Goal: Check status: Check status

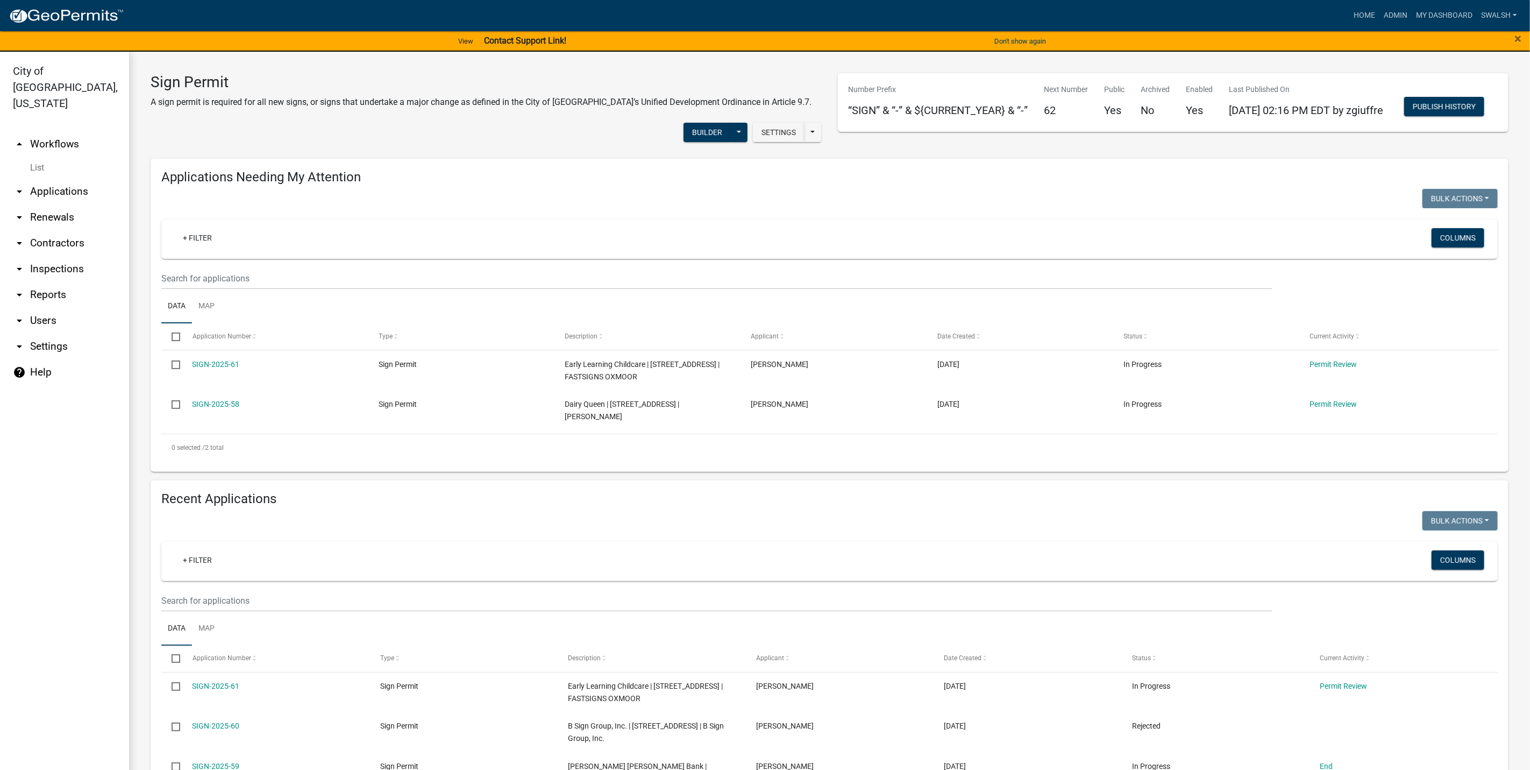
click at [83, 131] on link "arrow_drop_up Workflows" at bounding box center [64, 144] width 129 height 26
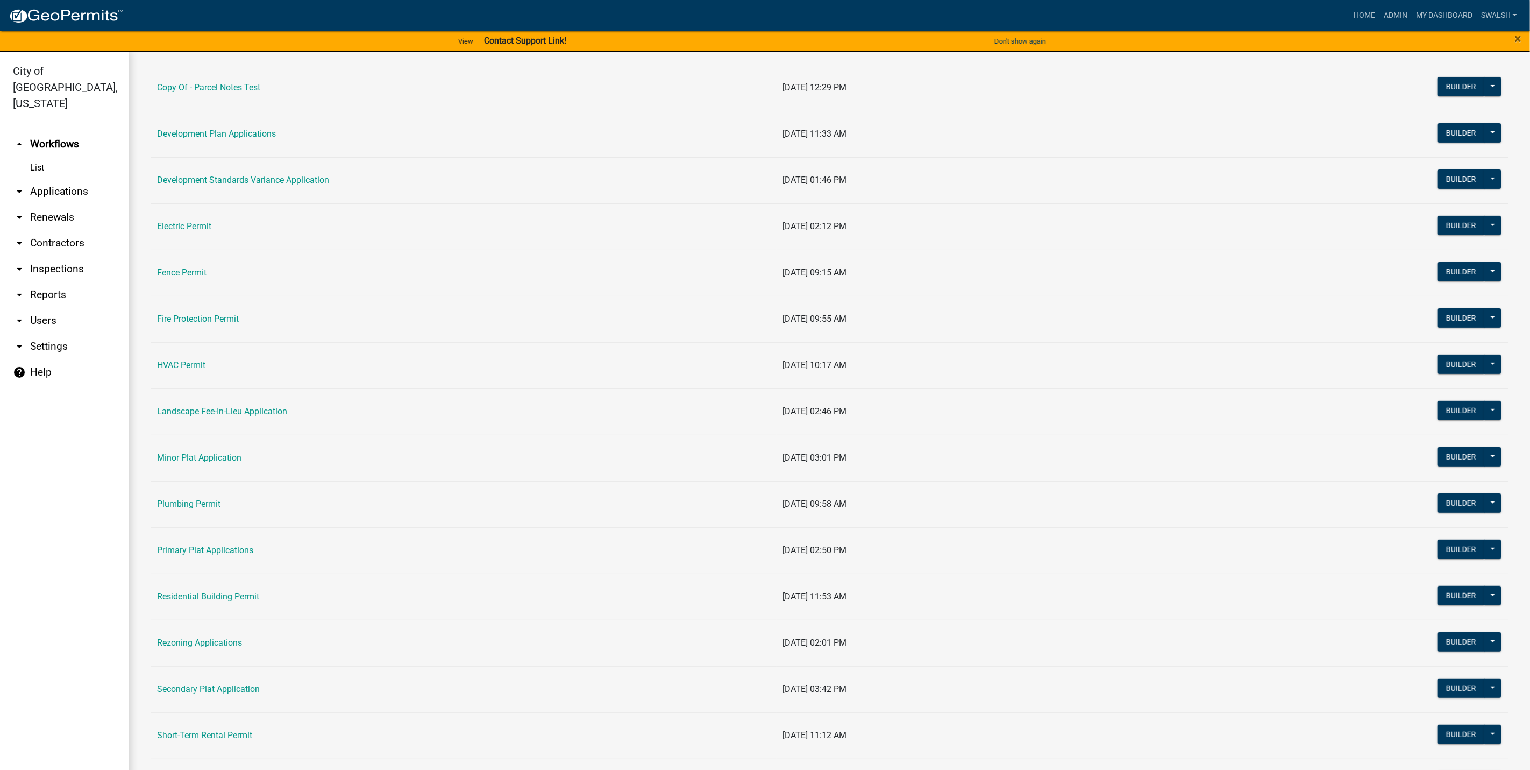
scroll to position [242, 0]
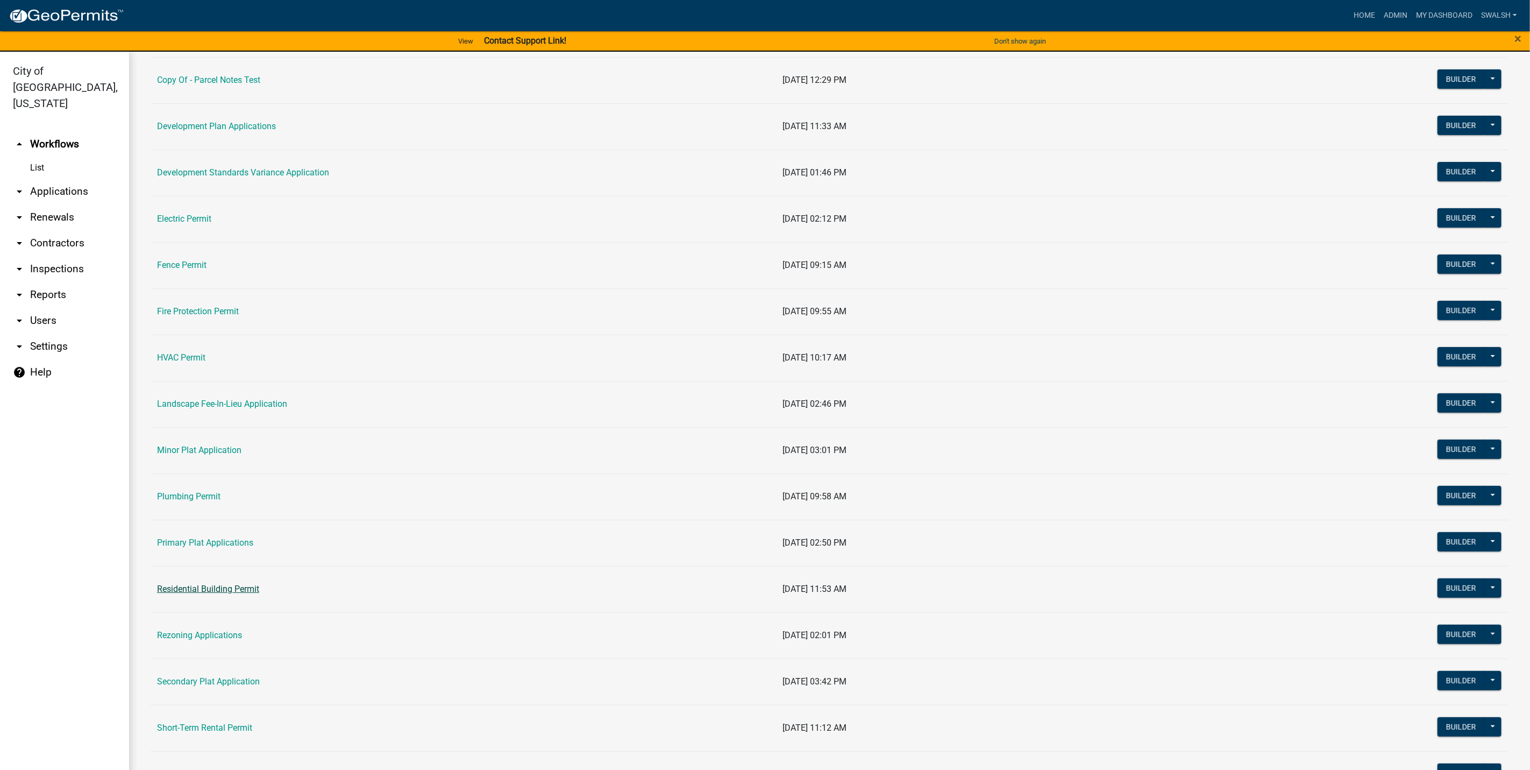
click at [202, 594] on link "Residential Building Permit" at bounding box center [208, 588] width 102 height 10
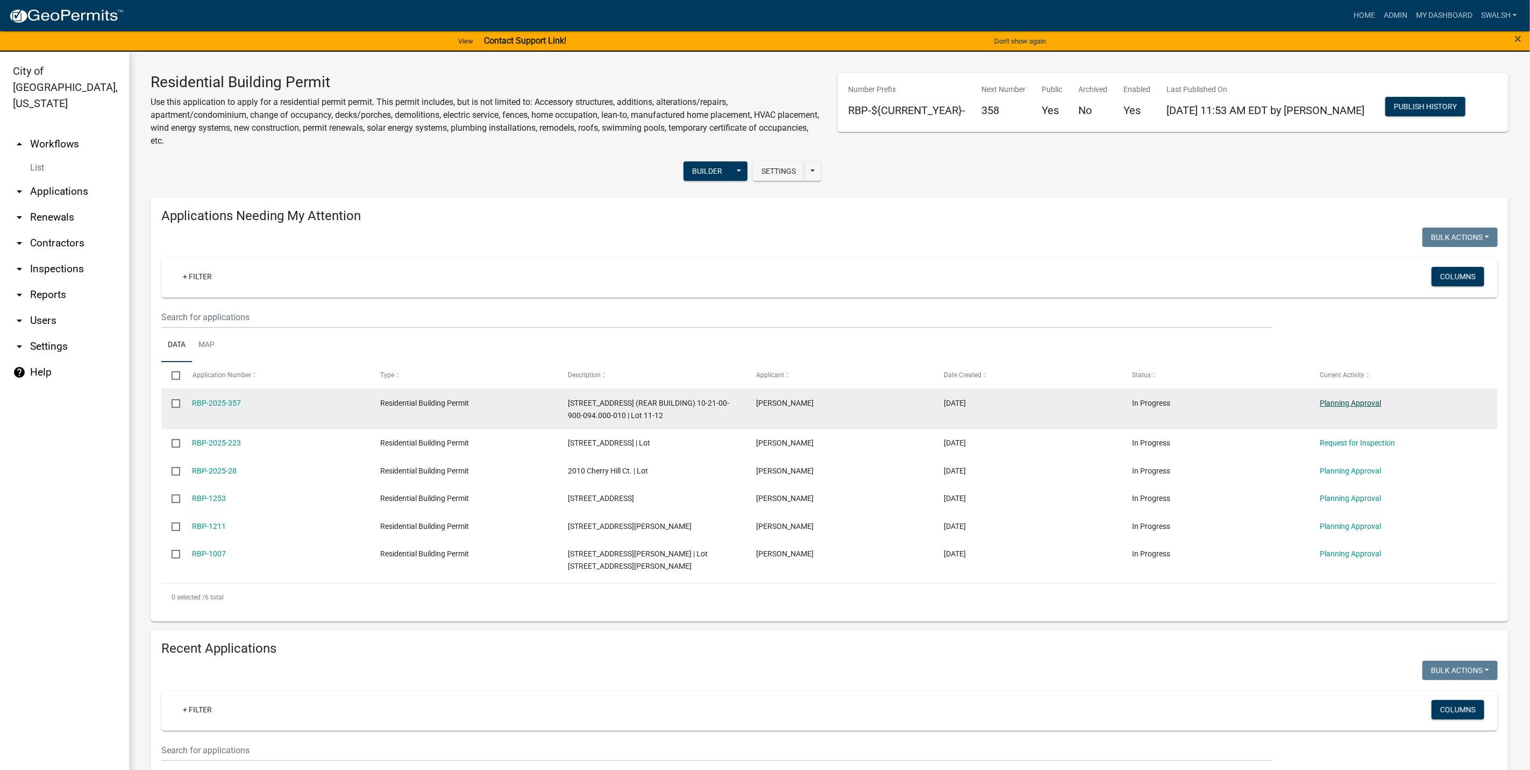
drag, startPoint x: 1323, startPoint y: 393, endPoint x: 1327, endPoint y: 402, distance: 9.9
click at [1323, 393] on datatable-body-cell "Planning Approval" at bounding box center [1403, 409] width 188 height 40
click at [1328, 403] on link "Planning Approval" at bounding box center [1350, 402] width 61 height 9
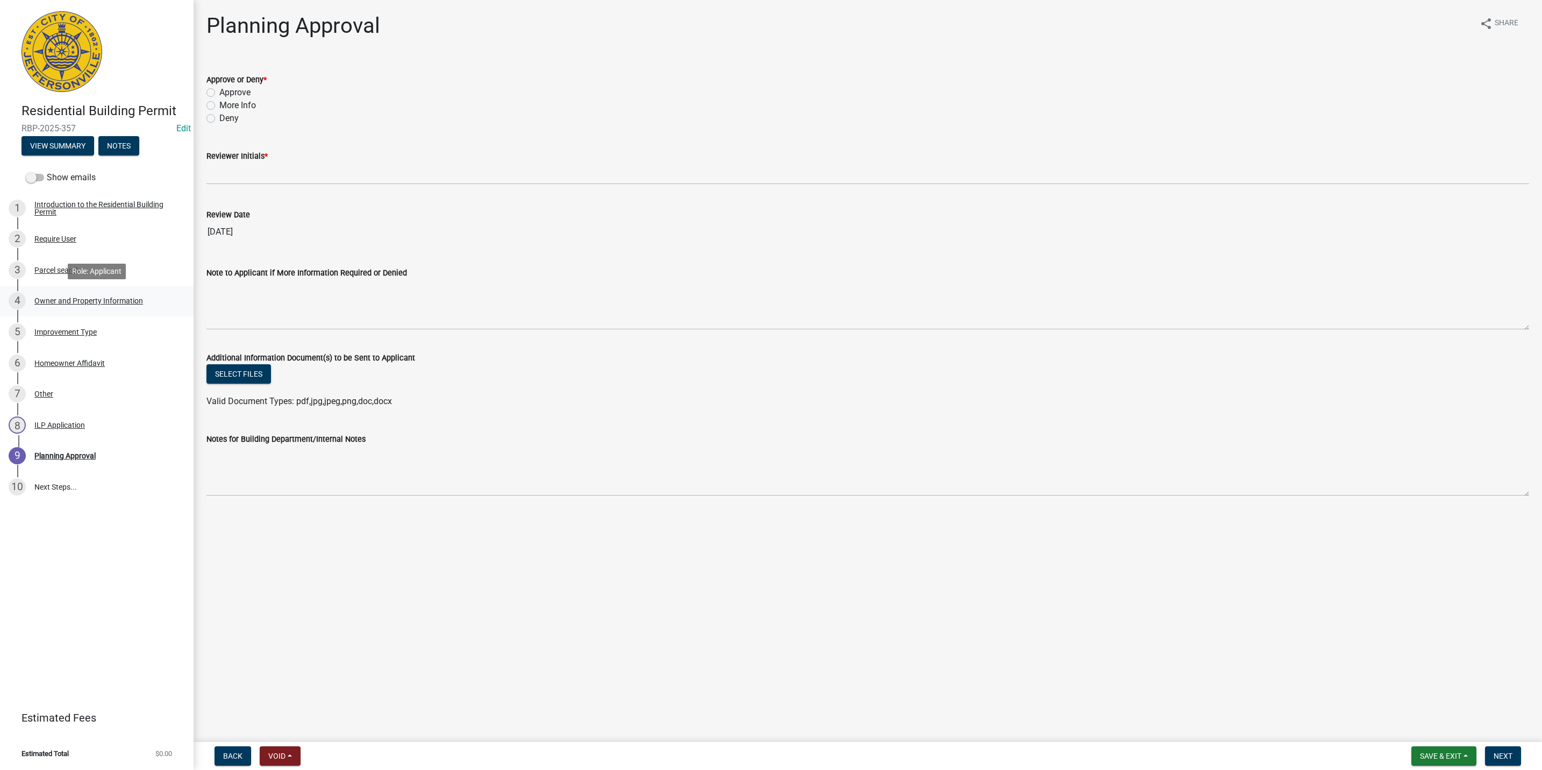
click at [107, 302] on div "Owner and Property Information" at bounding box center [88, 301] width 109 height 8
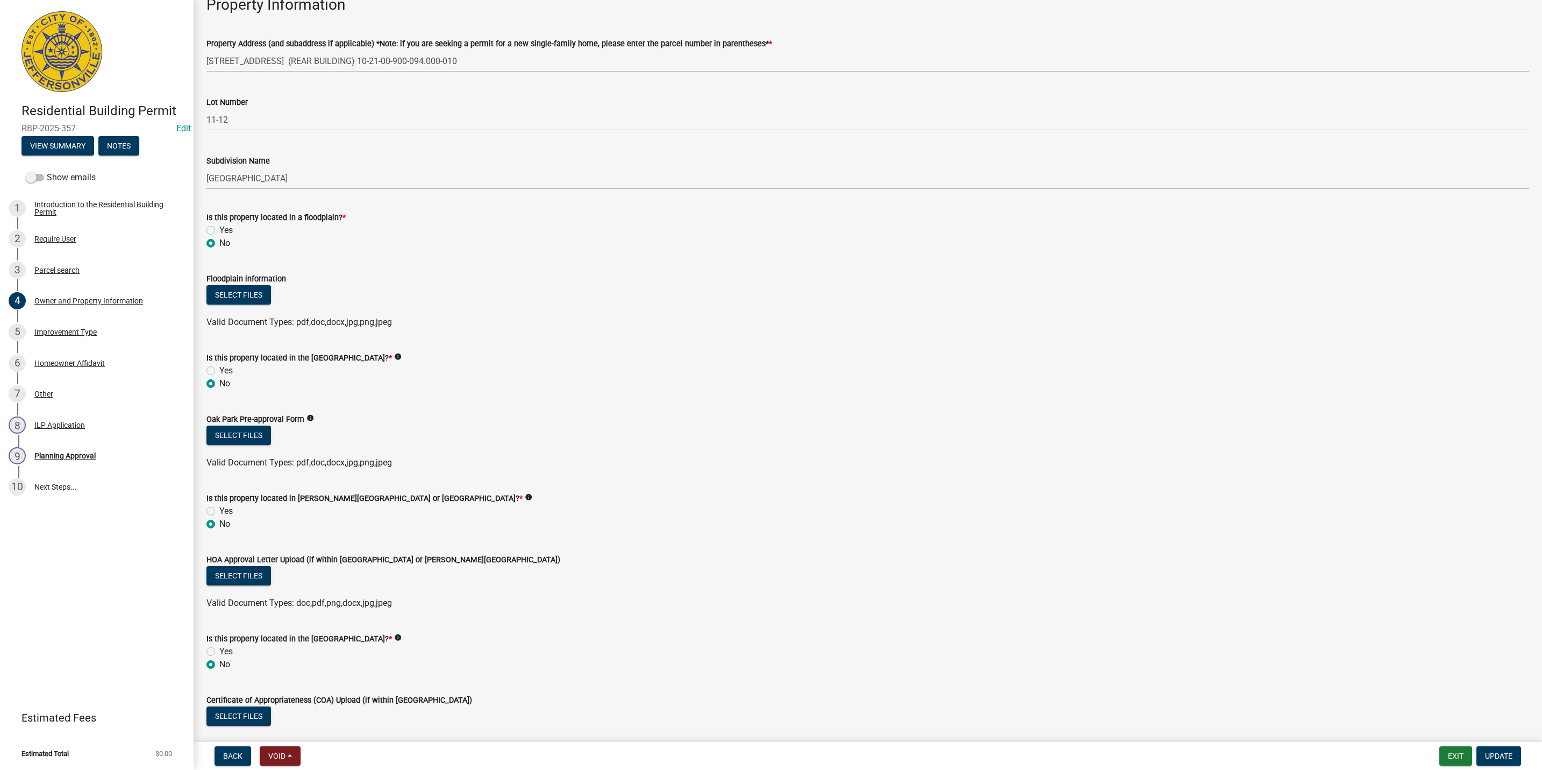
scroll to position [624, 0]
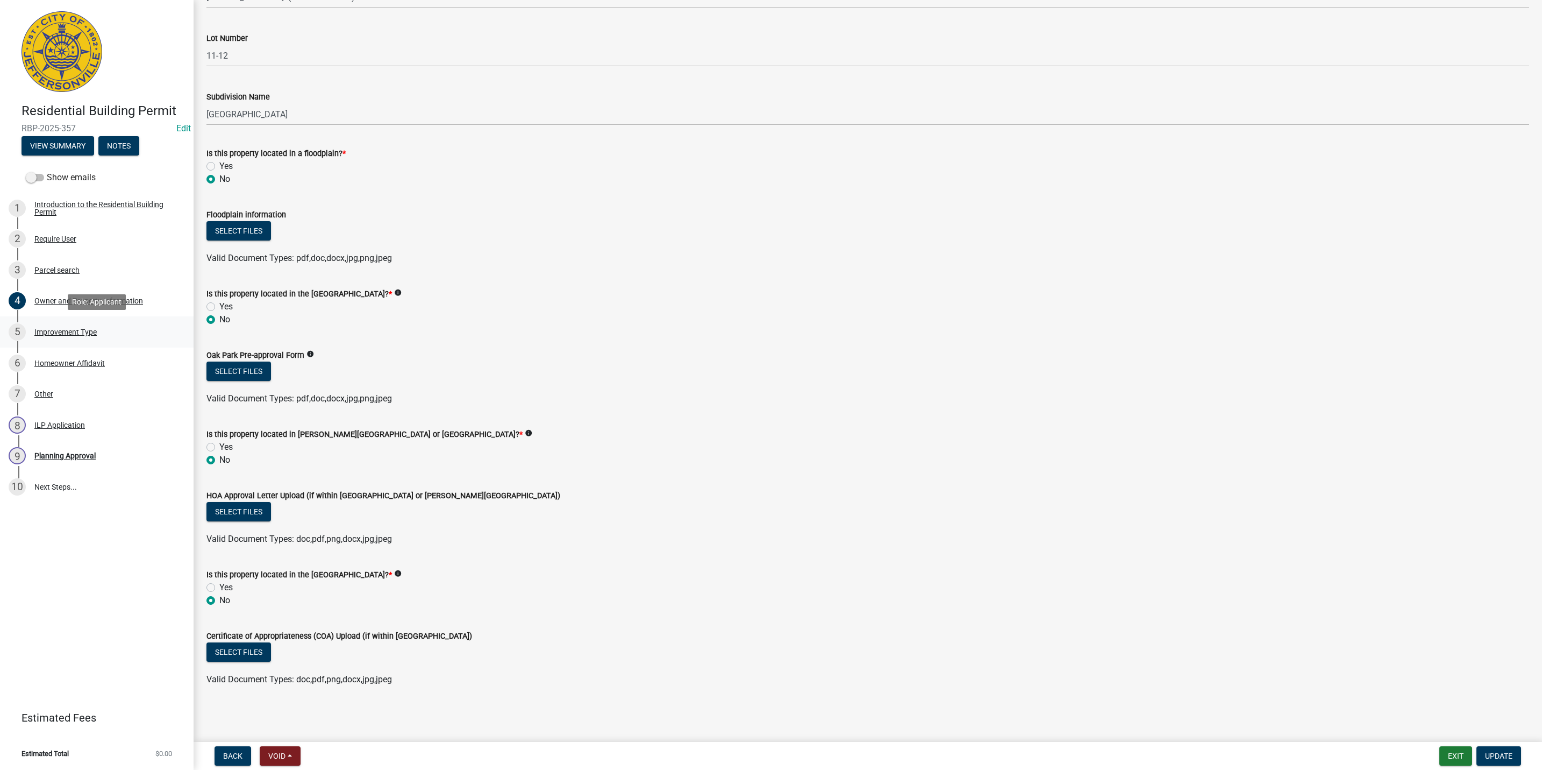
click at [52, 329] on div "Improvement Type" at bounding box center [65, 332] width 62 height 8
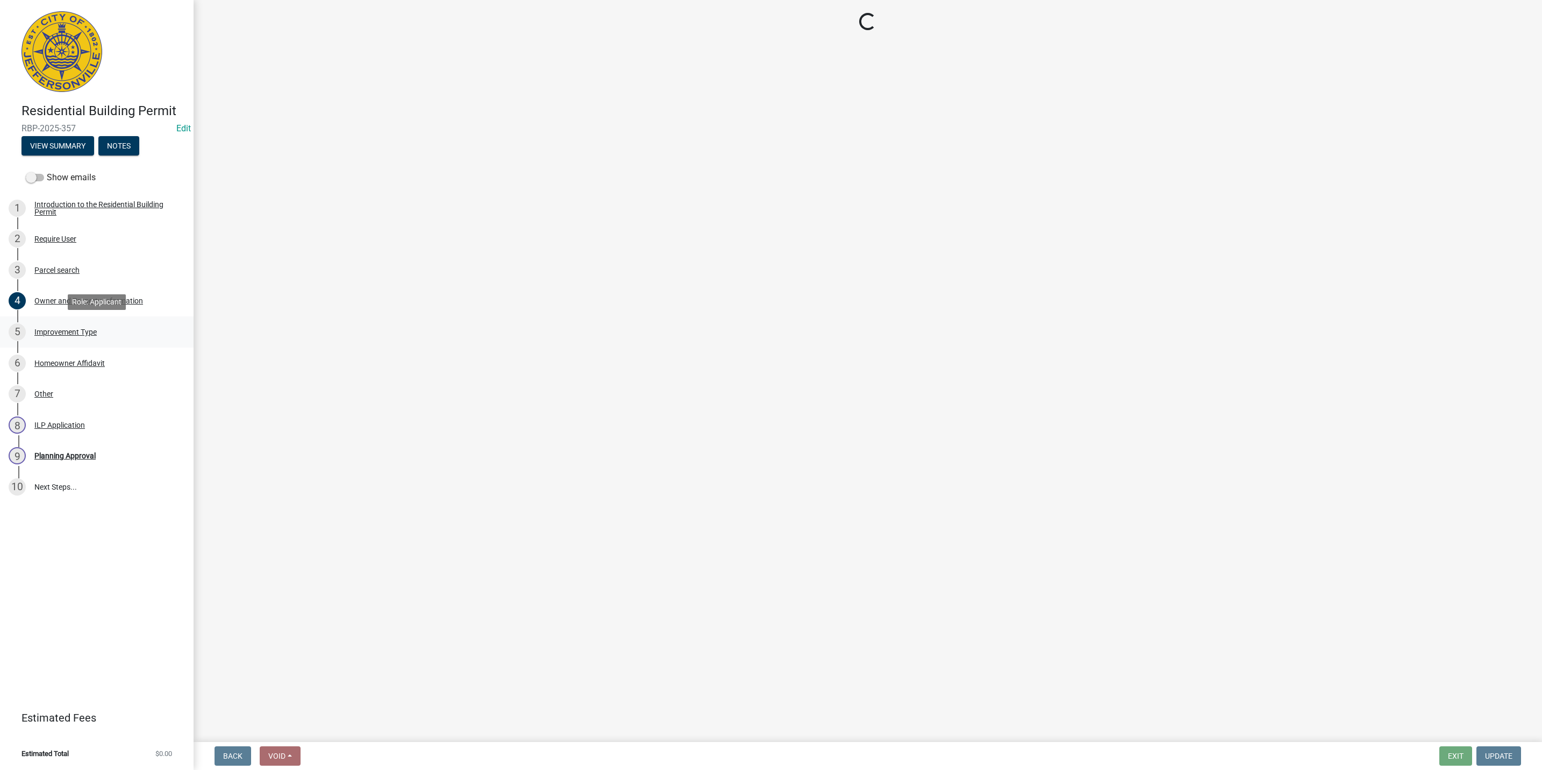
scroll to position [0, 0]
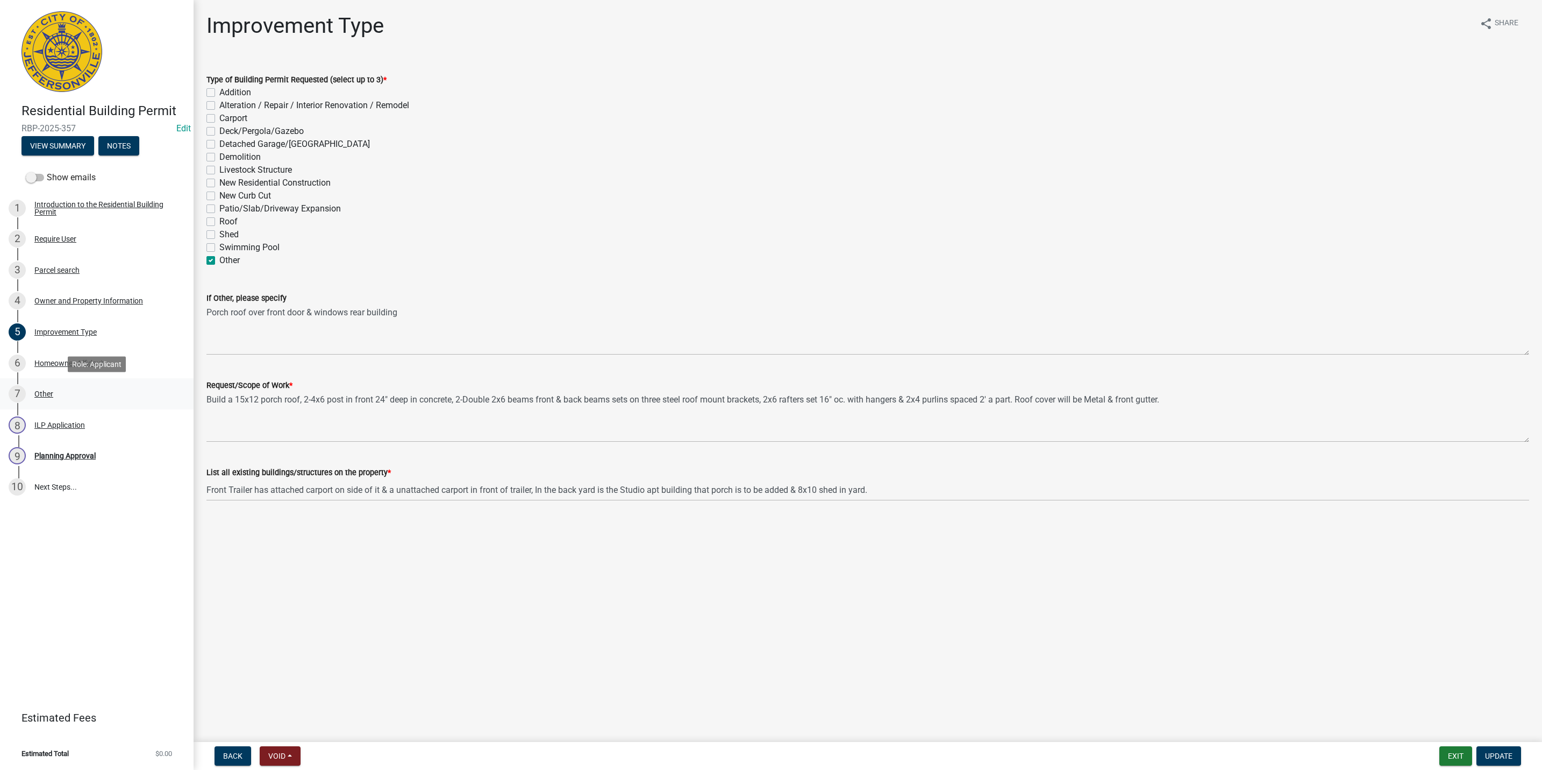
click at [104, 409] on link "7 Other" at bounding box center [97, 393] width 194 height 31
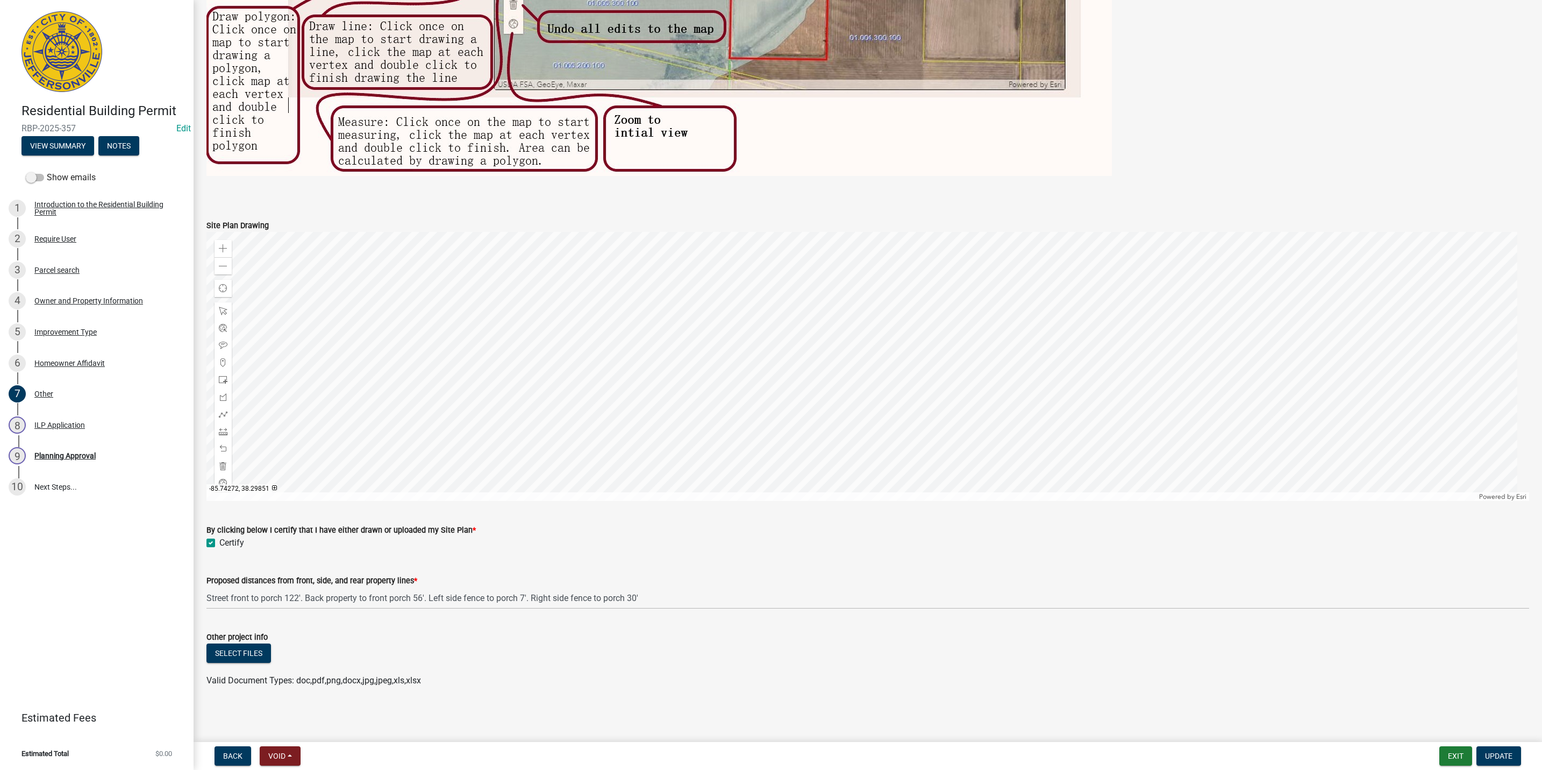
scroll to position [654, 0]
click at [63, 447] on div "9 Planning Approval" at bounding box center [93, 455] width 168 height 17
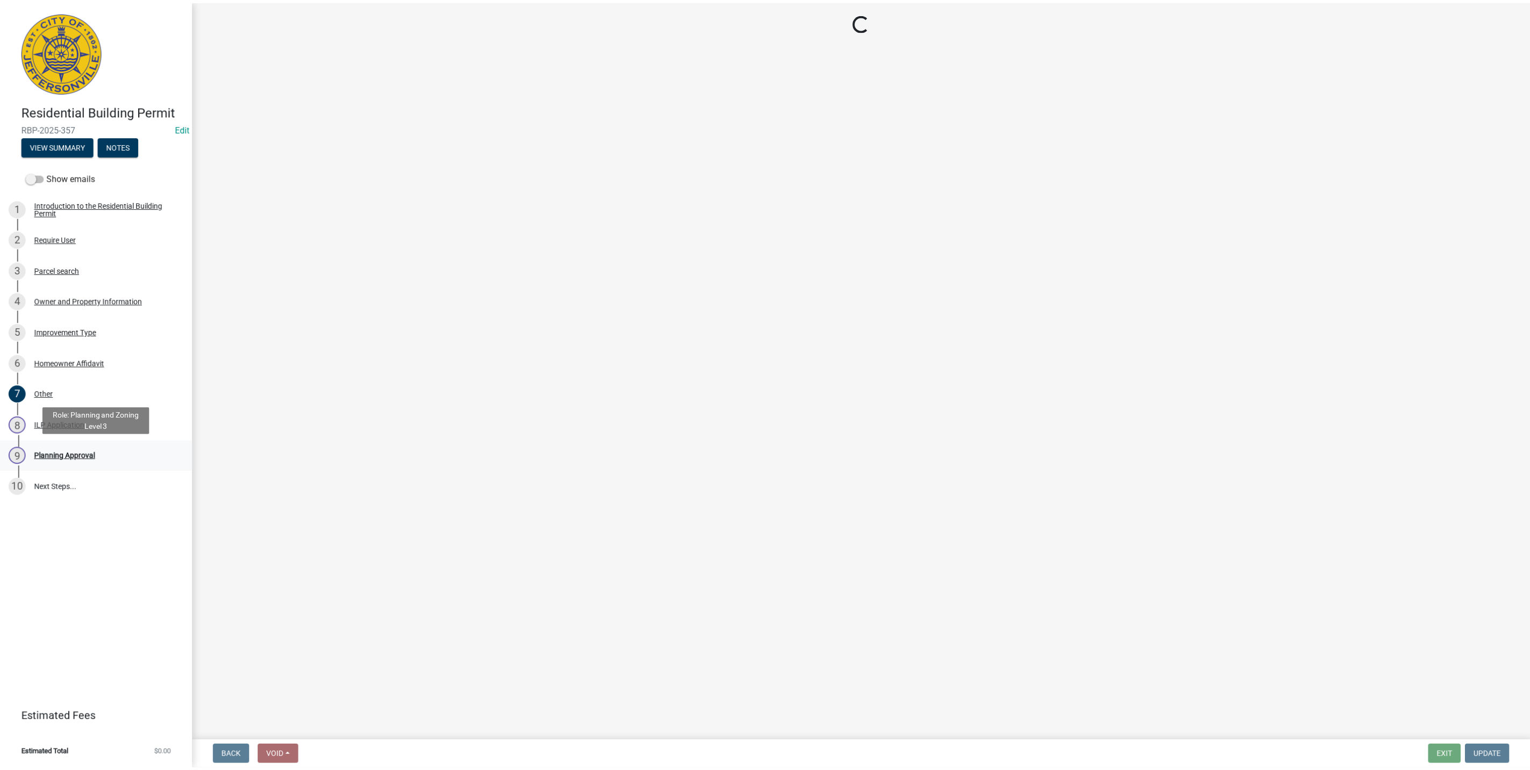
scroll to position [0, 0]
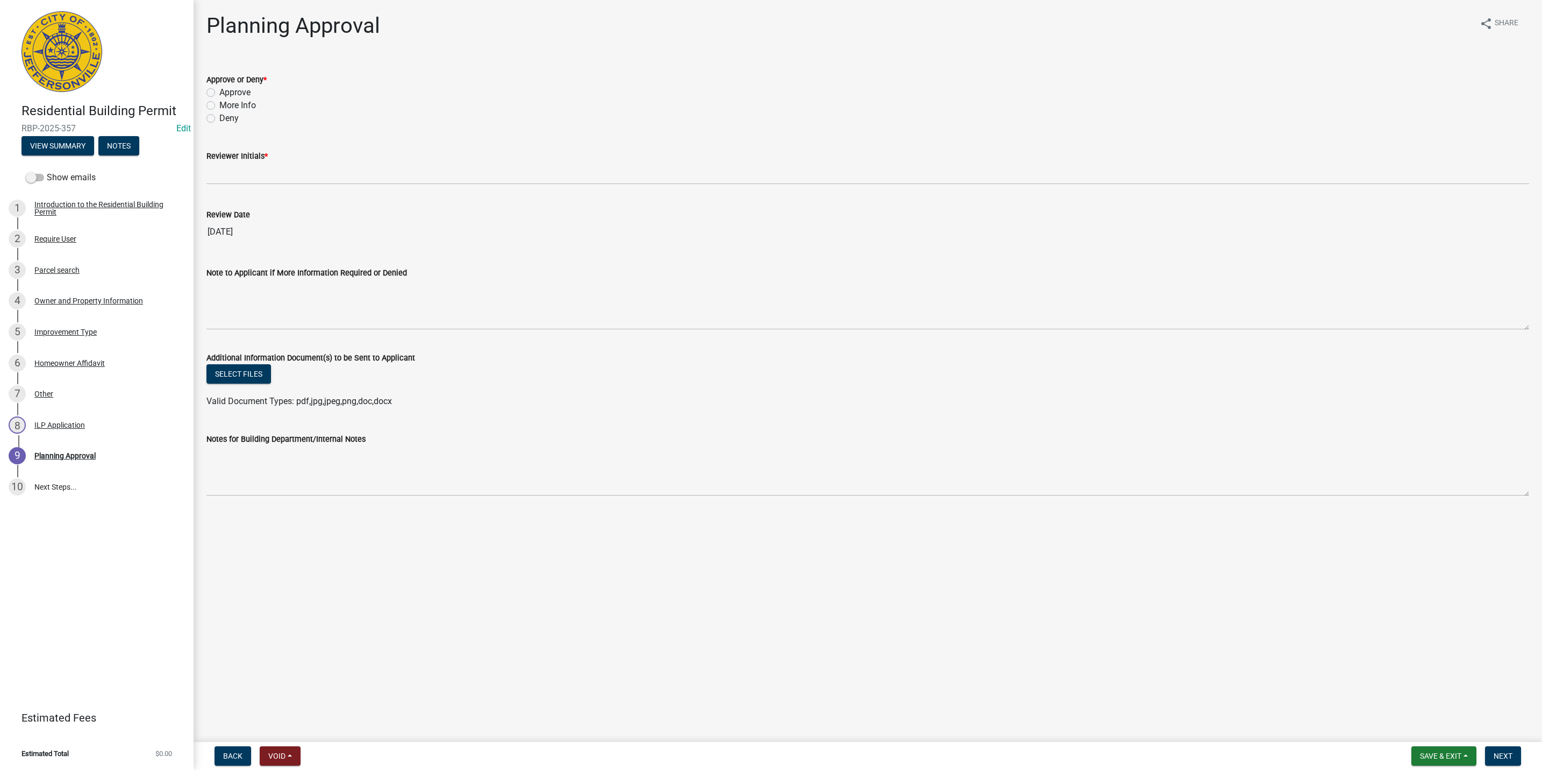
click at [117, 420] on div "8 ILP Application" at bounding box center [93, 424] width 168 height 17
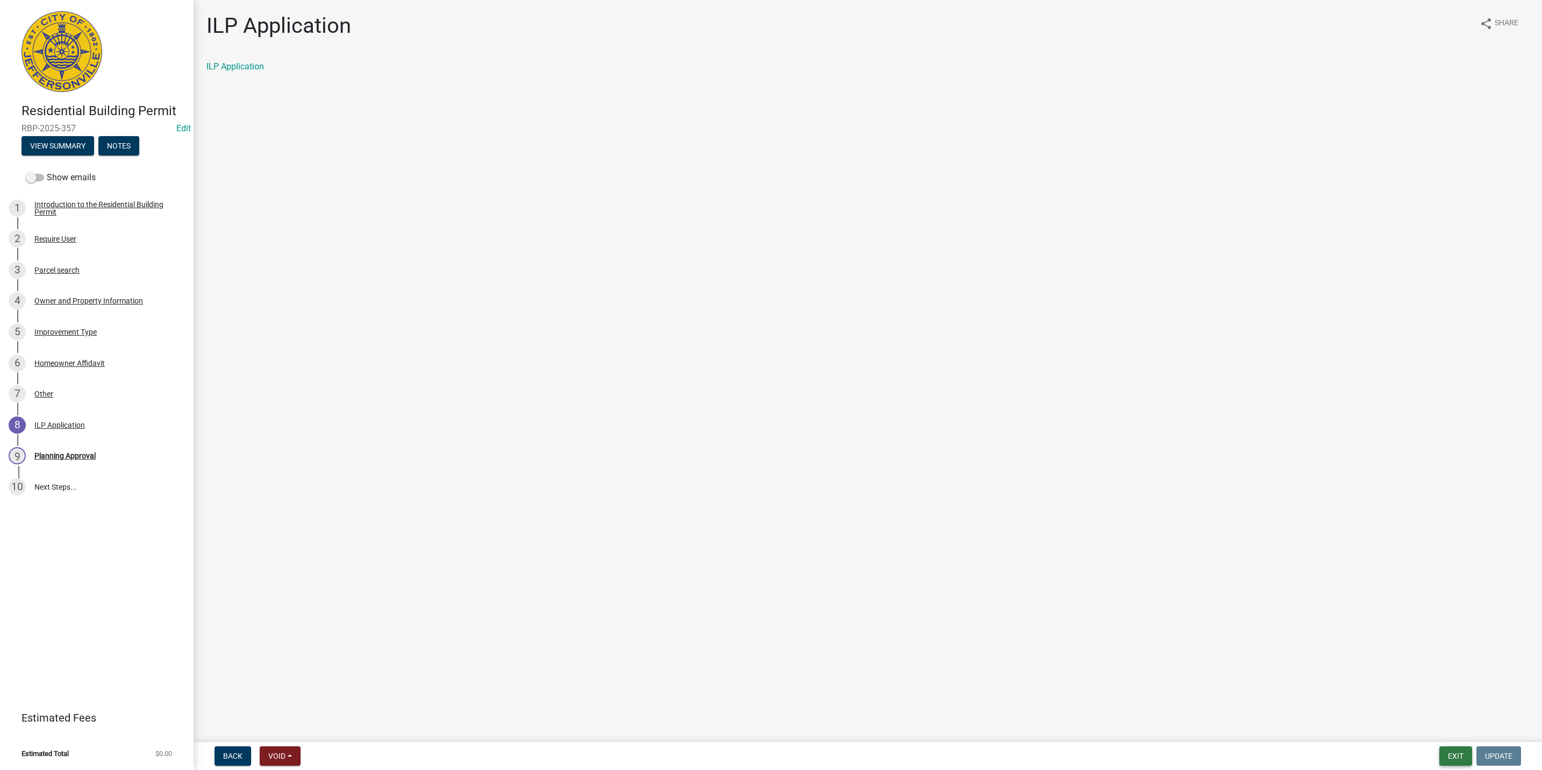
click at [1458, 757] on button "Exit" at bounding box center [1456, 755] width 33 height 19
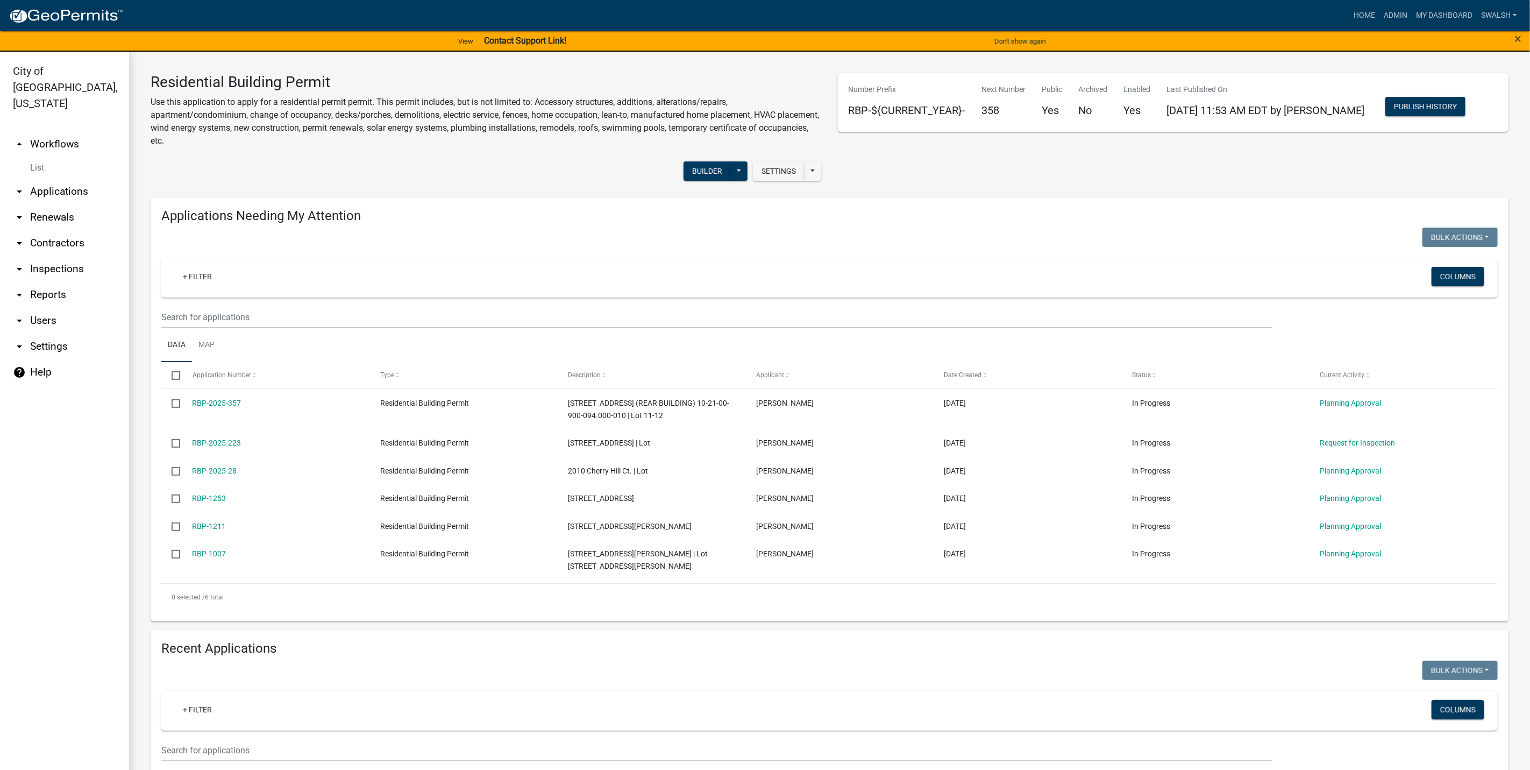
click at [49, 183] on link "arrow_drop_down Applications" at bounding box center [64, 192] width 129 height 26
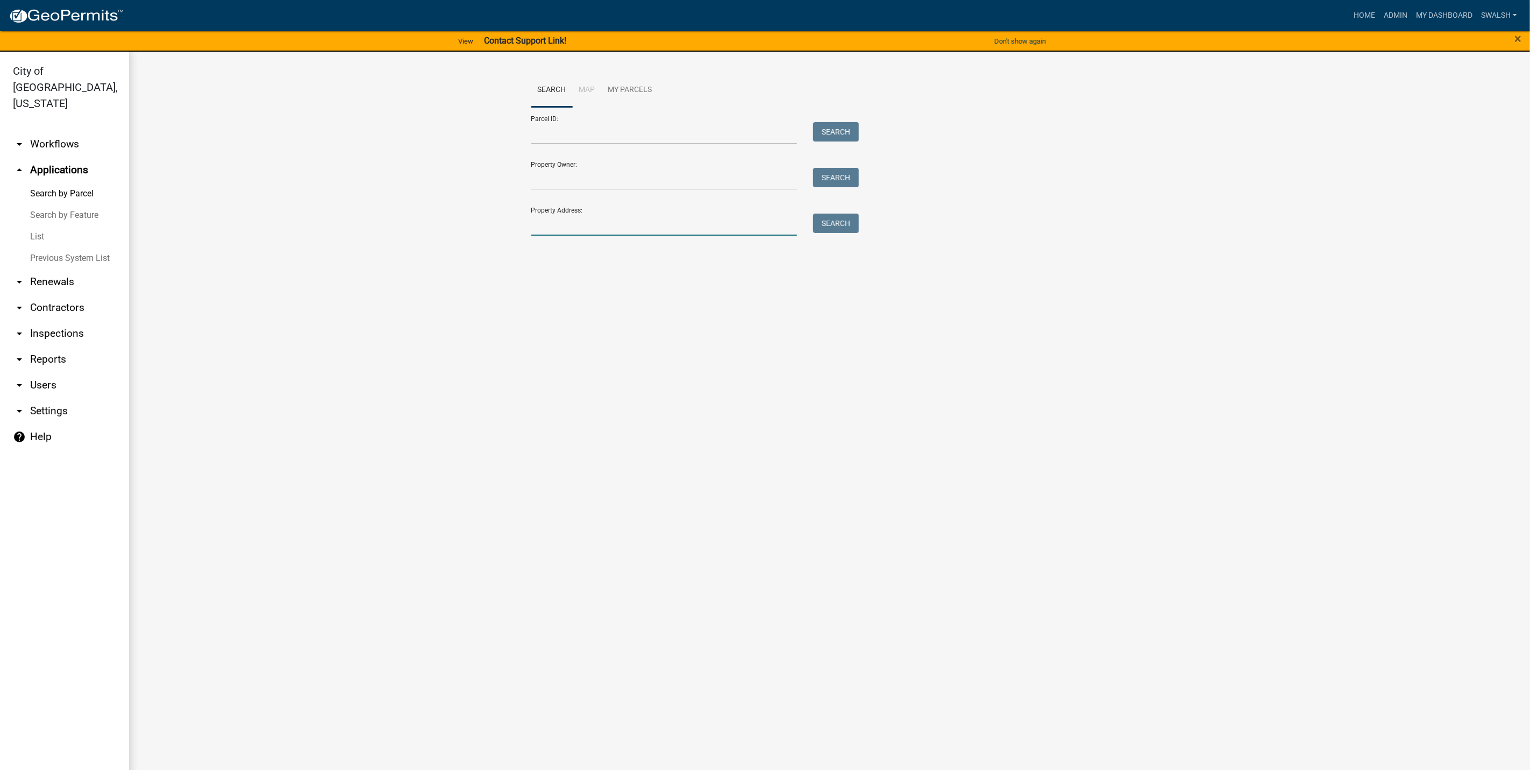
click at [628, 218] on input "Property Address:" at bounding box center [664, 224] width 266 height 22
type input "108 [PERSON_NAME]"
click at [843, 215] on div "Property Address: 108 [PERSON_NAME] Search" at bounding box center [692, 216] width 323 height 37
click at [843, 215] on button "Search" at bounding box center [836, 222] width 46 height 19
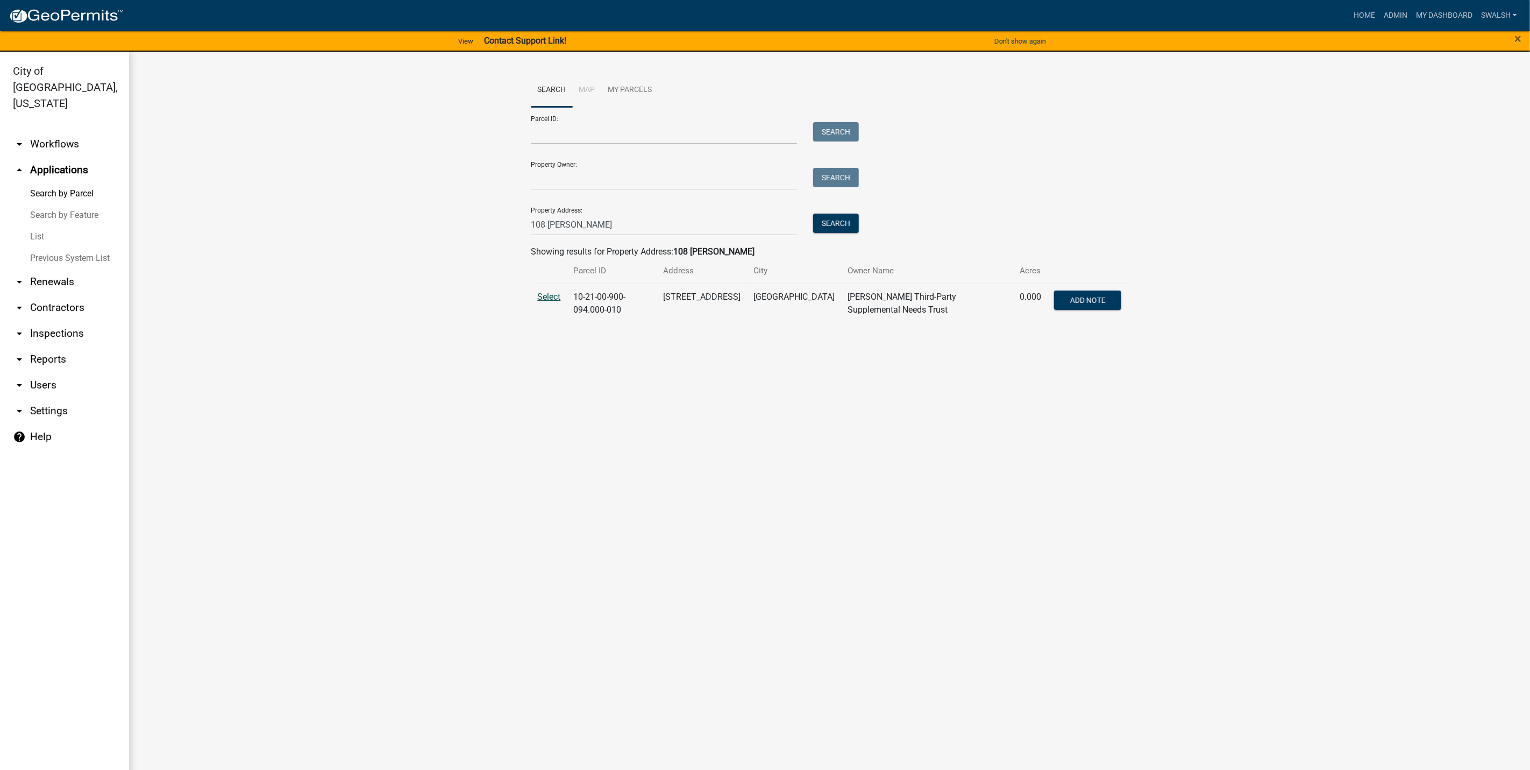
click at [544, 292] on span "Select" at bounding box center [549, 296] width 23 height 10
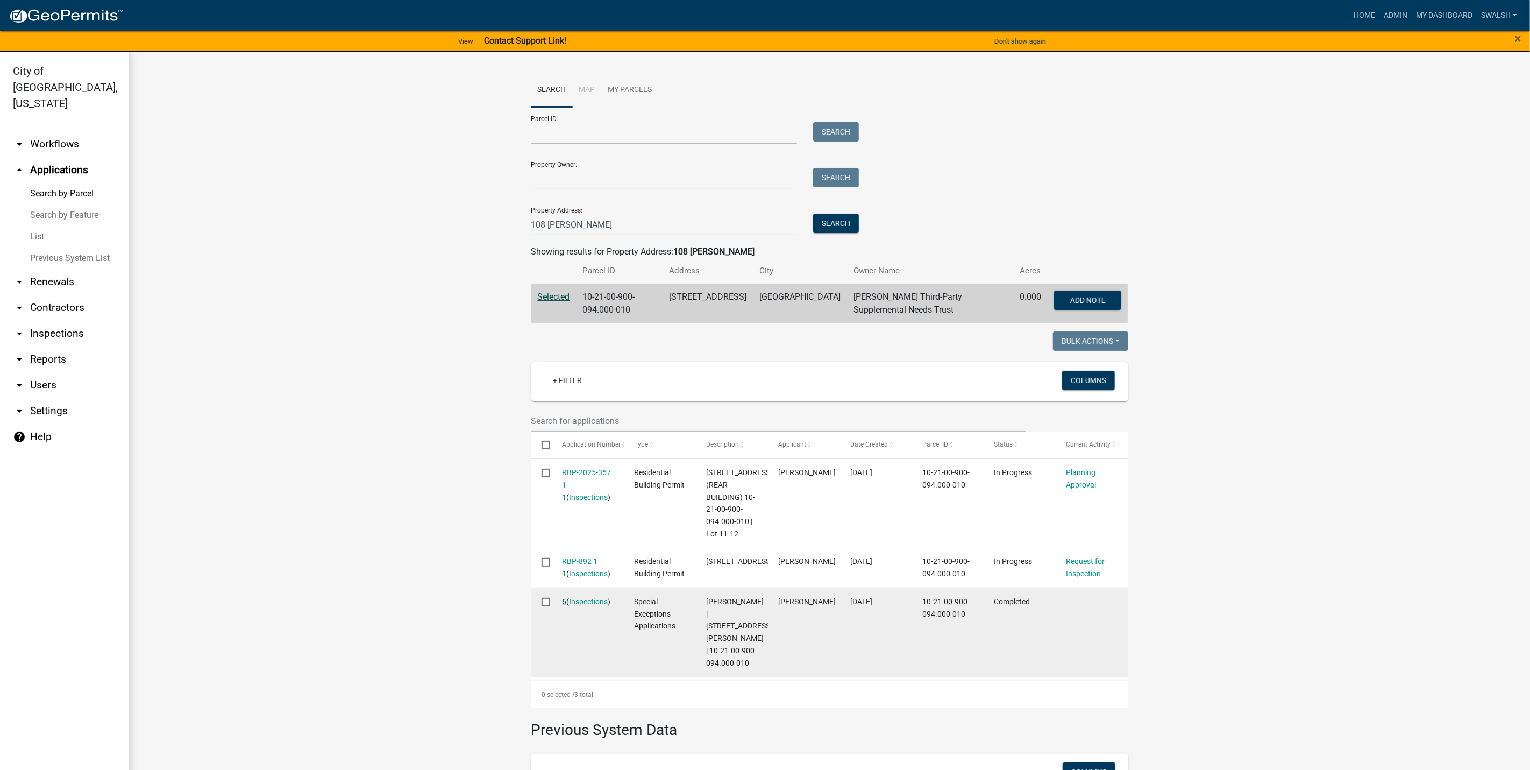
click at [562, 599] on link "6" at bounding box center [564, 601] width 4 height 9
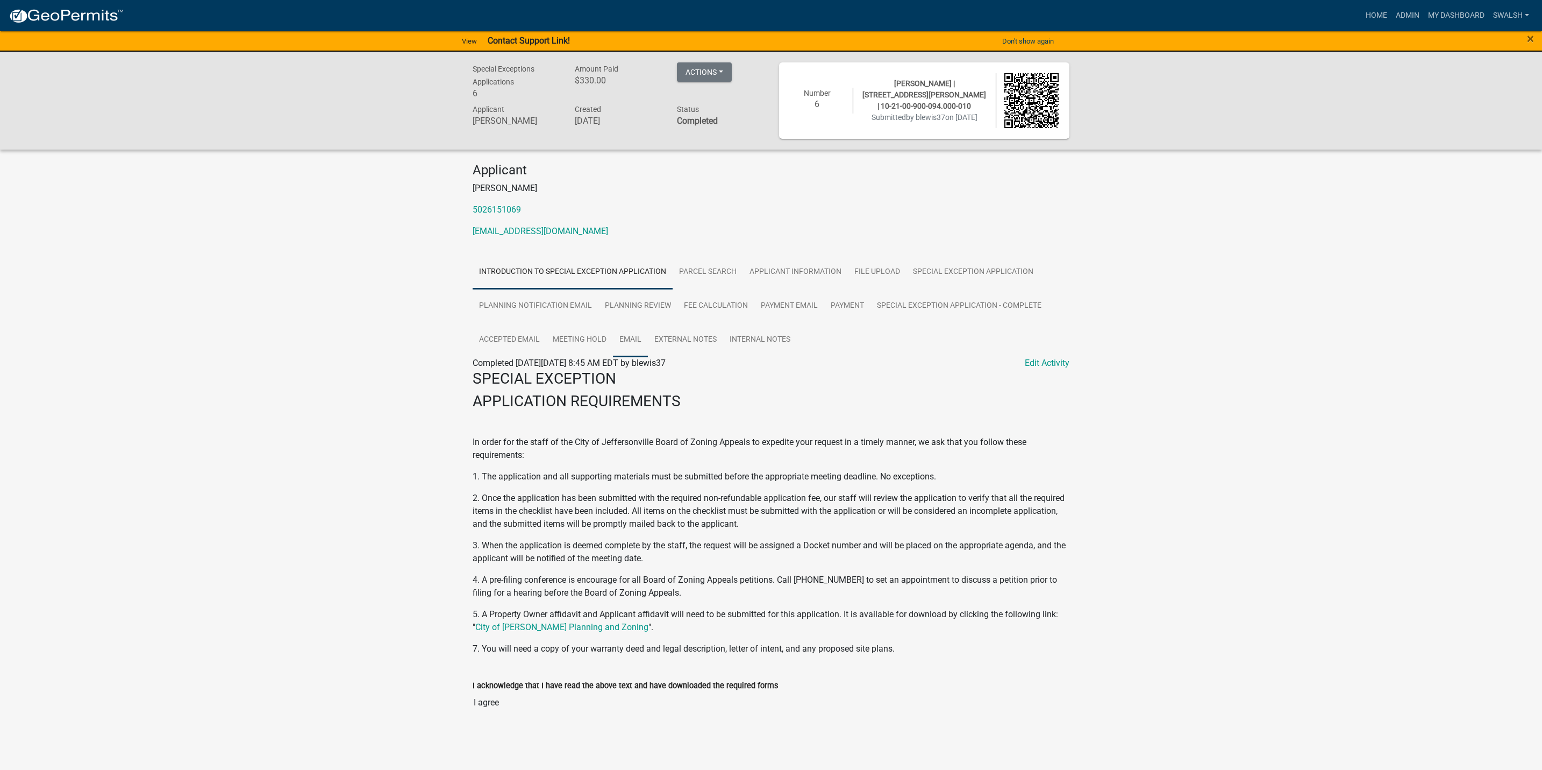
click at [636, 337] on link "Email" at bounding box center [630, 340] width 35 height 34
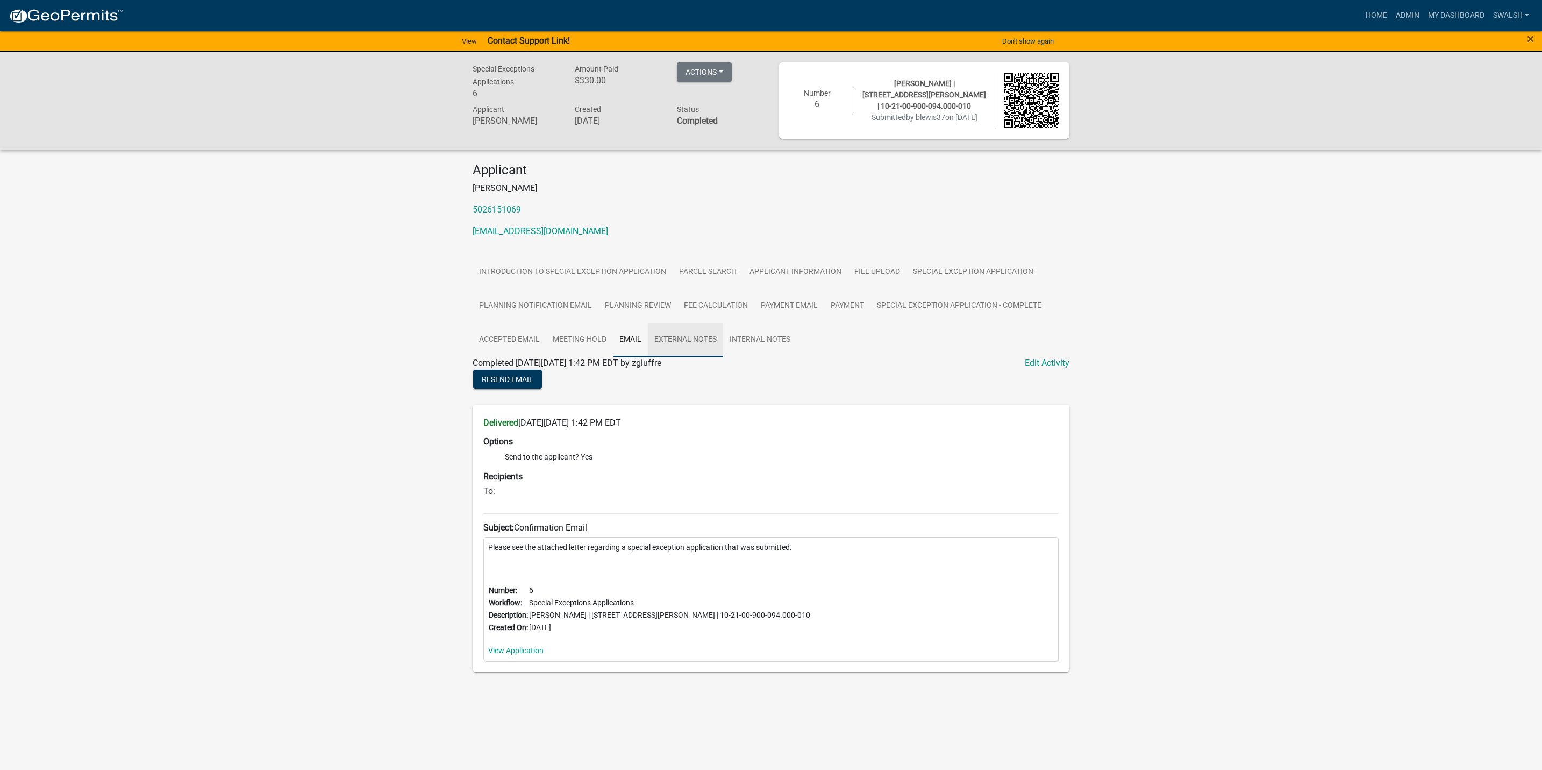
click at [697, 338] on link "External Notes" at bounding box center [685, 340] width 75 height 34
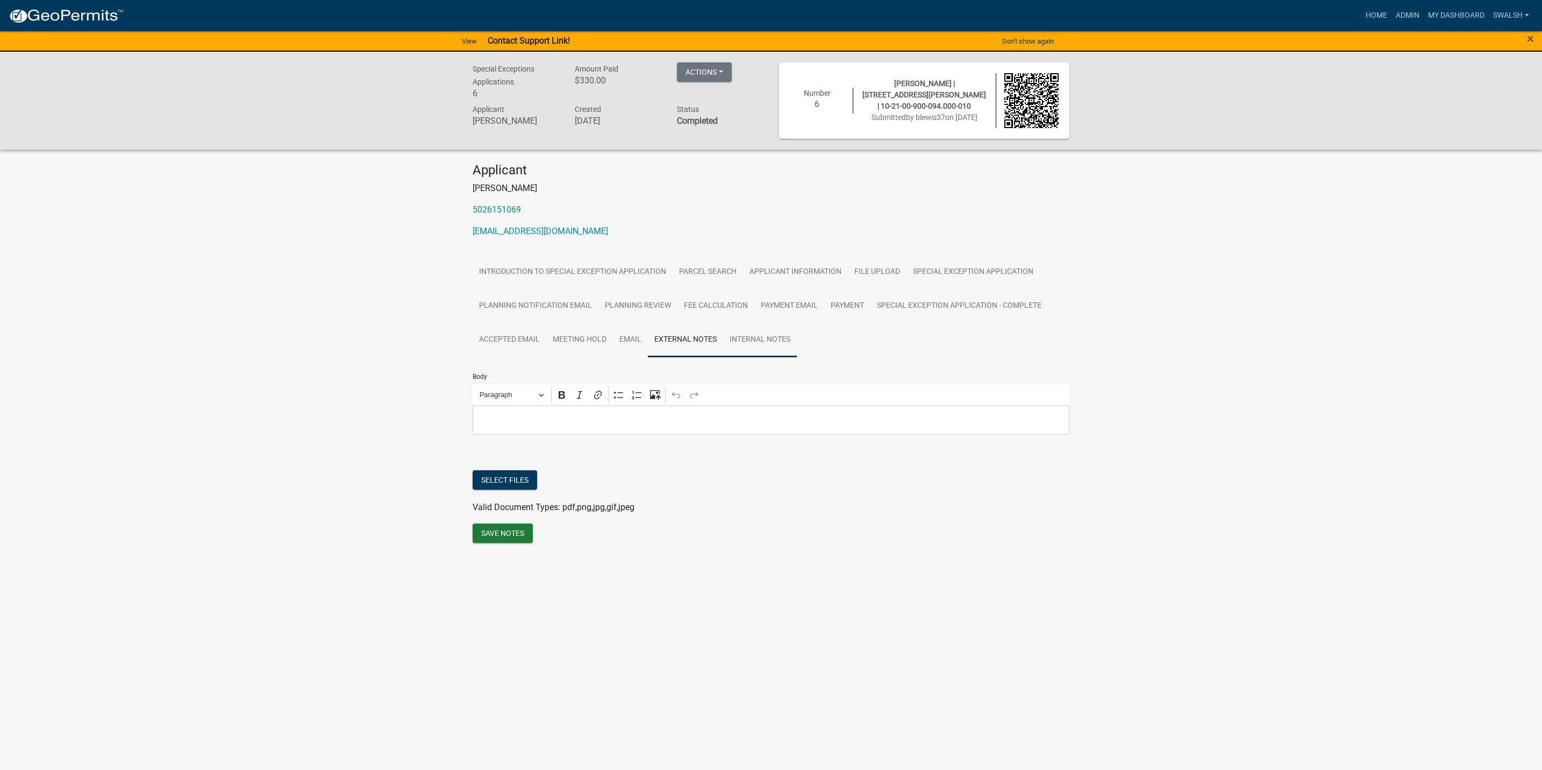
click at [757, 338] on link "Internal Notes" at bounding box center [760, 340] width 74 height 34
click at [591, 339] on link "Meeting Hold" at bounding box center [579, 340] width 67 height 34
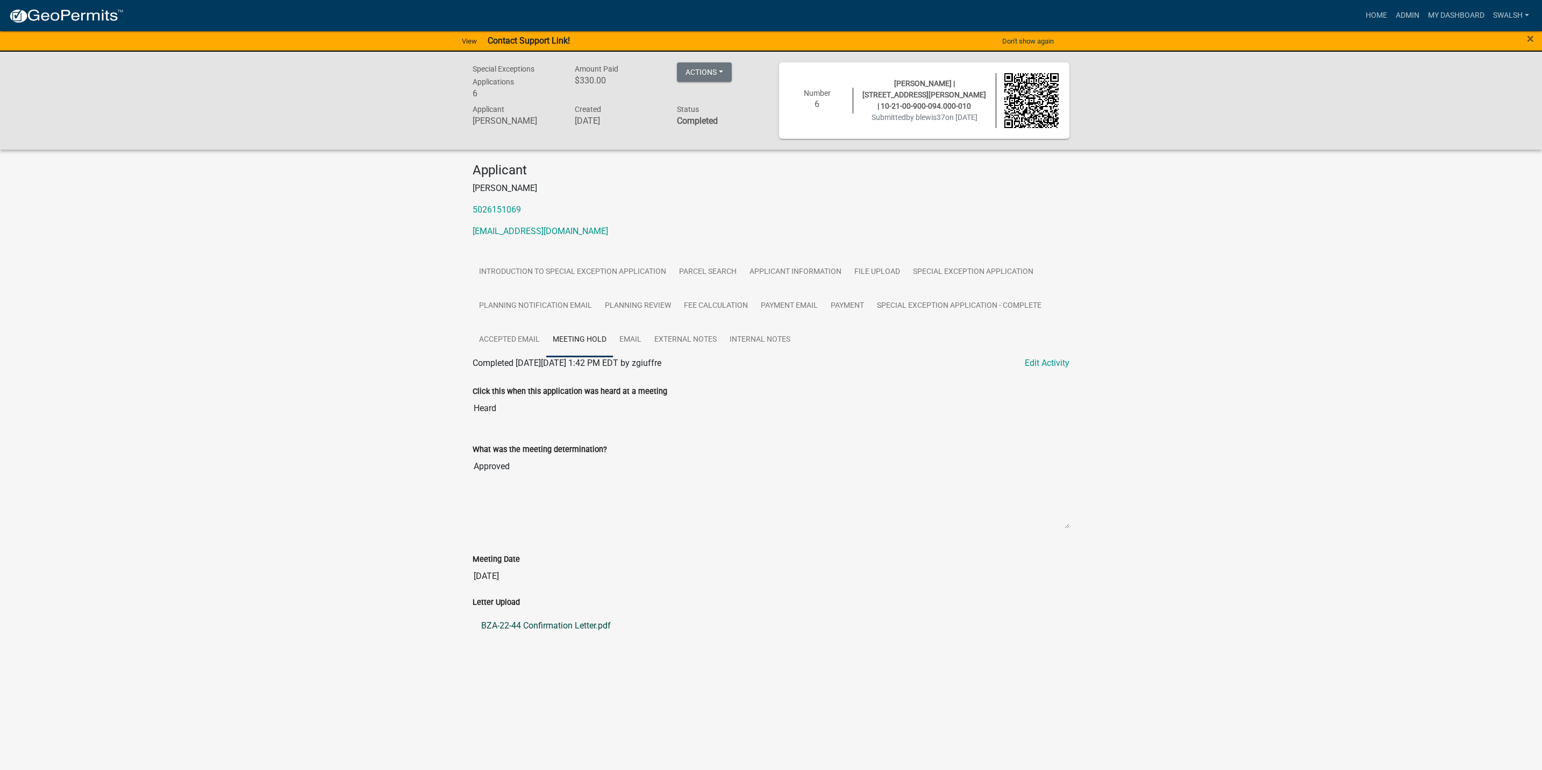
click at [553, 622] on link "BZA-22-44 Confirmation Letter.pdf" at bounding box center [771, 626] width 597 height 26
click at [1399, 17] on link "Admin" at bounding box center [1408, 15] width 32 height 20
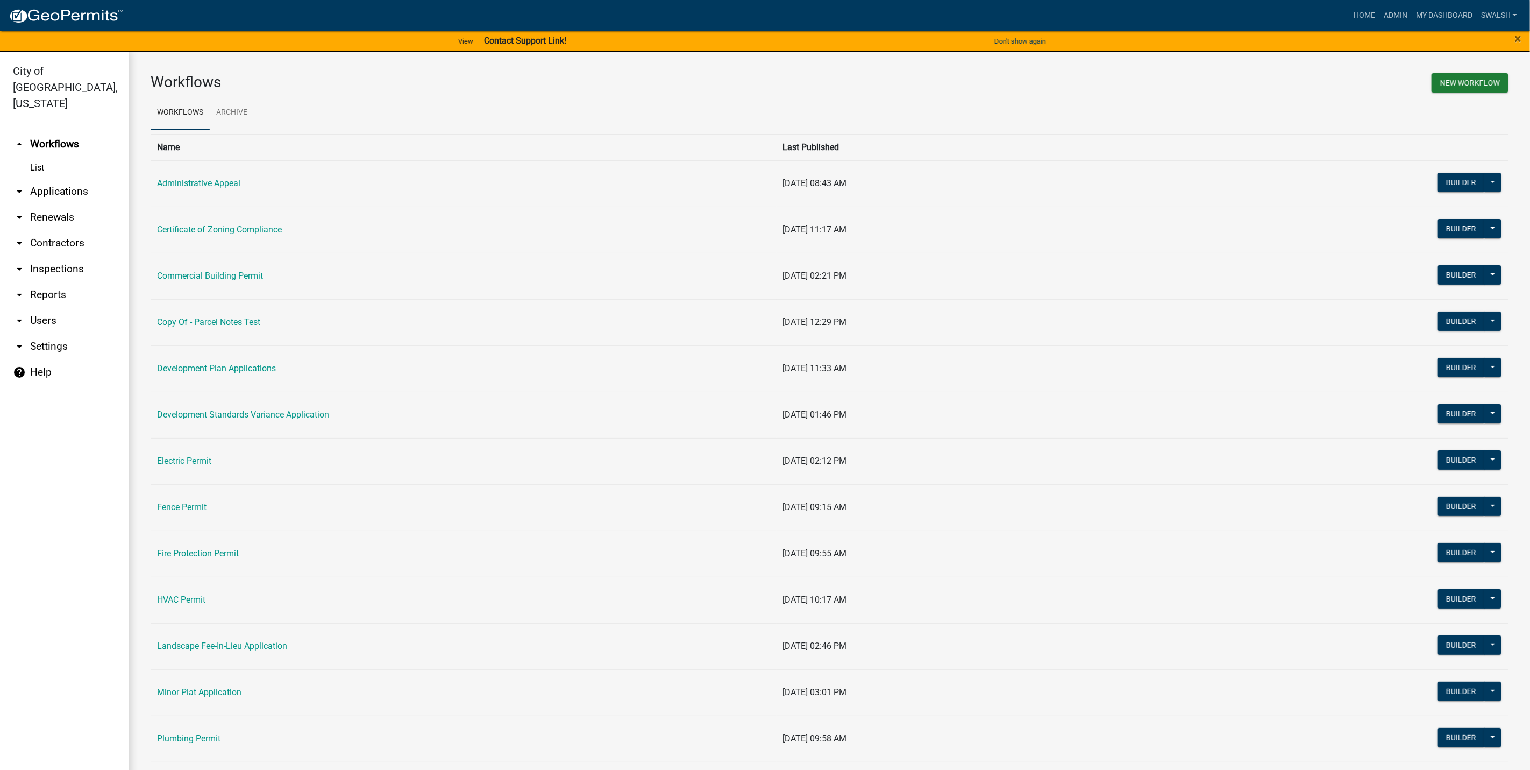
click at [73, 179] on link "arrow_drop_down Applications" at bounding box center [64, 192] width 129 height 26
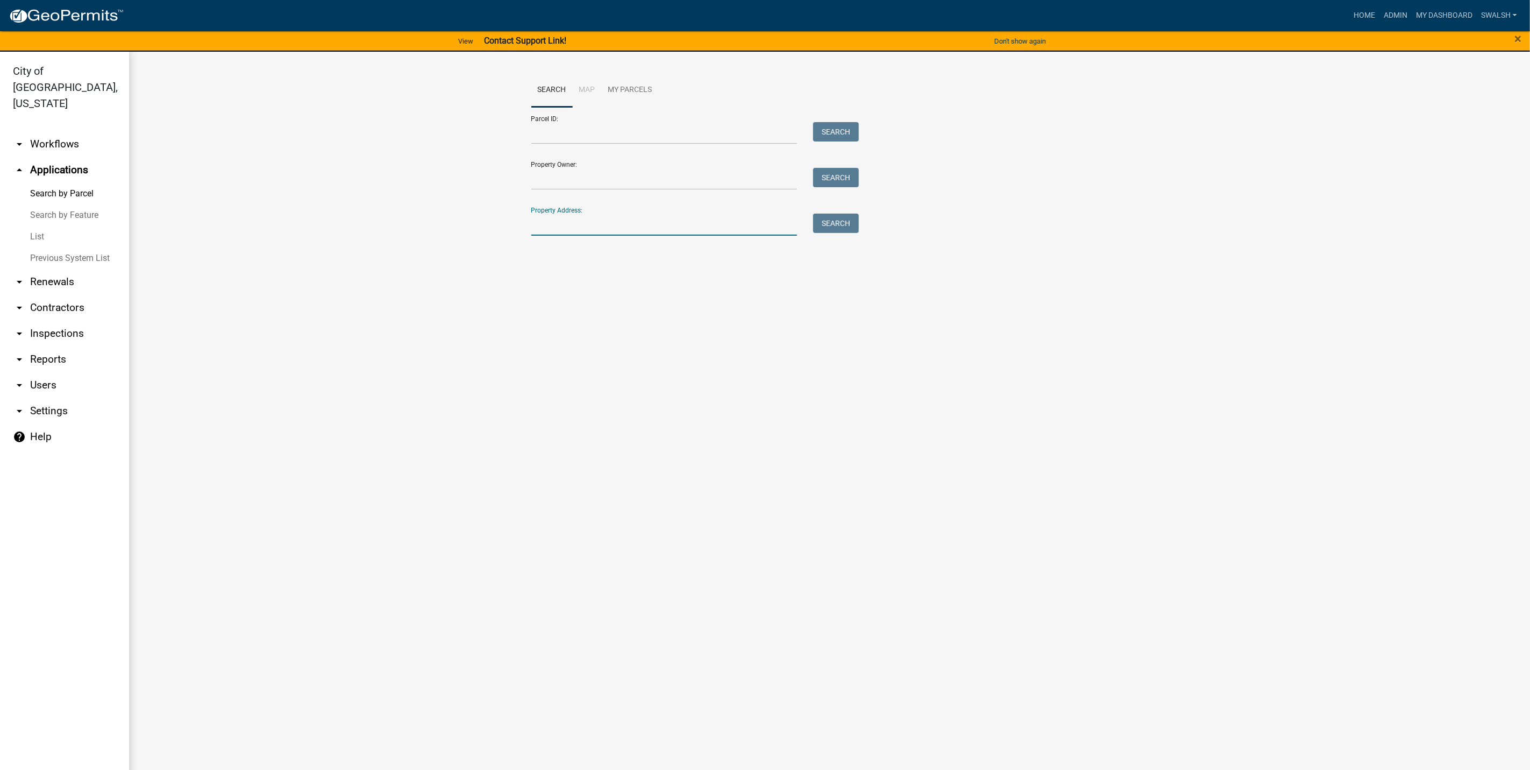
click at [610, 223] on input "Property Address:" at bounding box center [664, 224] width 266 height 22
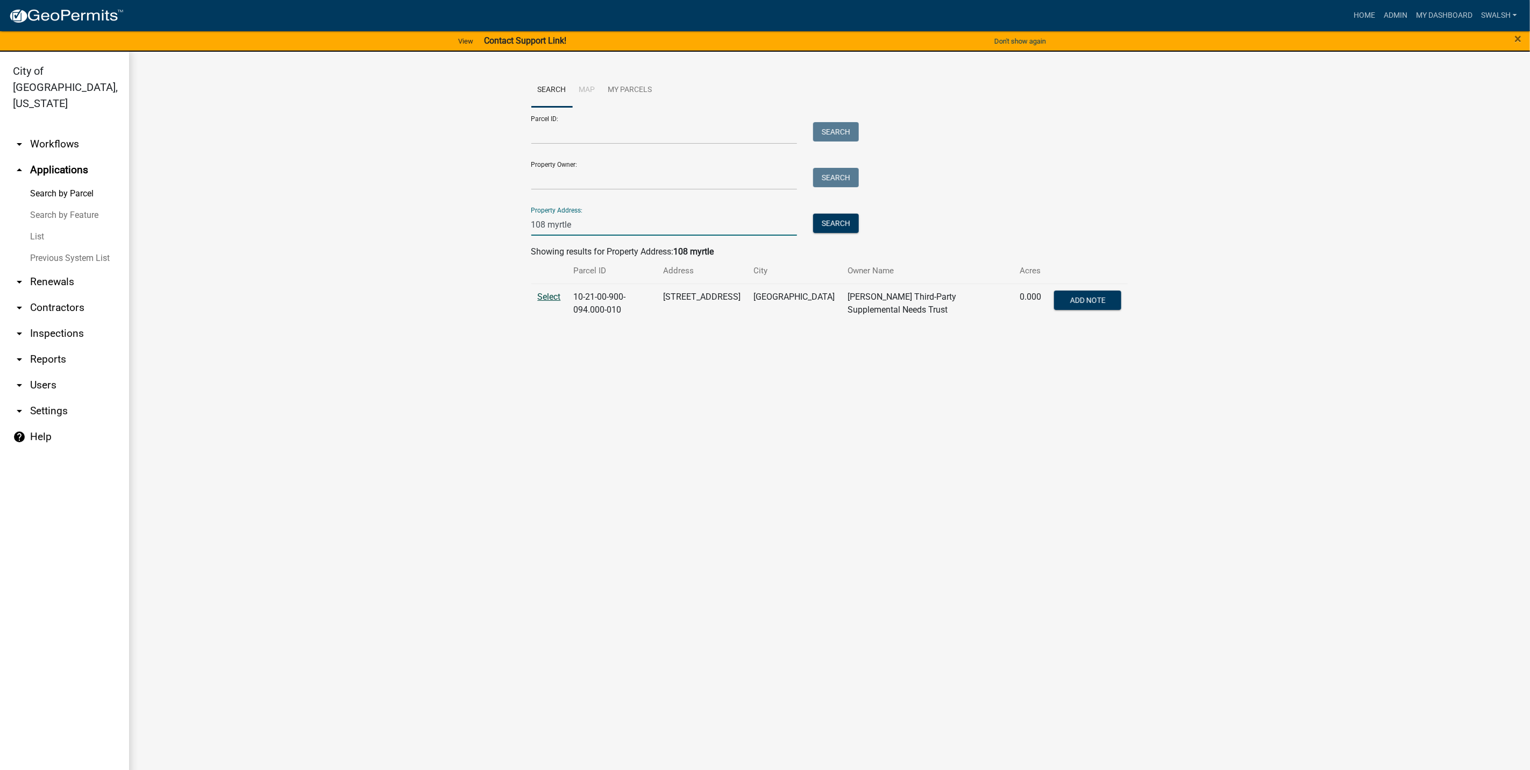
type input "108 myrtle"
click at [545, 298] on span "Select" at bounding box center [549, 296] width 23 height 10
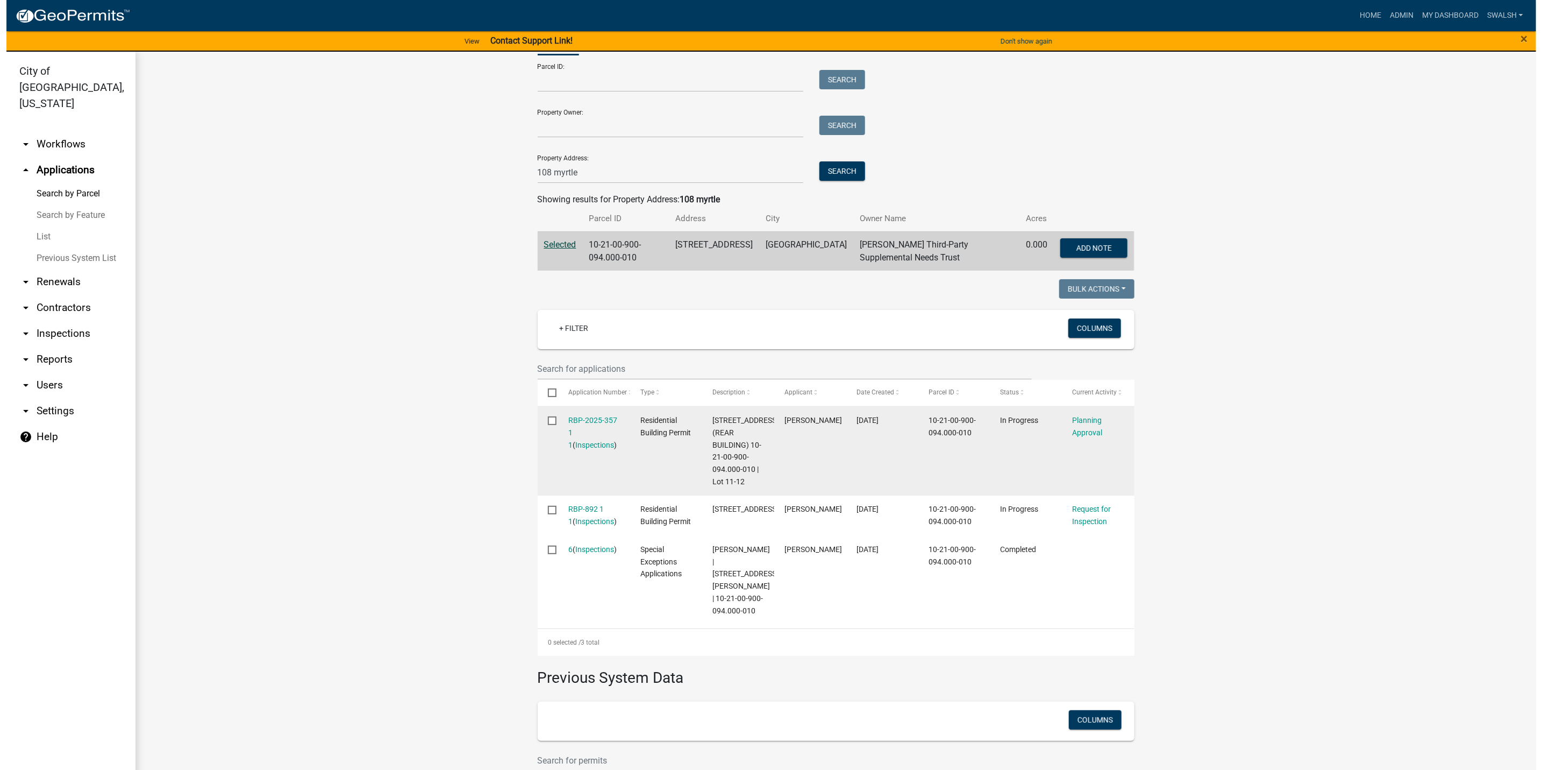
scroll to position [81, 0]
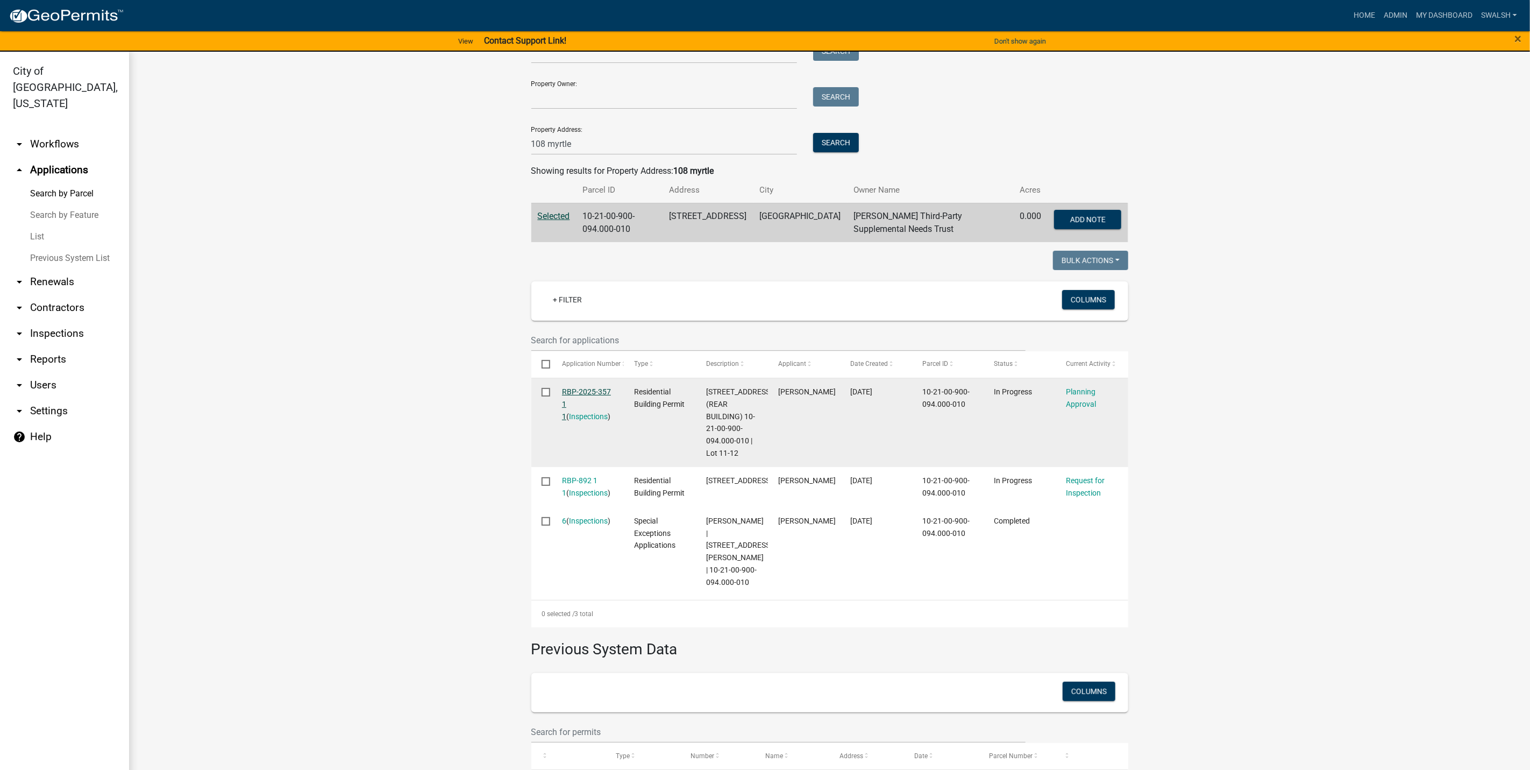
click at [576, 392] on link "RBP-2025-357 1 1" at bounding box center [586, 403] width 49 height 33
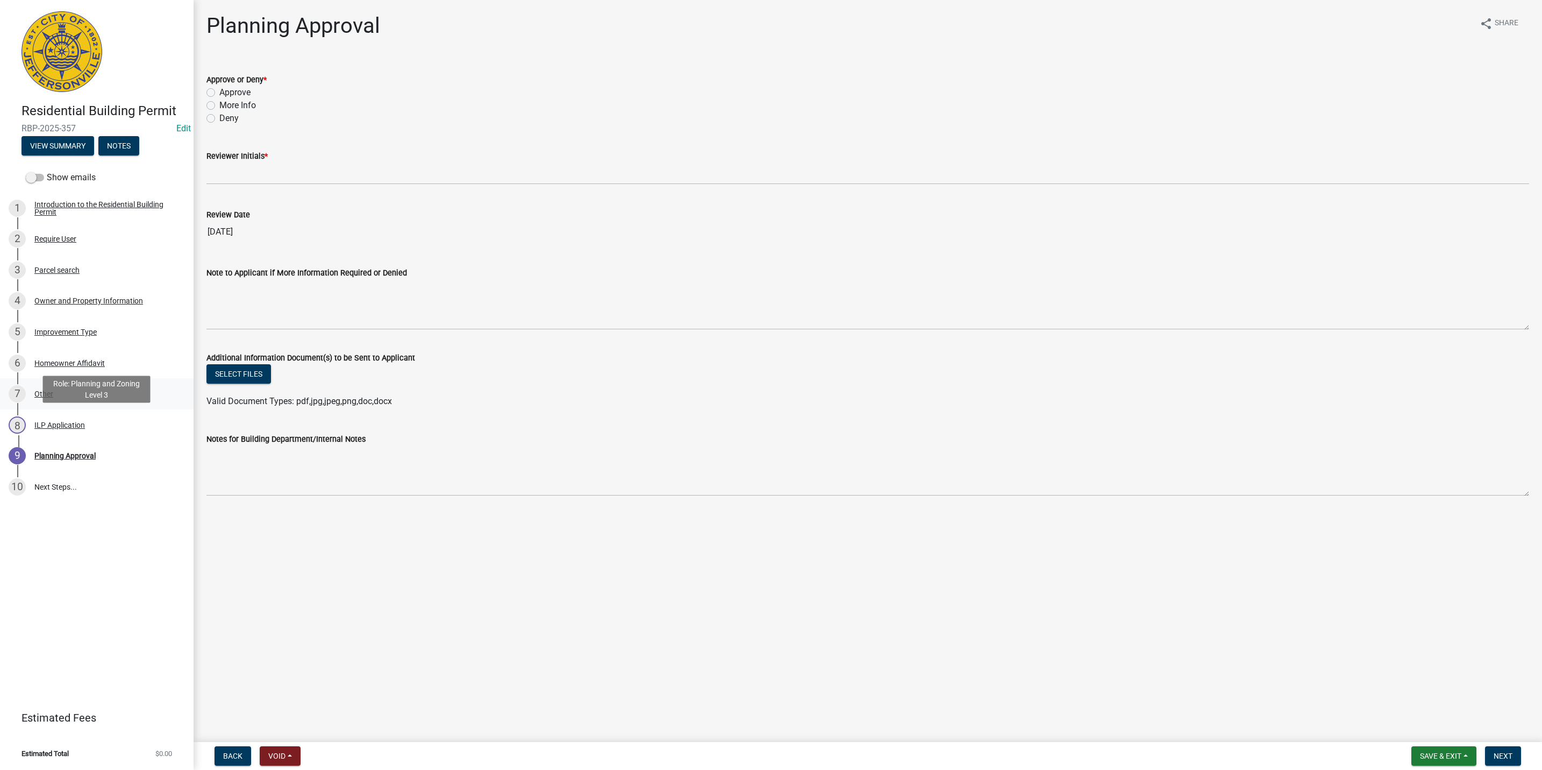
click at [78, 408] on link "7 Other" at bounding box center [97, 393] width 194 height 31
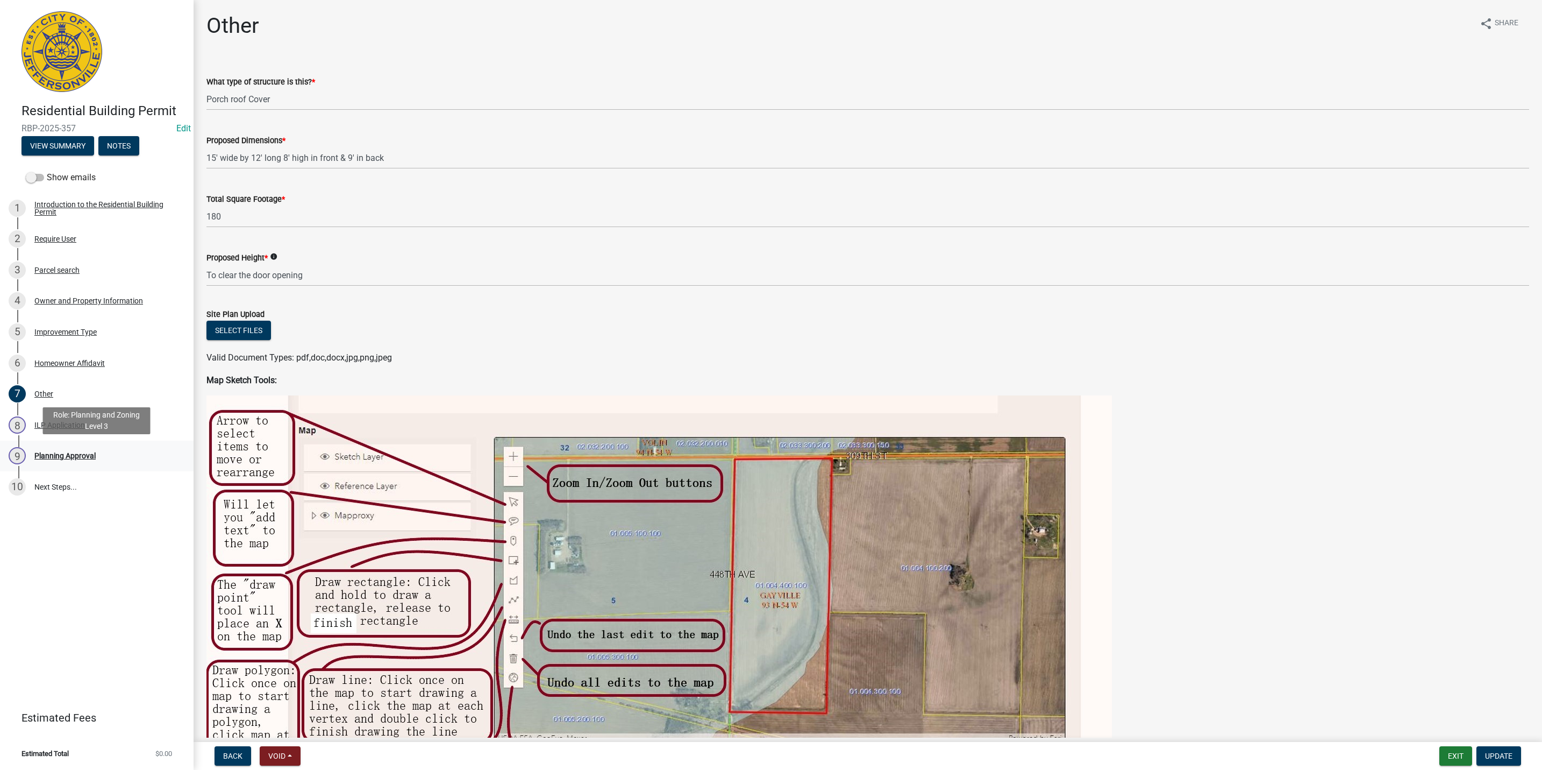
click at [130, 448] on div "9 Planning Approval" at bounding box center [93, 455] width 168 height 17
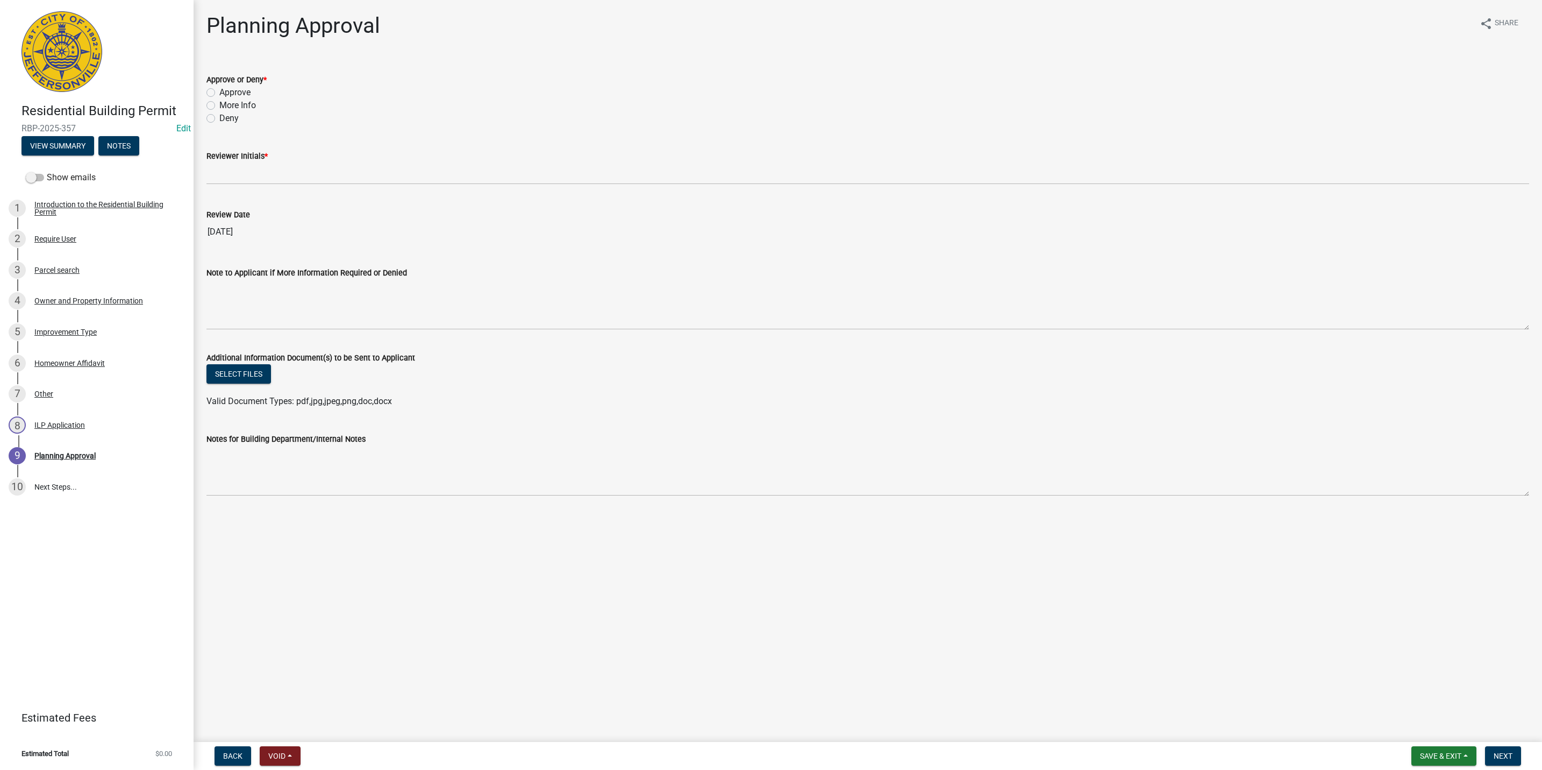
click at [244, 94] on label "Approve" at bounding box center [234, 92] width 31 height 13
click at [226, 93] on input "Approve" at bounding box center [222, 89] width 7 height 7
radio input "true"
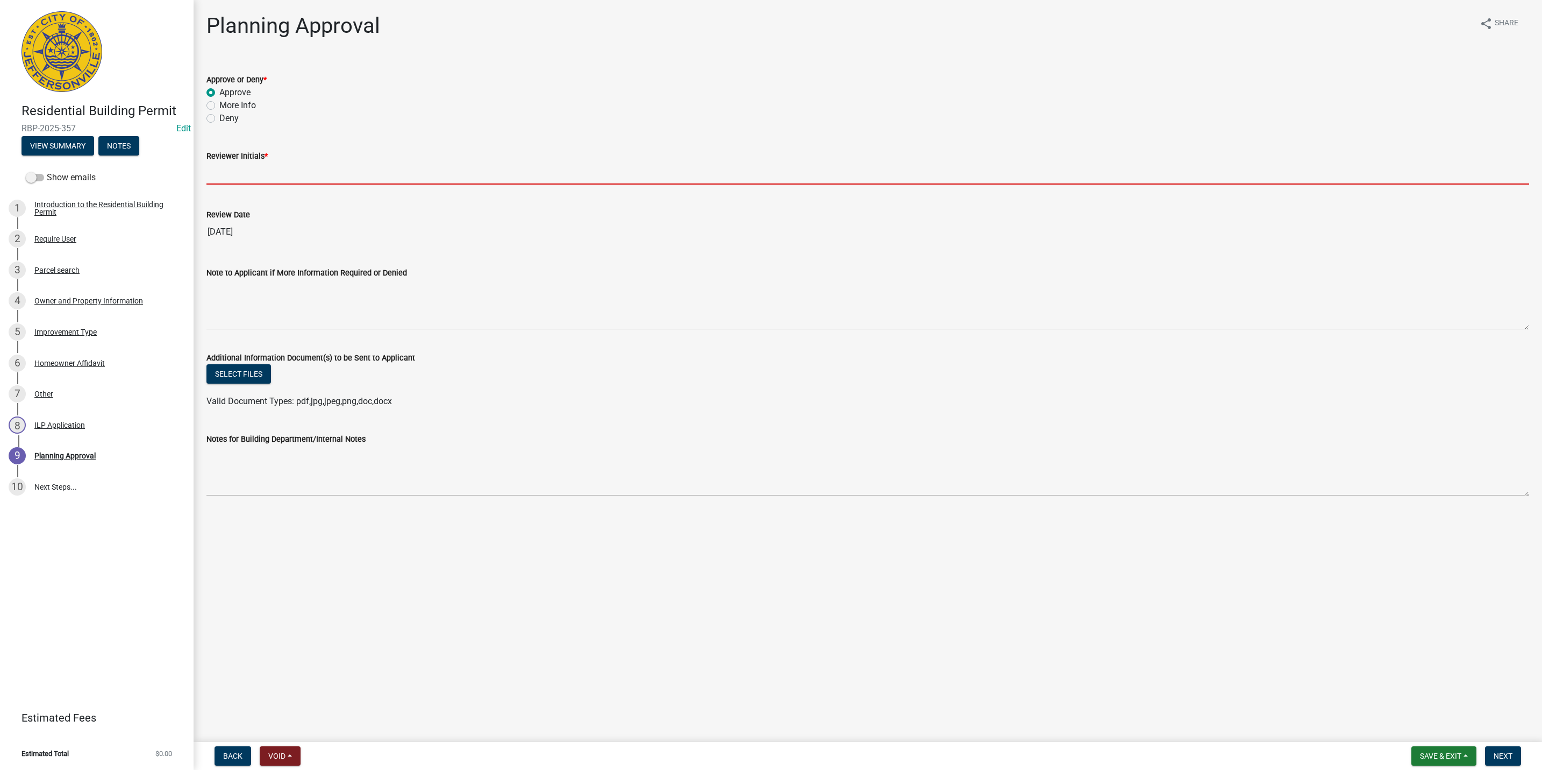
click at [238, 166] on input "Reviewer Initials *" at bounding box center [868, 173] width 1323 height 22
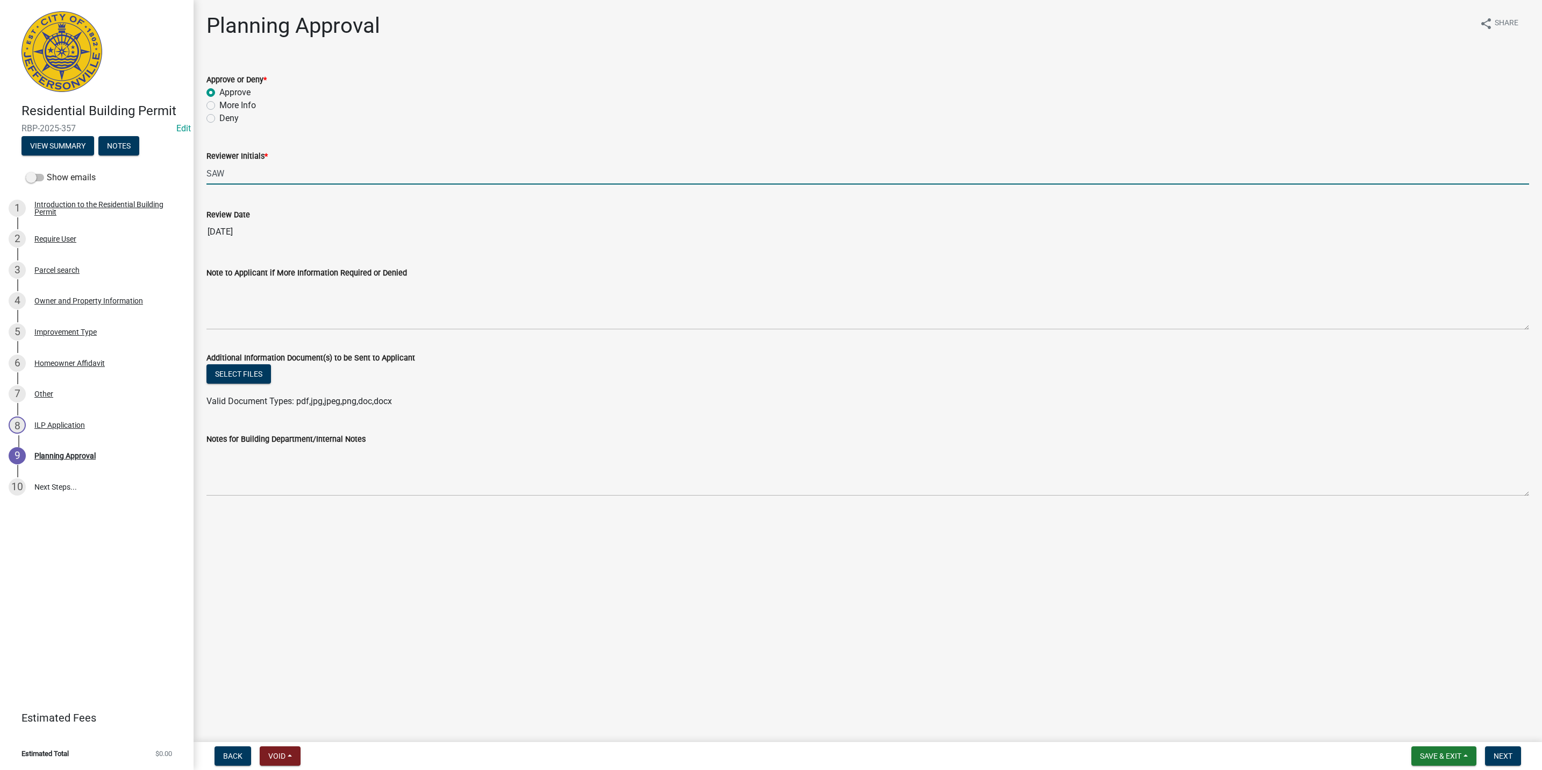
type input "SAW"
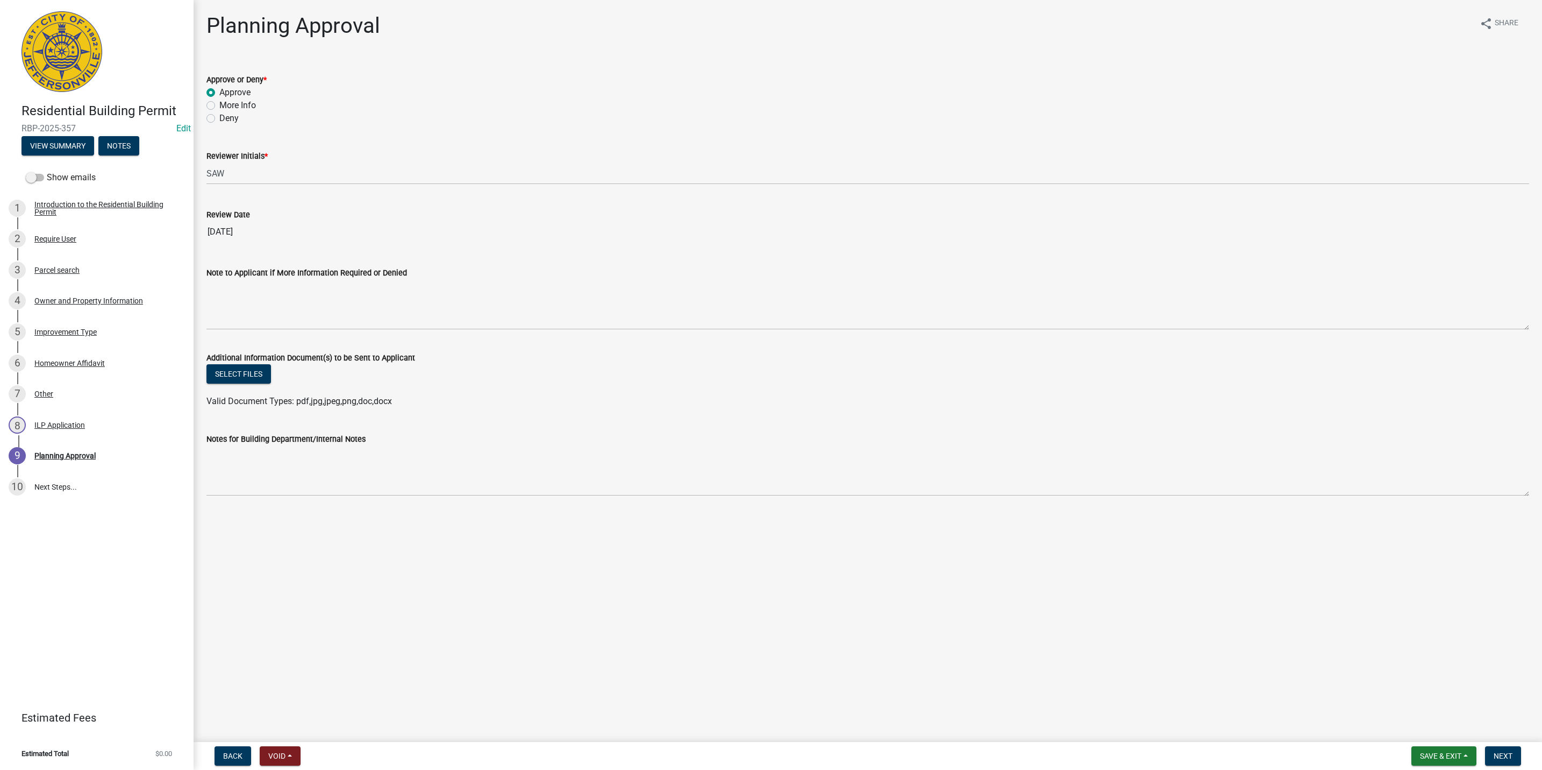
click at [205, 322] on div "Note to Applicant if More Information Required or Denied" at bounding box center [867, 290] width 1339 height 79
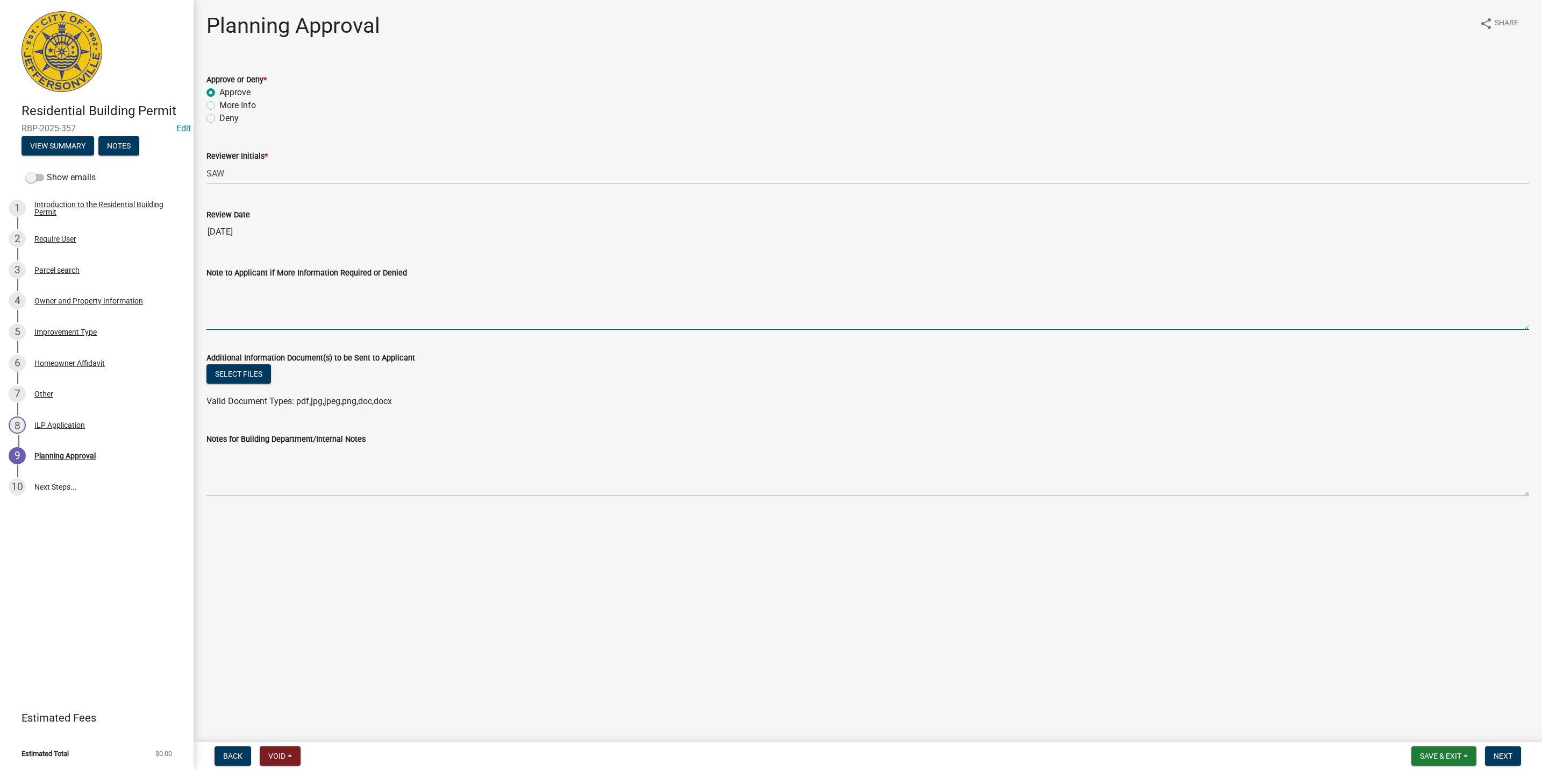
click at [215, 316] on textarea "Note to Applicant if More Information Required or Denied" at bounding box center [868, 304] width 1323 height 51
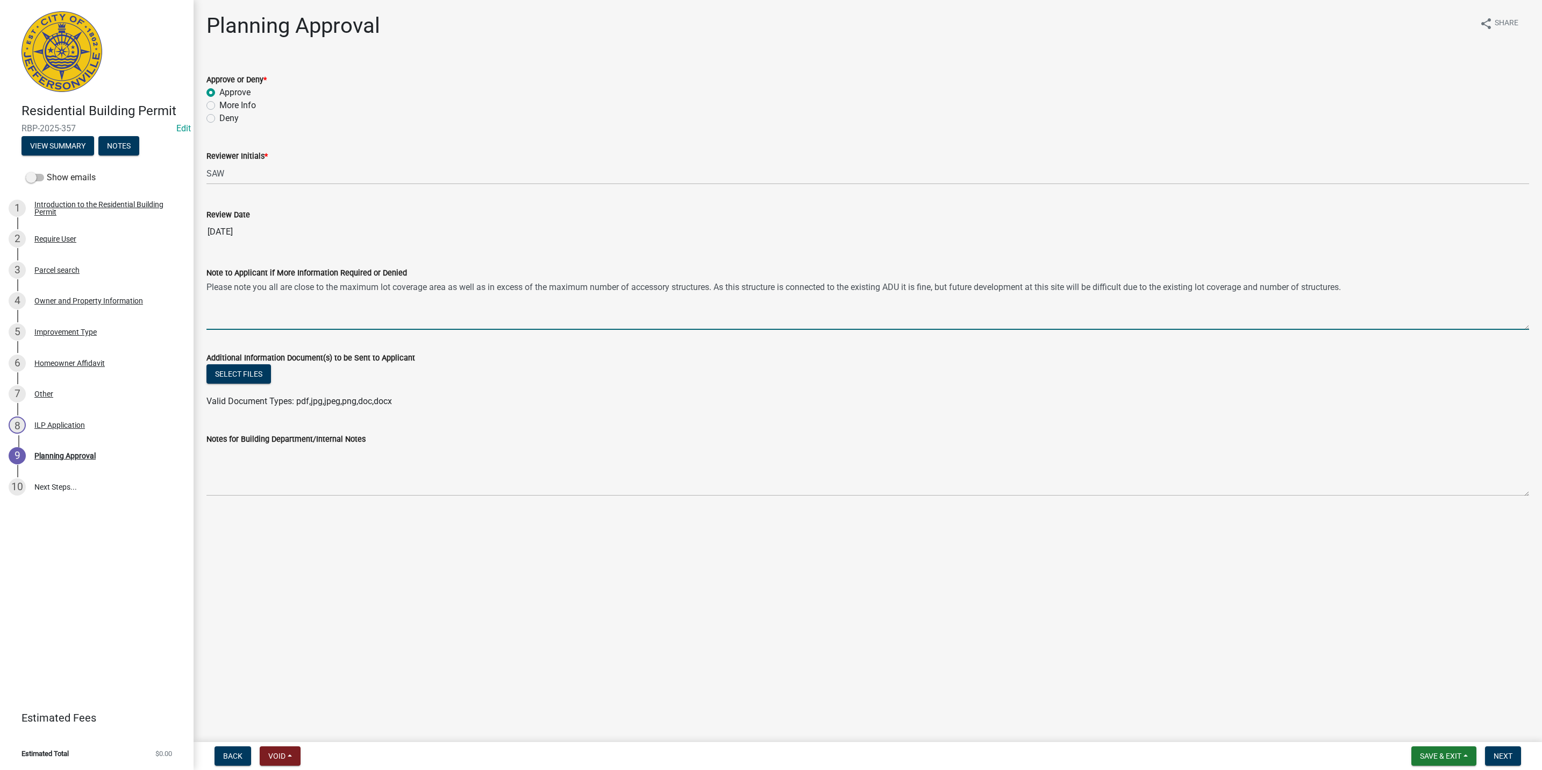
drag, startPoint x: 1096, startPoint y: 286, endPoint x: 204, endPoint y: 284, distance: 892.1
click at [204, 284] on div "Note to Applicant if More Information Required or Denied Please note you all ar…" at bounding box center [867, 290] width 1339 height 79
type textarea "Please note you all are close to the maximum lot coverage area as well as in ex…"
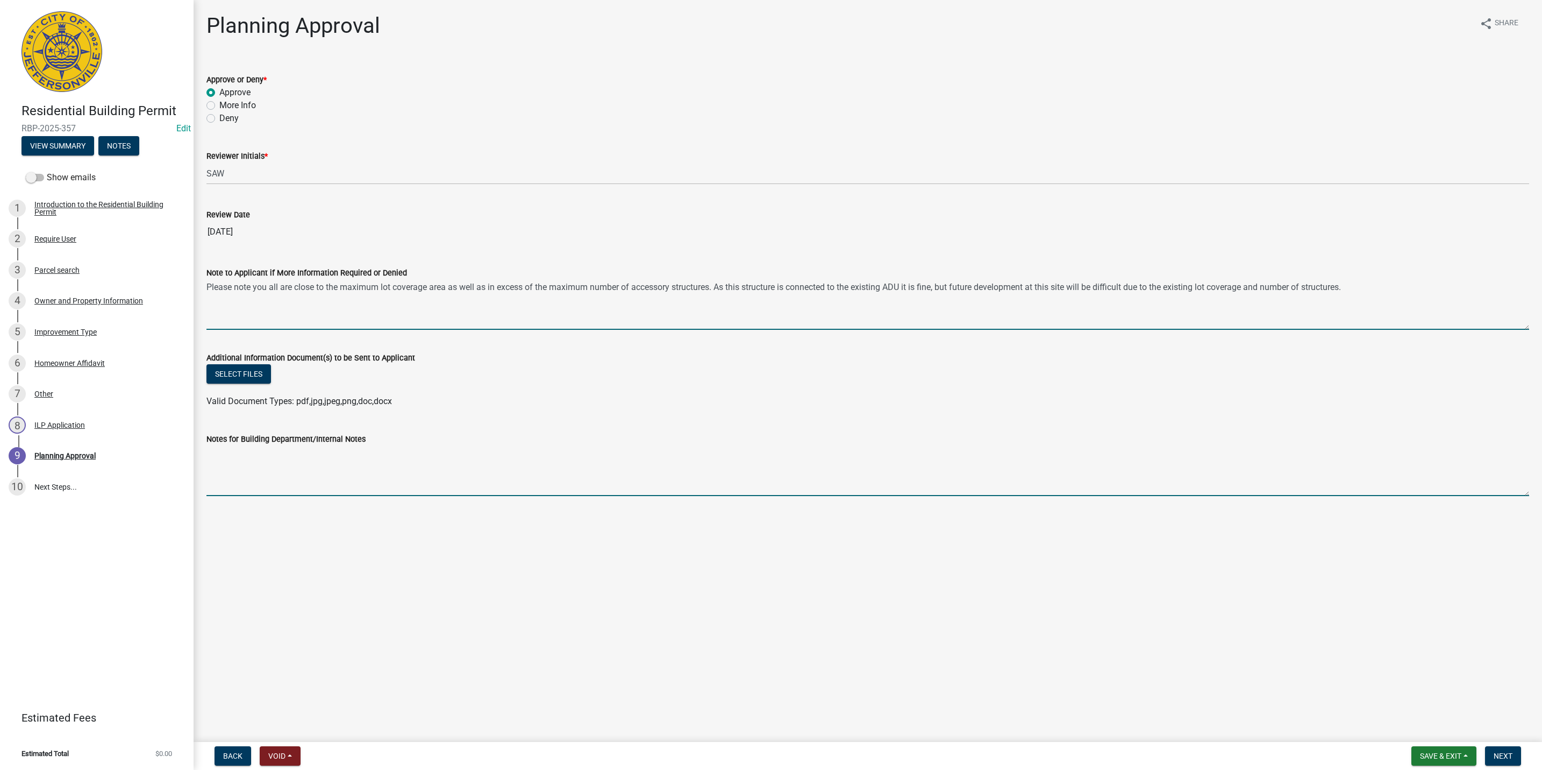
click at [226, 468] on textarea "Notes for Building Department/Internal Notes" at bounding box center [868, 470] width 1323 height 51
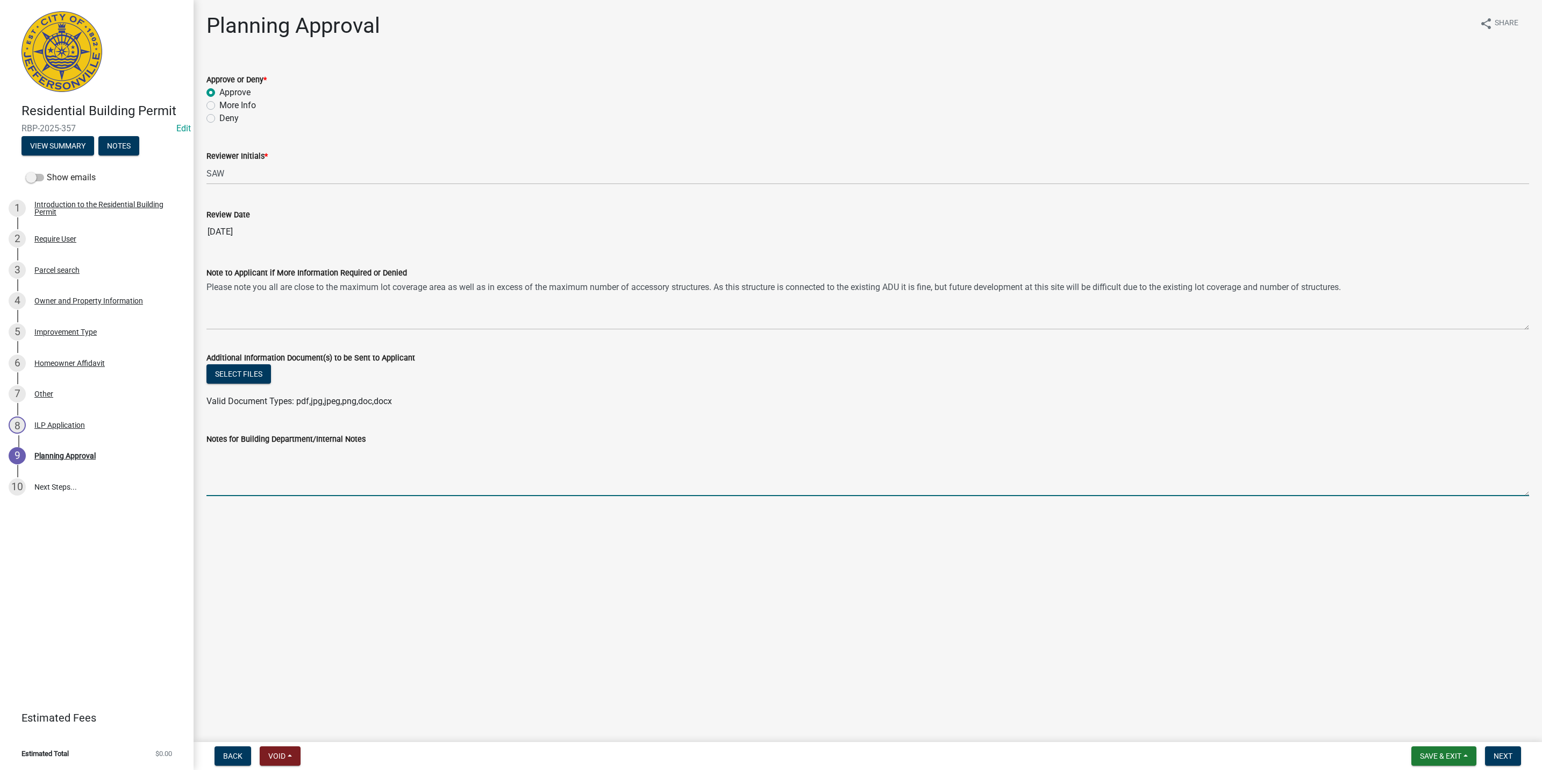
paste textarea "Please note you all are close to the maximum lot coverage area as well as in ex…"
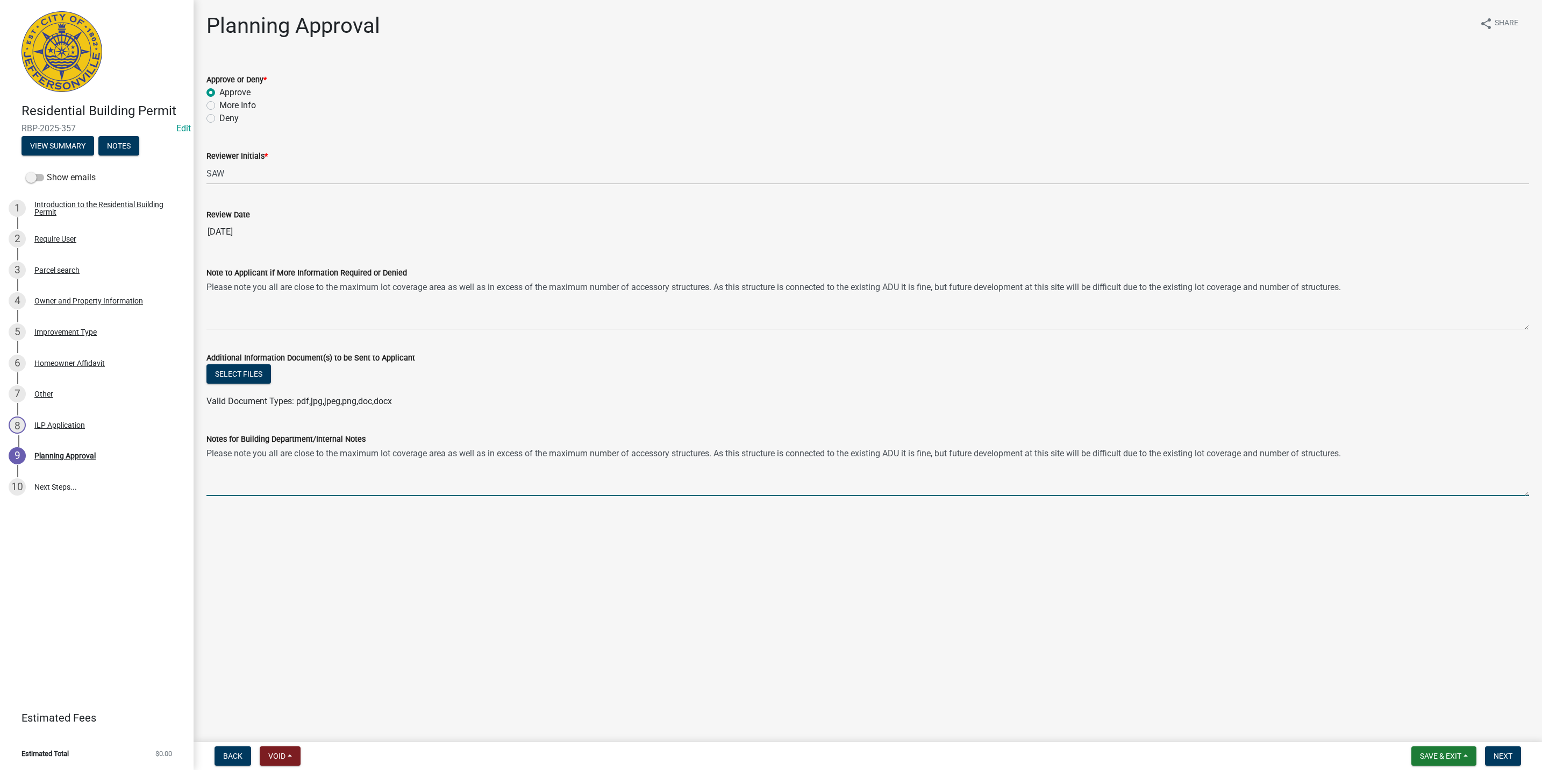
drag, startPoint x: 380, startPoint y: 452, endPoint x: 216, endPoint y: 443, distance: 163.8
click at [216, 443] on form "Notes for Building Department/Internal Notes Please note you all are close to t…" at bounding box center [868, 463] width 1323 height 63
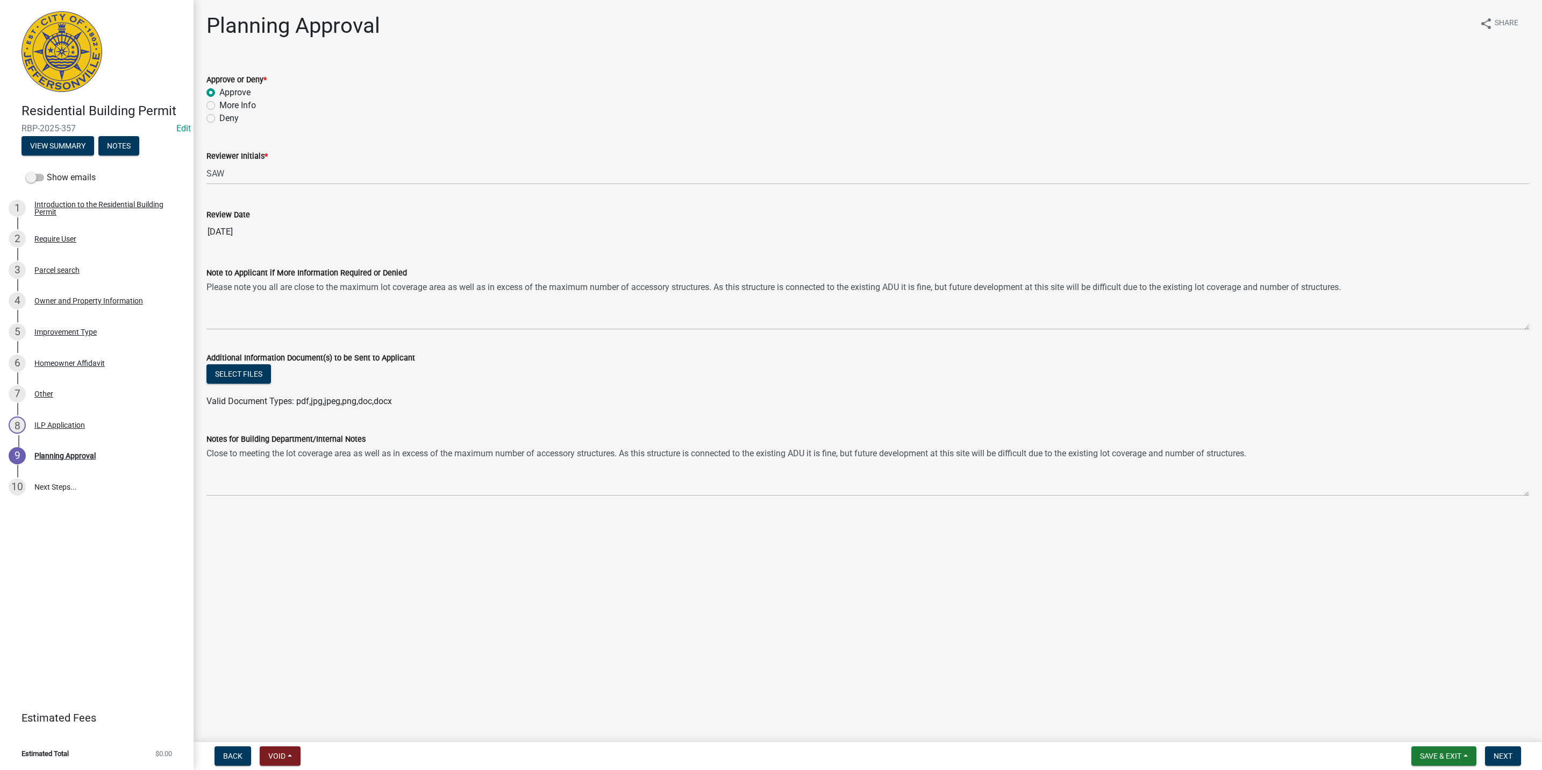
click at [1299, 439] on div "Notes for Building Department/Internal Notes" at bounding box center [868, 438] width 1323 height 13
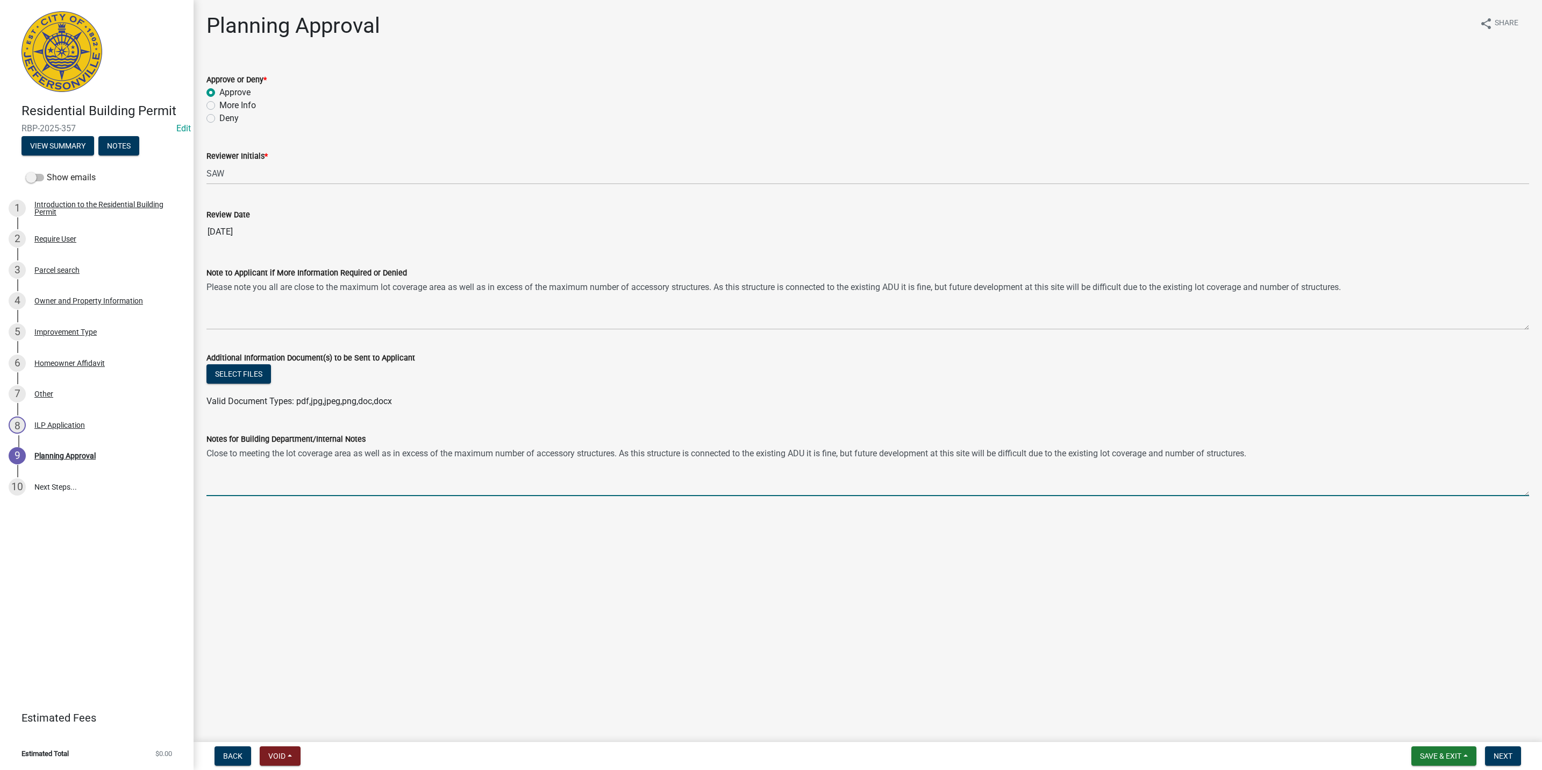
click at [1295, 449] on textarea "Close to meeting the lot coverage area as well as in excess of the maximum numb…" at bounding box center [868, 470] width 1323 height 51
type textarea "Close to meeting the lot coverage area as well as in excess of the maximum numb…"
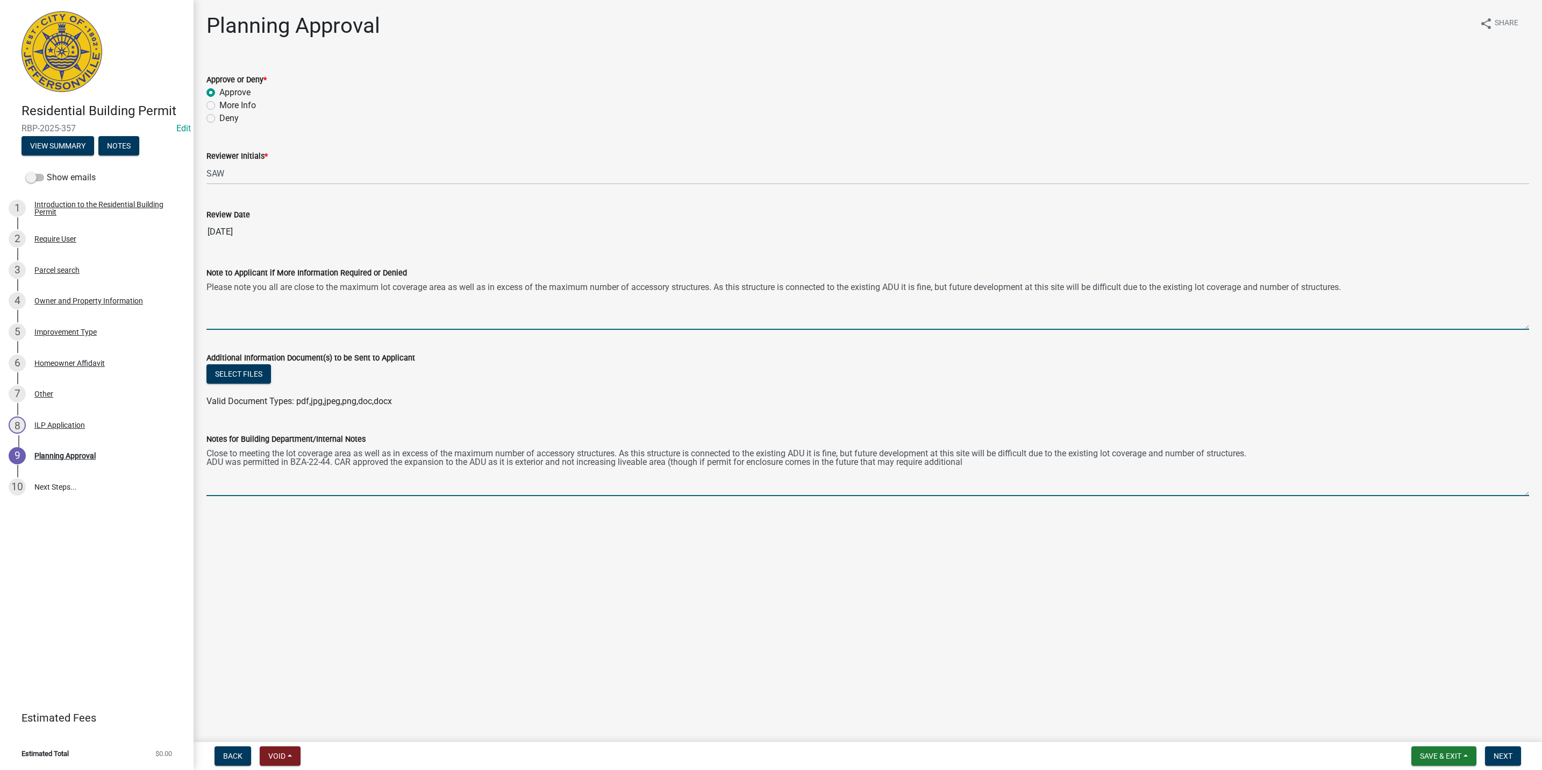
click at [1384, 291] on textarea "Please note you all are close to the maximum lot coverage area as well as in ex…" at bounding box center [868, 304] width 1323 height 51
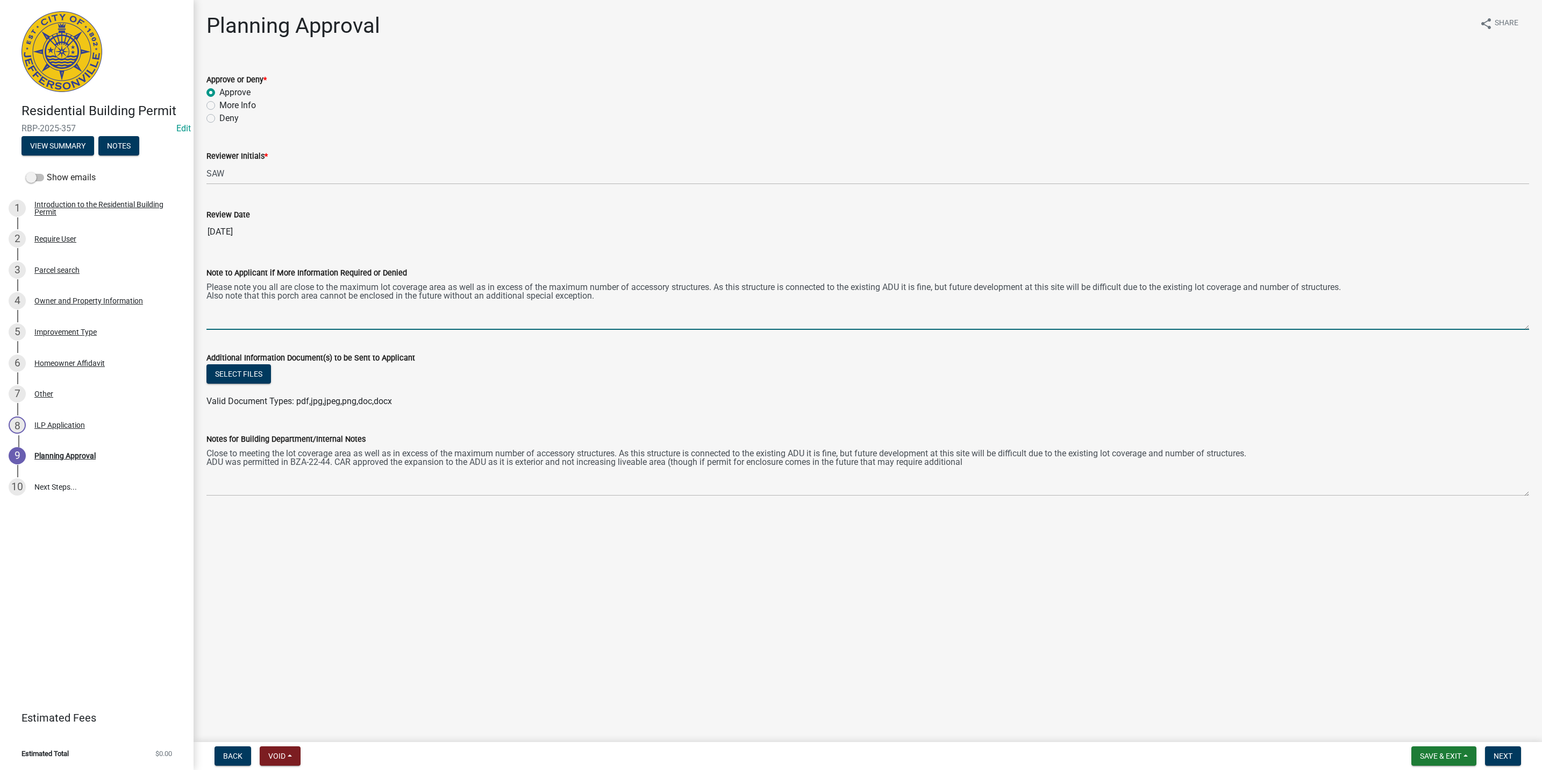
type textarea "Please note you all are close to the maximum lot coverage area as well as in ex…"
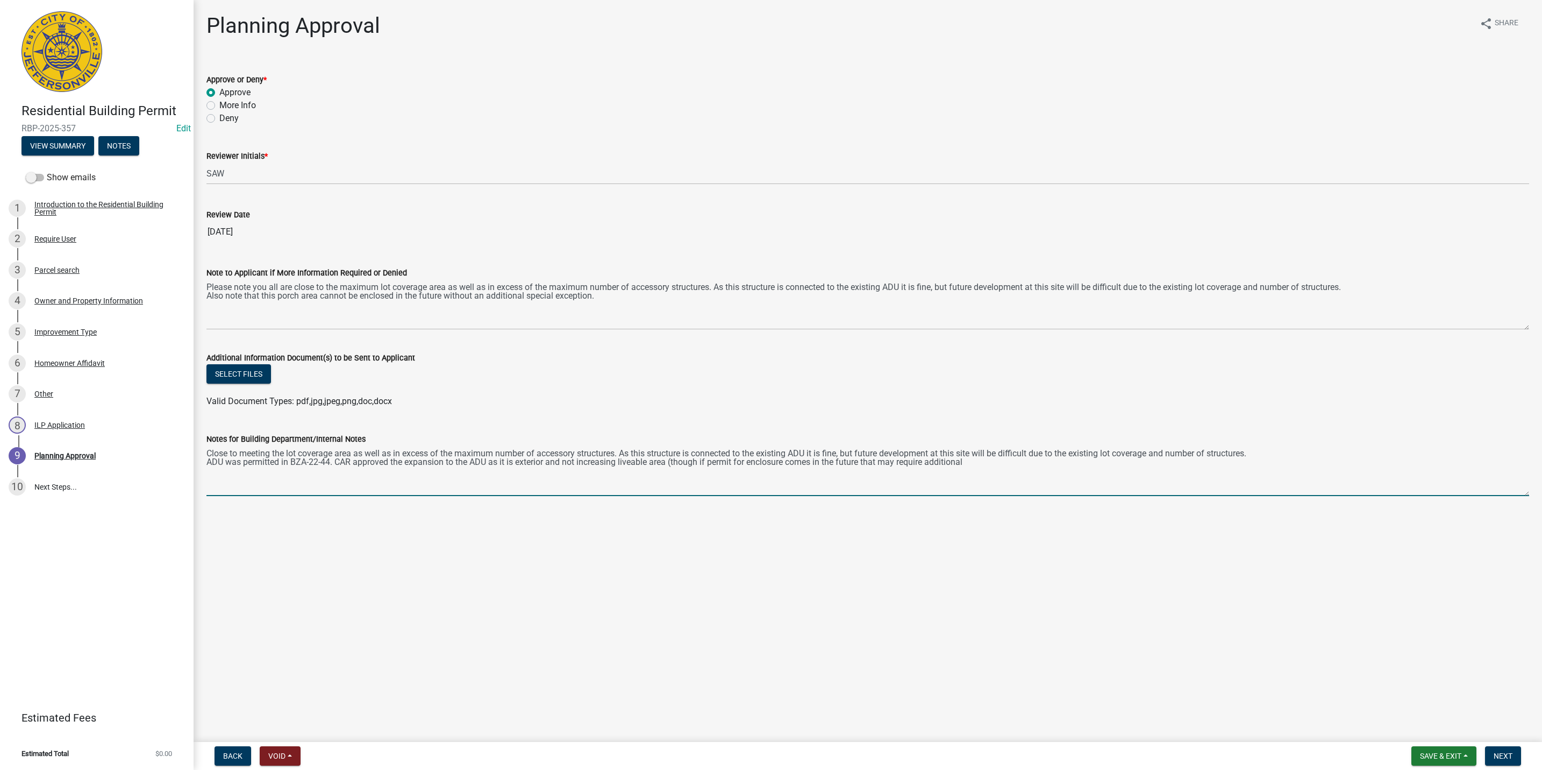
click at [871, 468] on textarea "Close to meeting the lot coverage area as well as in excess of the maximum numb…" at bounding box center [868, 470] width 1323 height 51
click at [657, 455] on textarea "Close to meeting the lot coverage area as well as in excess of the maximum numb…" at bounding box center [868, 470] width 1323 height 51
click at [995, 460] on textarea "Close to meeting the lot coverage area as well as in excess of the maximum numb…" at bounding box center [868, 470] width 1323 height 51
drag, startPoint x: 920, startPoint y: 460, endPoint x: 865, endPoint y: 460, distance: 55.4
click at [865, 460] on textarea "Close to meeting the lot coverage area as well as in excess of the maximum numb…" at bounding box center [868, 470] width 1323 height 51
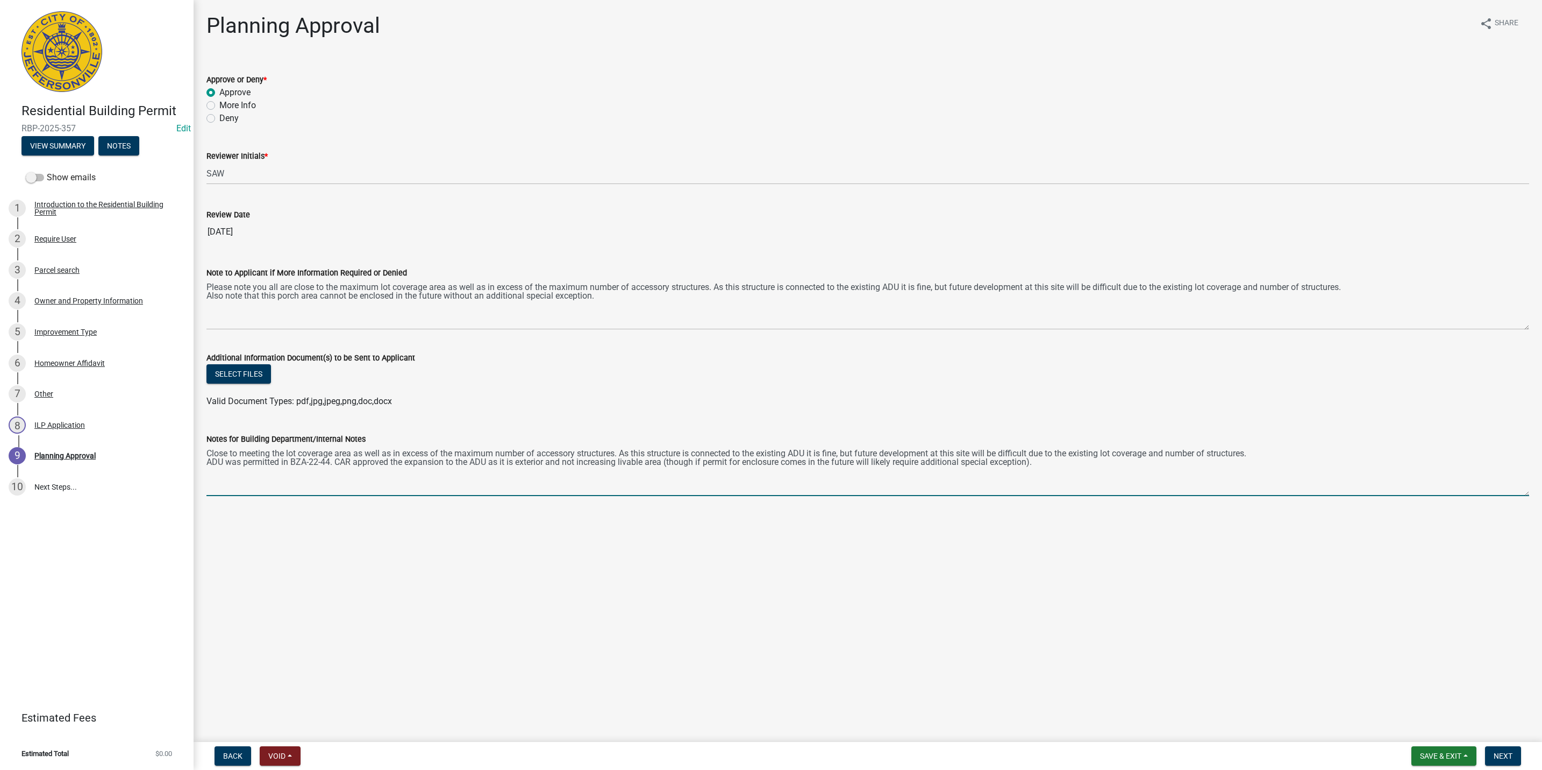
click at [1034, 461] on textarea "Close to meeting the lot coverage area as well as in excess of the maximum numb…" at bounding box center [868, 470] width 1323 height 51
click at [1191, 434] on div "Notes for Building Department/Internal Notes" at bounding box center [868, 438] width 1323 height 13
click at [1188, 466] on textarea "Close to meeting the lot coverage area as well as in excess of the maximum numb…" at bounding box center [868, 470] width 1323 height 51
click at [349, 470] on textarea "Close to meeting the lot coverage area as well as in excess of the maximum numb…" at bounding box center [868, 470] width 1323 height 51
type textarea "Close to meeting the lot coverage area as well as in excess of the maximum numb…"
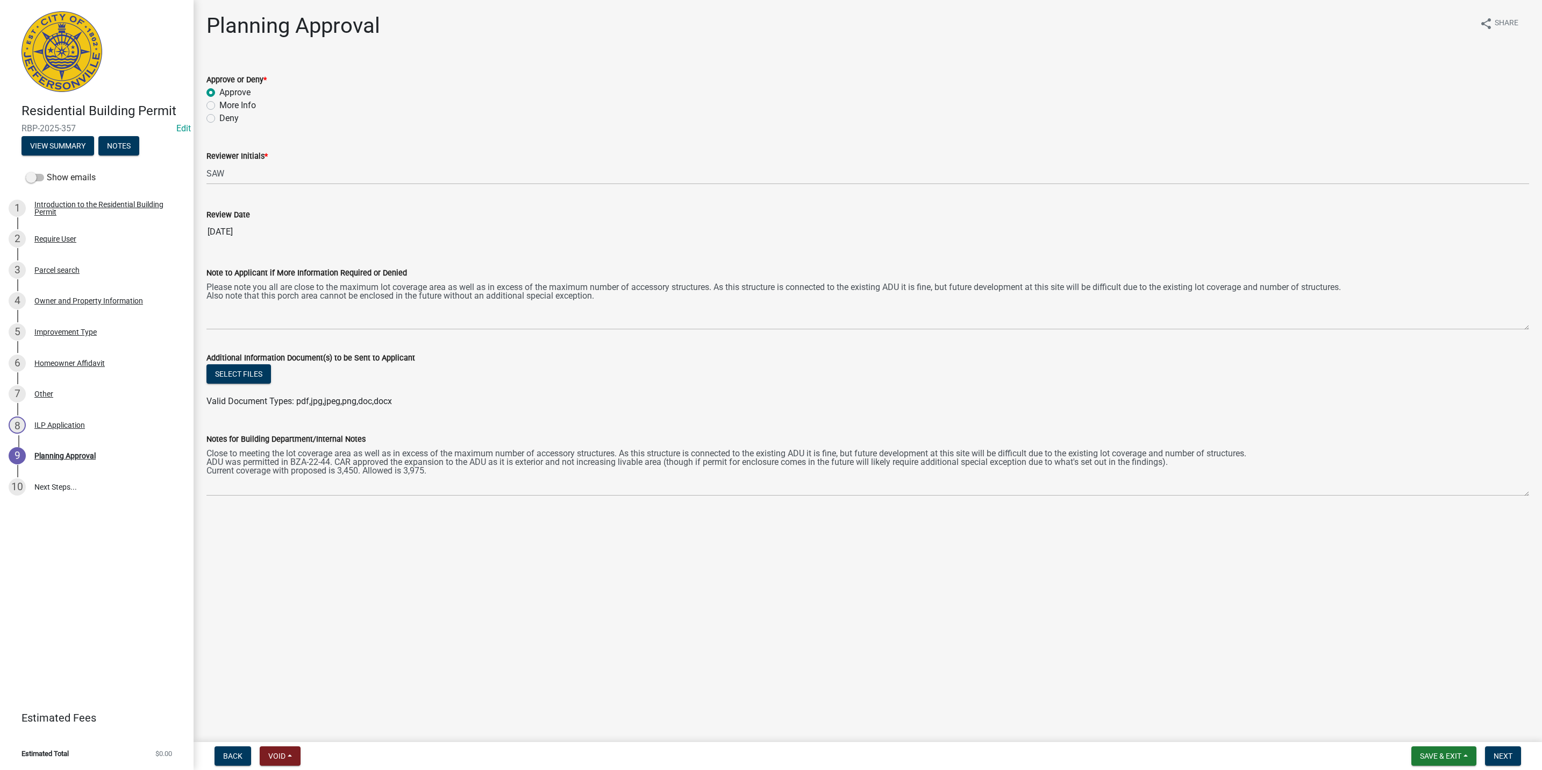
click at [1504, 746] on form "Save & Exit Save Save & Exit Next" at bounding box center [1466, 755] width 118 height 19
click at [1504, 753] on span "Next" at bounding box center [1503, 755] width 19 height 9
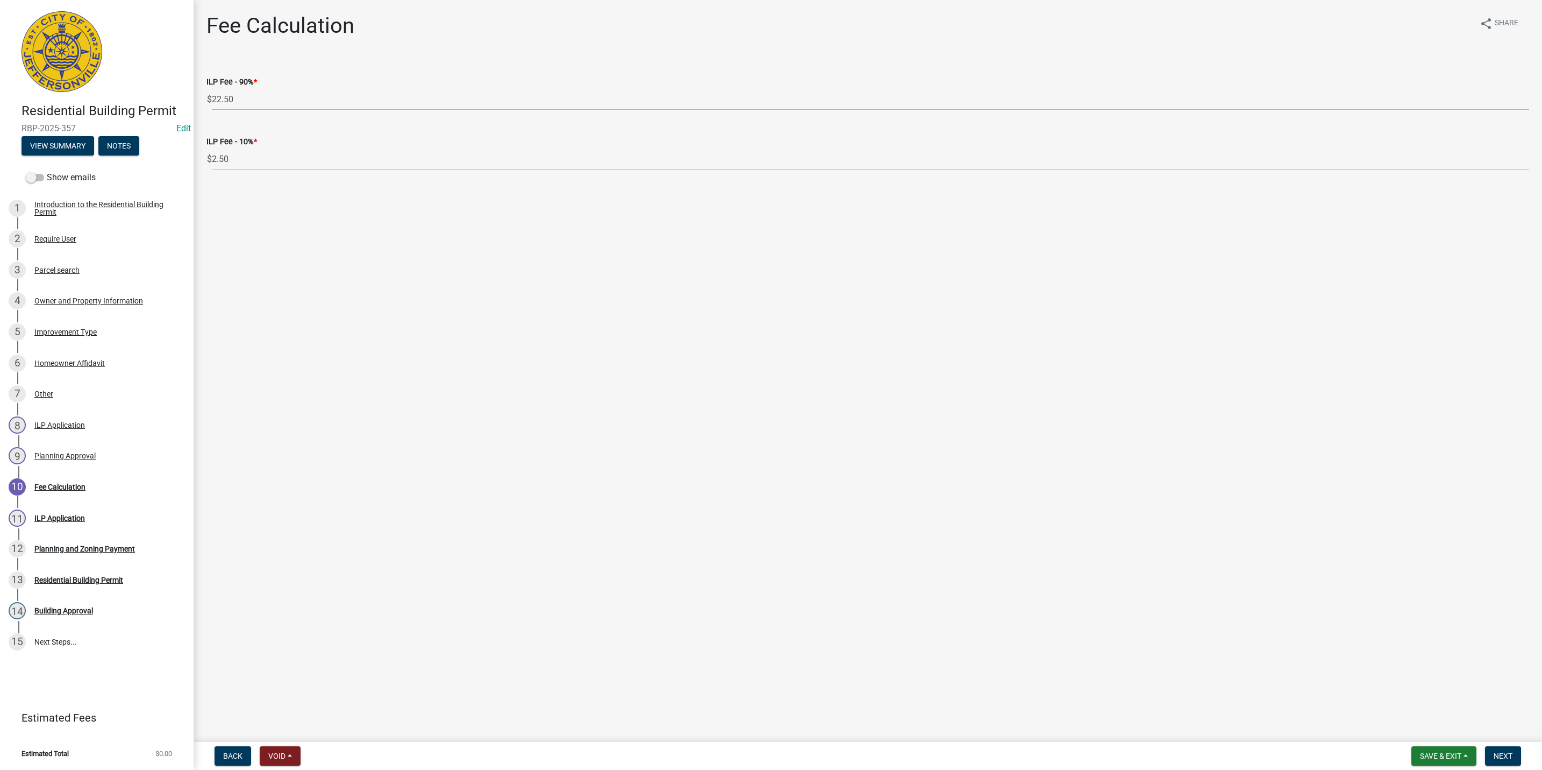
drag, startPoint x: 1514, startPoint y: 767, endPoint x: 1509, endPoint y: 760, distance: 8.5
click at [1511, 762] on nav "Back Void Withdraw Lock Expire Void Save & Exit Save Save & Exit Next" at bounding box center [868, 756] width 1349 height 28
click at [1509, 759] on span "Next" at bounding box center [1503, 755] width 19 height 9
select select "3: 3"
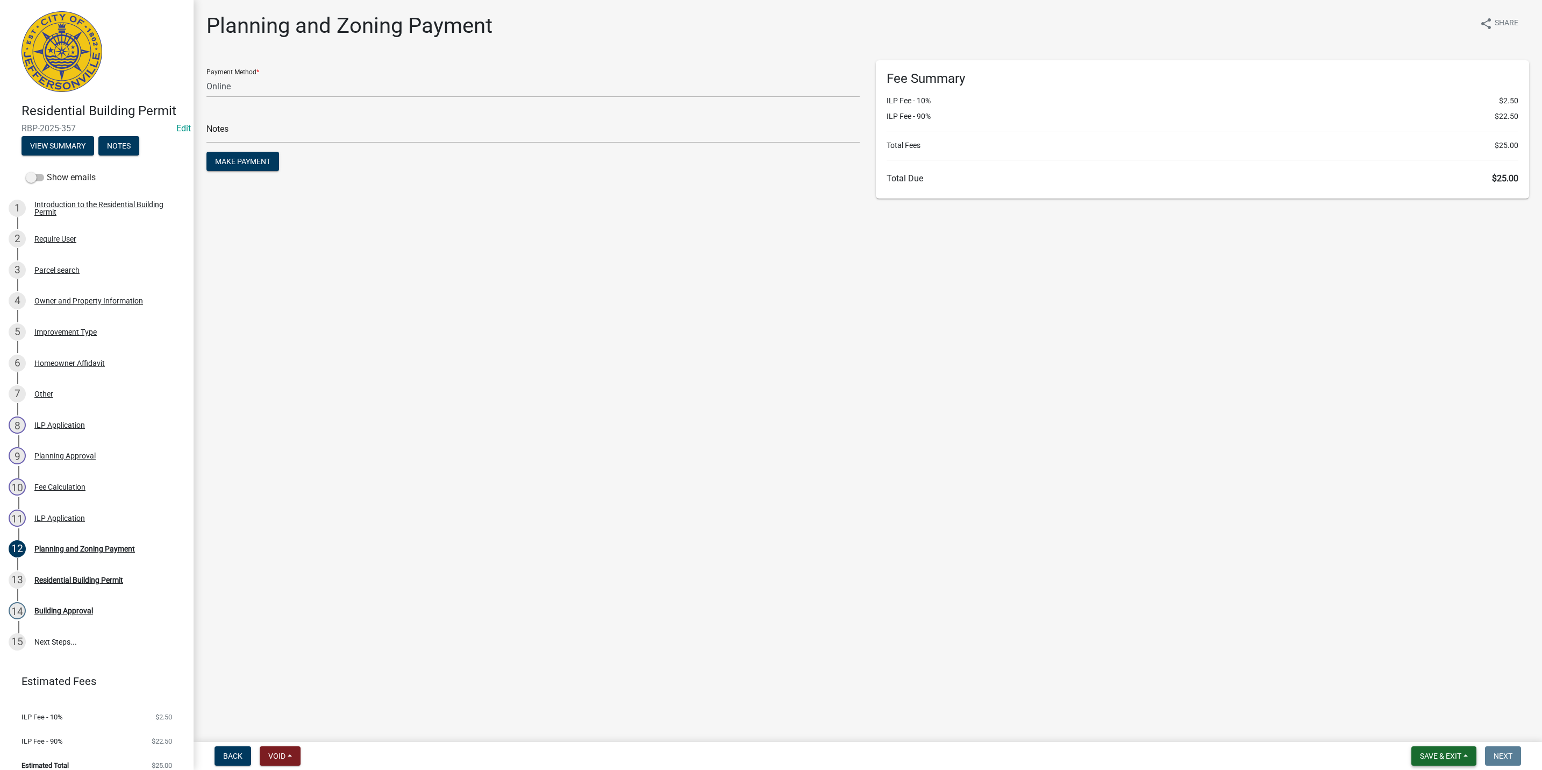
click at [1464, 759] on button "Save & Exit" at bounding box center [1444, 755] width 65 height 19
click at [1441, 730] on button "Save & Exit" at bounding box center [1434, 728] width 86 height 26
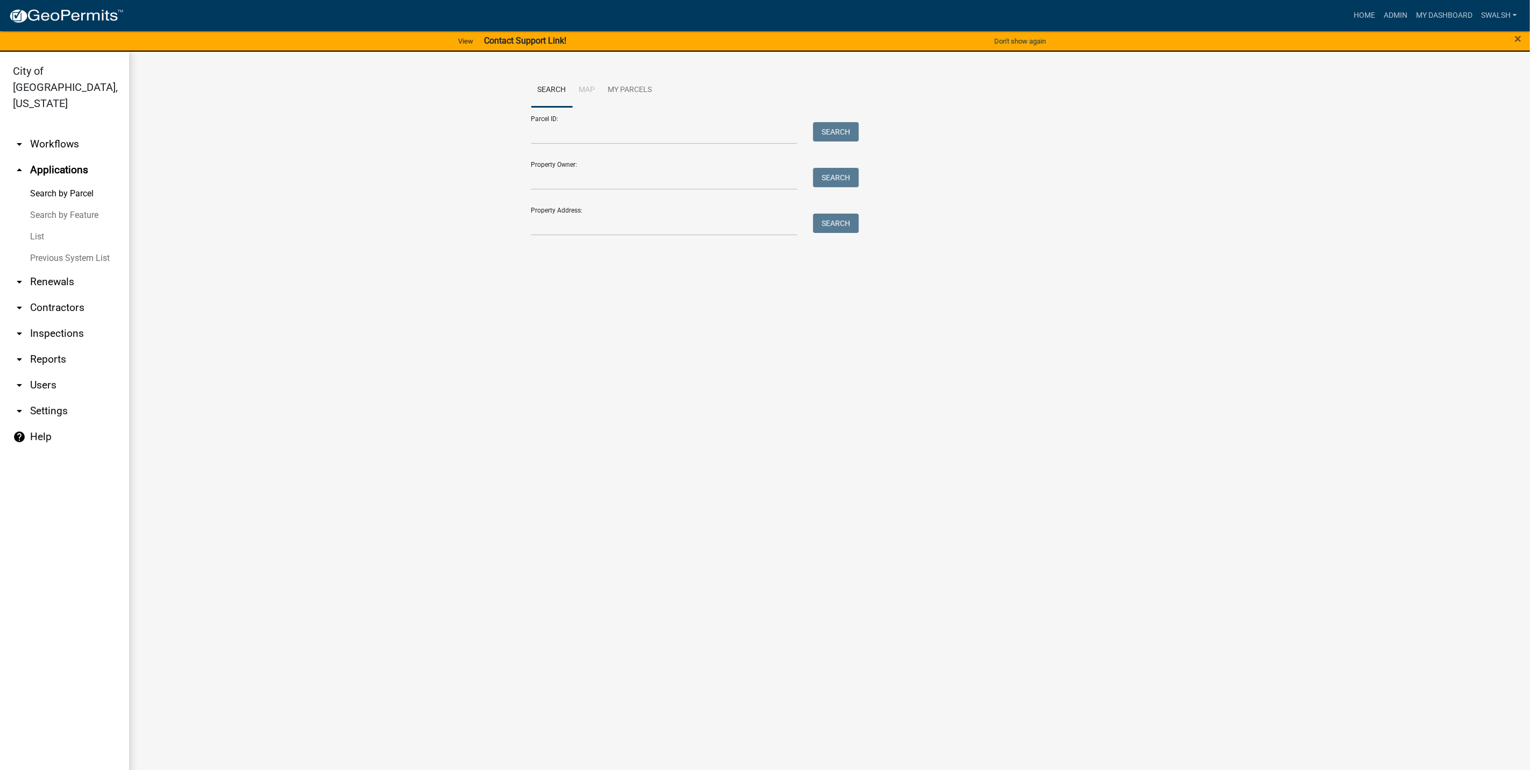
click at [37, 131] on link "arrow_drop_down Workflows" at bounding box center [64, 144] width 129 height 26
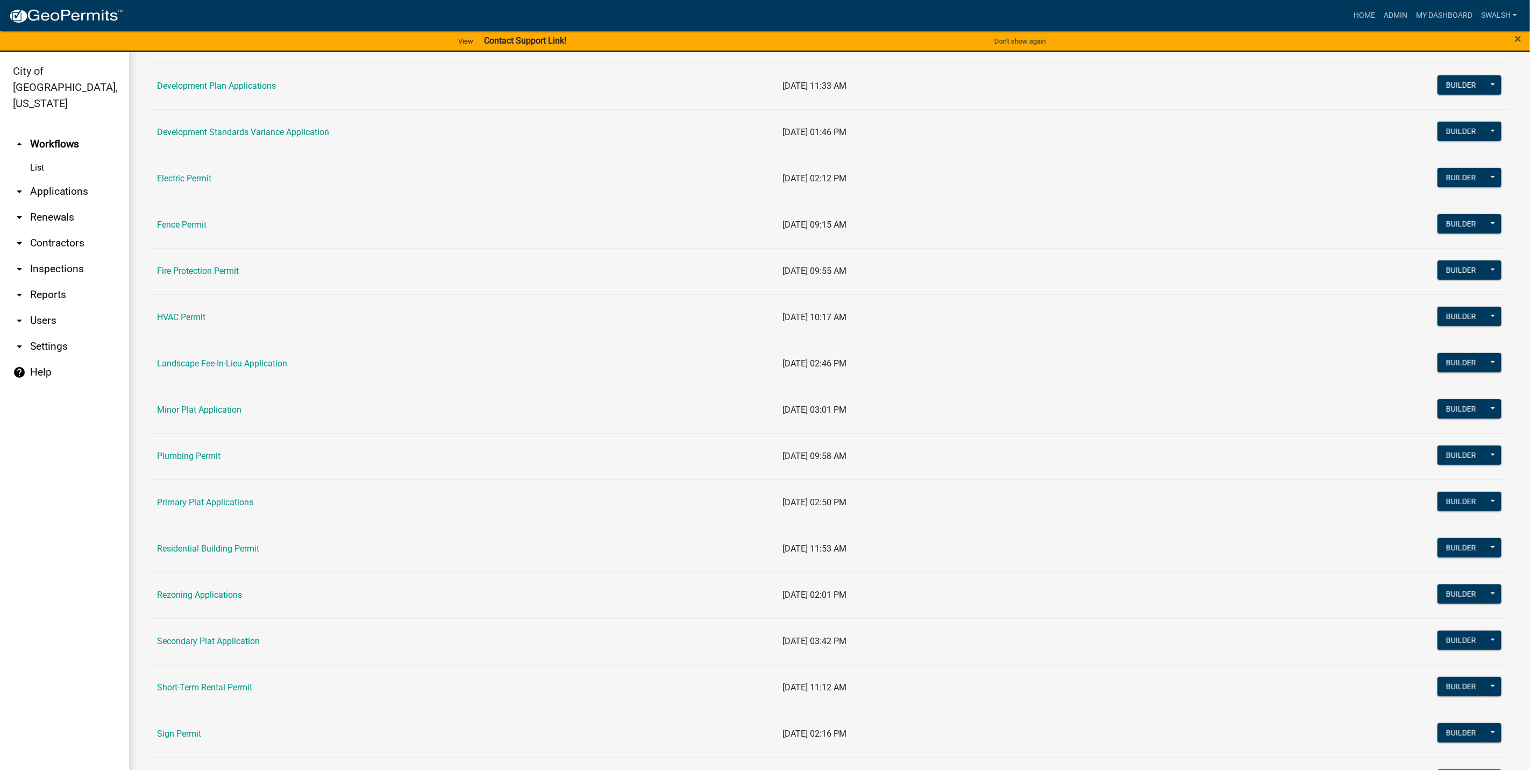
scroll to position [323, 0]
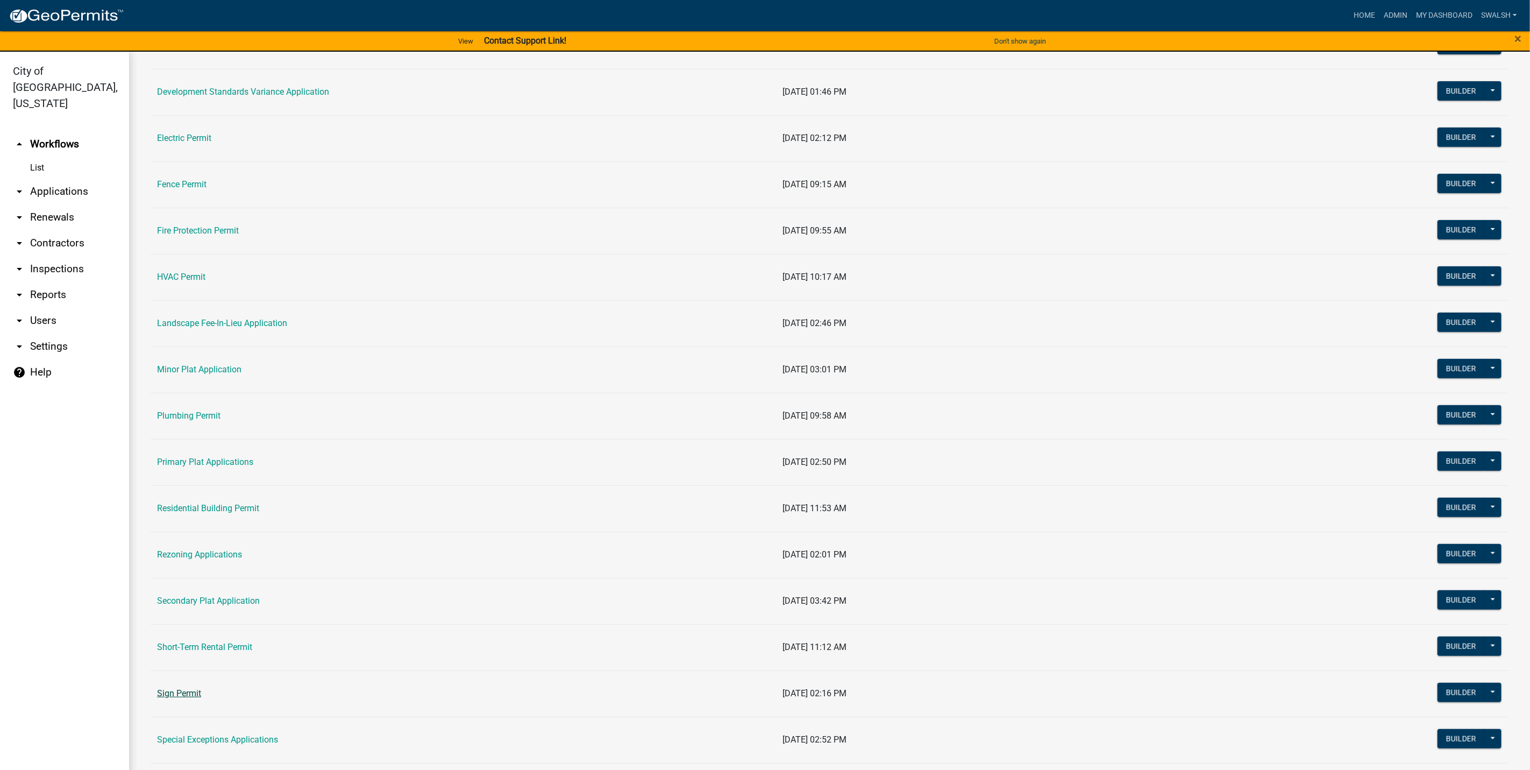
click at [187, 695] on link "Sign Permit" at bounding box center [179, 693] width 44 height 10
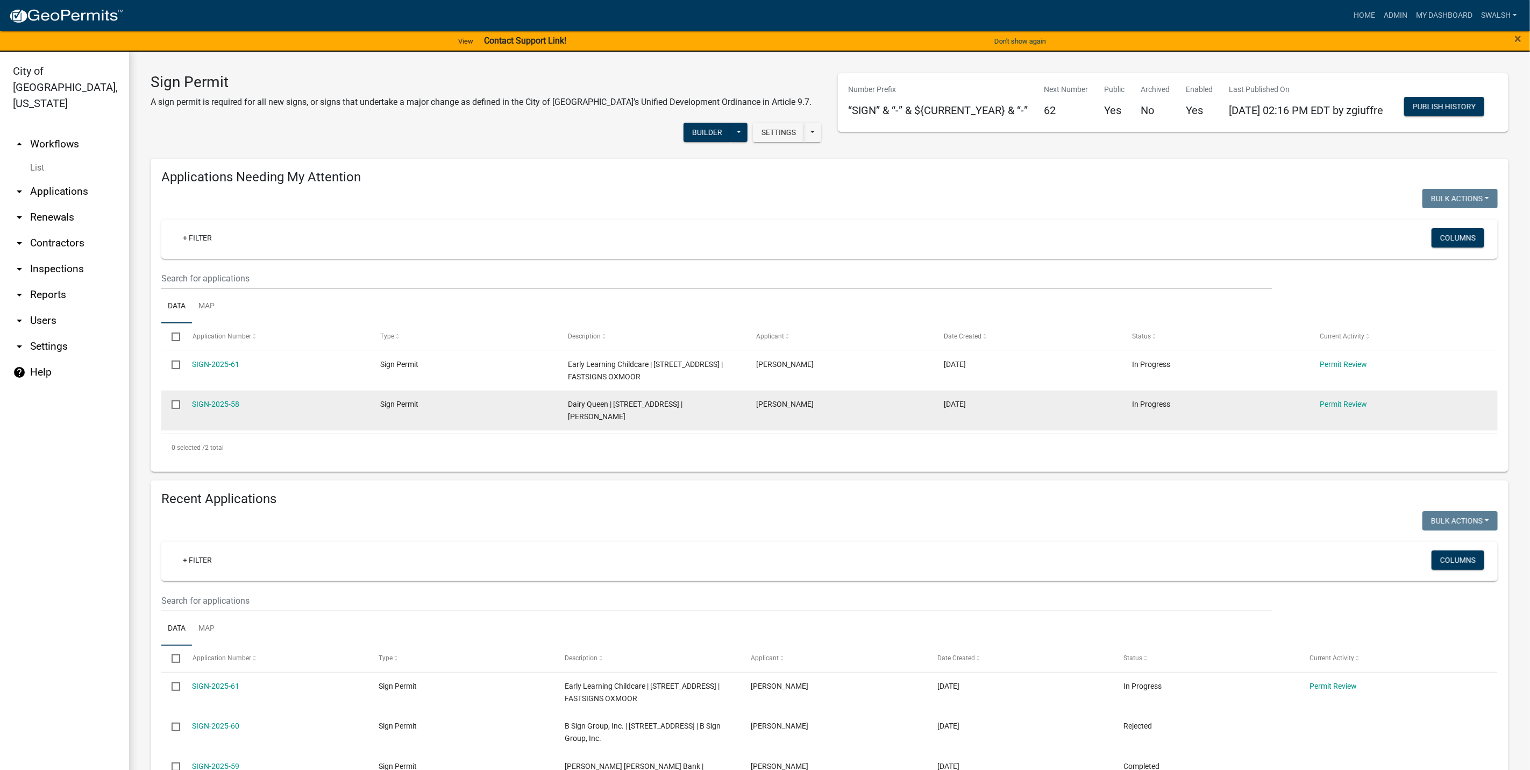
click at [1349, 410] on div "Permit Review" at bounding box center [1403, 404] width 167 height 12
click at [1344, 408] on link "Permit Review" at bounding box center [1343, 404] width 47 height 9
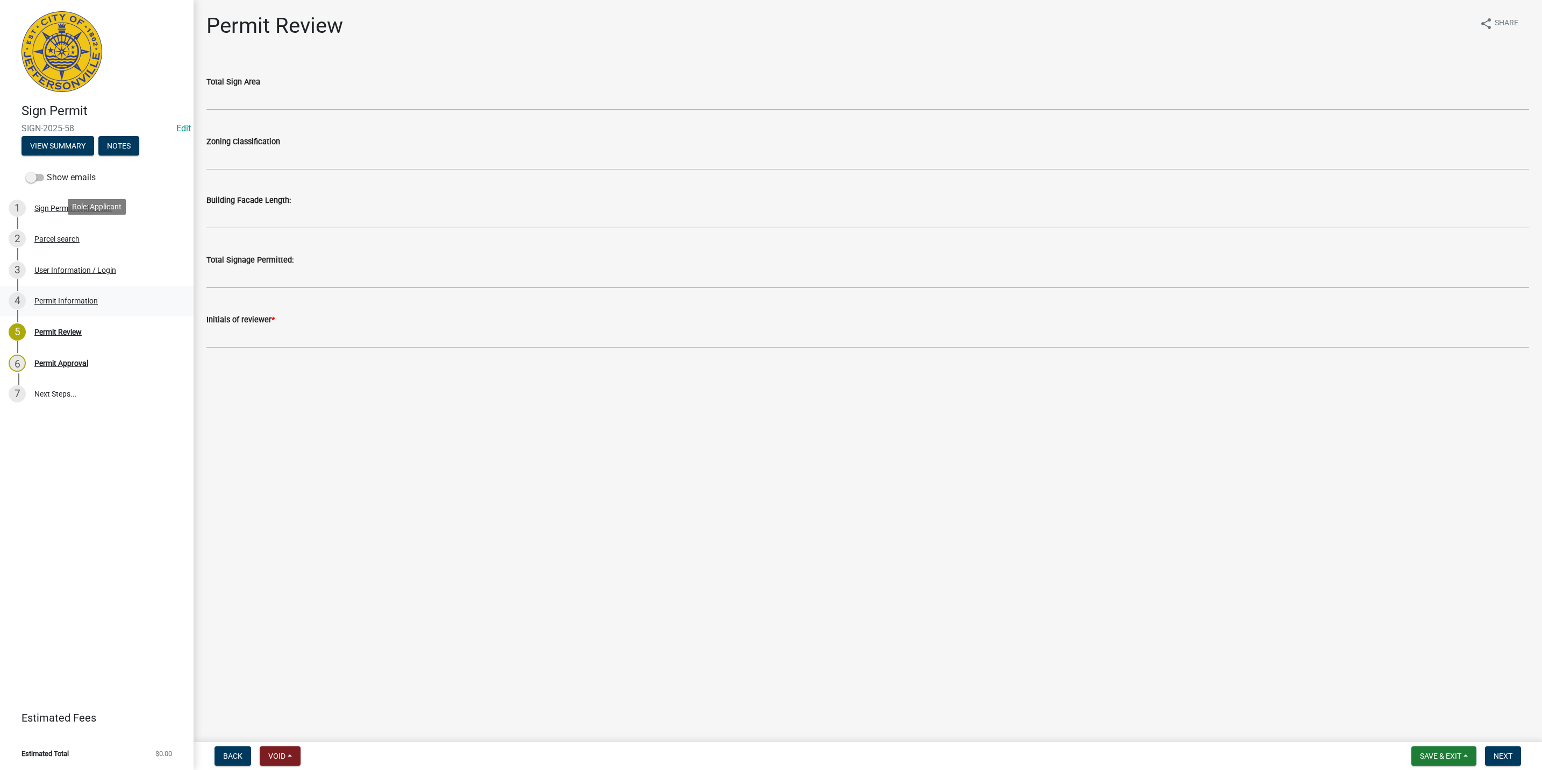
click at [73, 286] on link "4 Permit Information" at bounding box center [97, 301] width 194 height 31
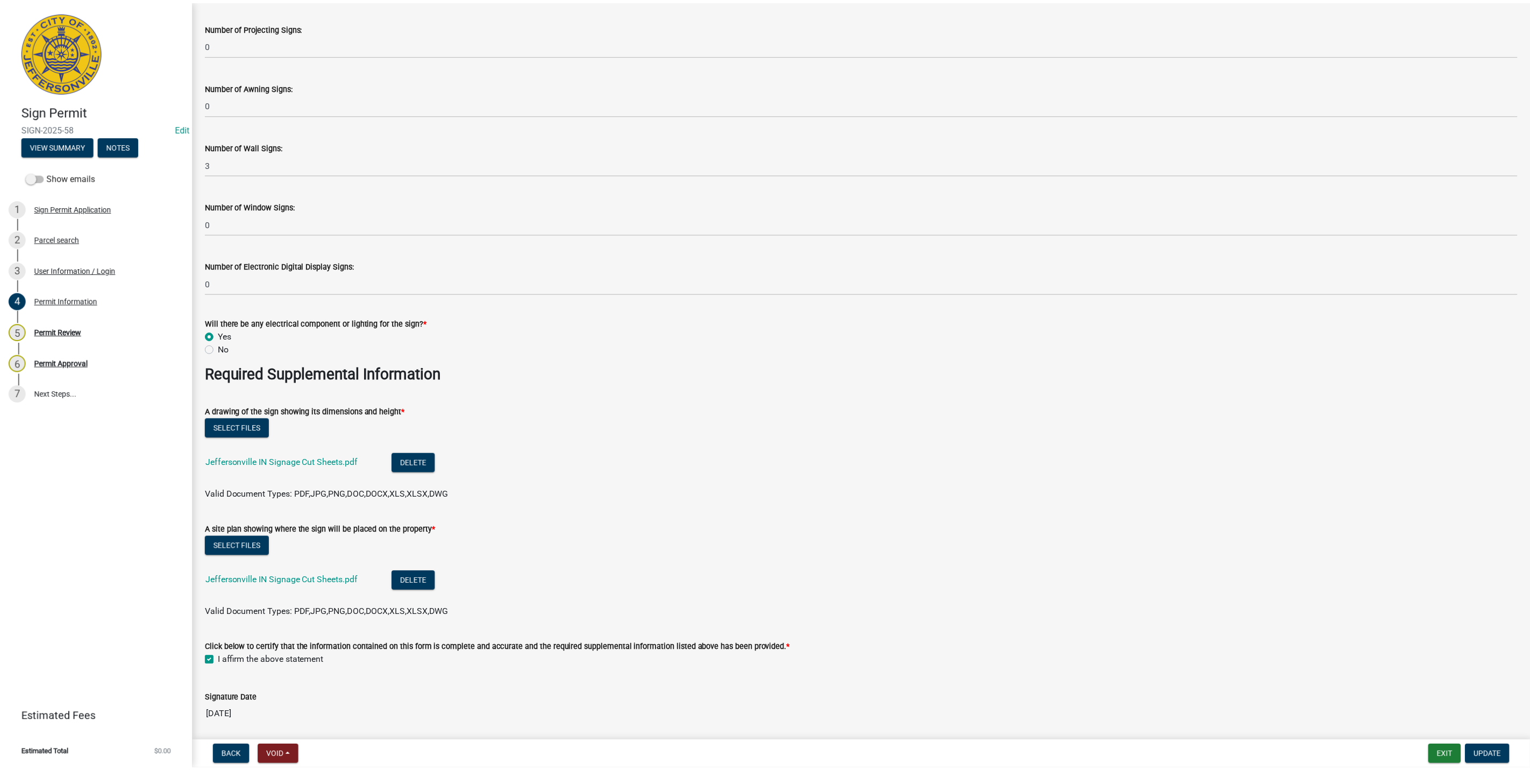
scroll to position [1549, 0]
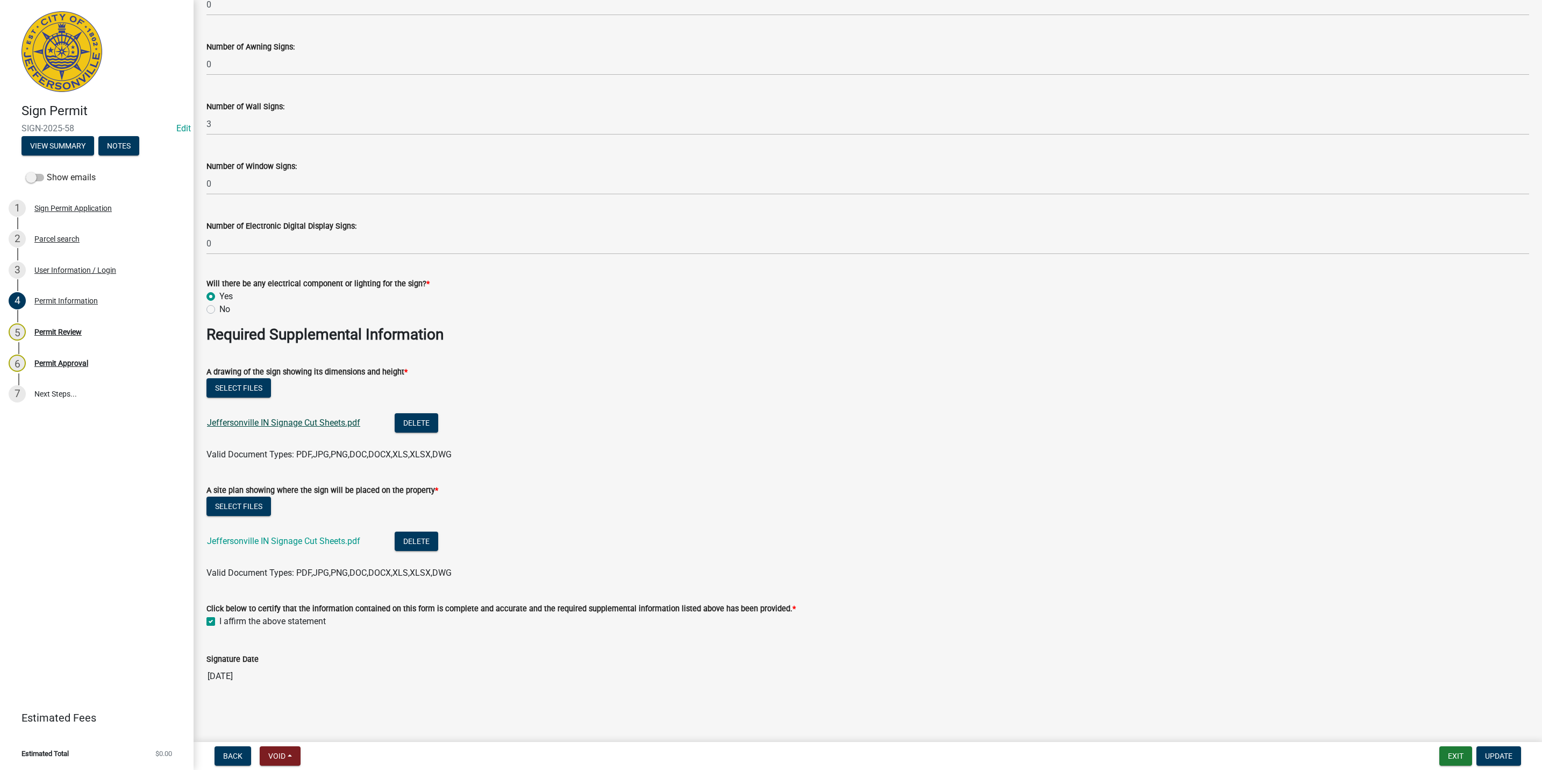
click at [270, 426] on link "Jeffersonville IN Signage Cut Sheets.pdf" at bounding box center [283, 422] width 153 height 10
click at [1449, 759] on button "Exit" at bounding box center [1456, 755] width 33 height 19
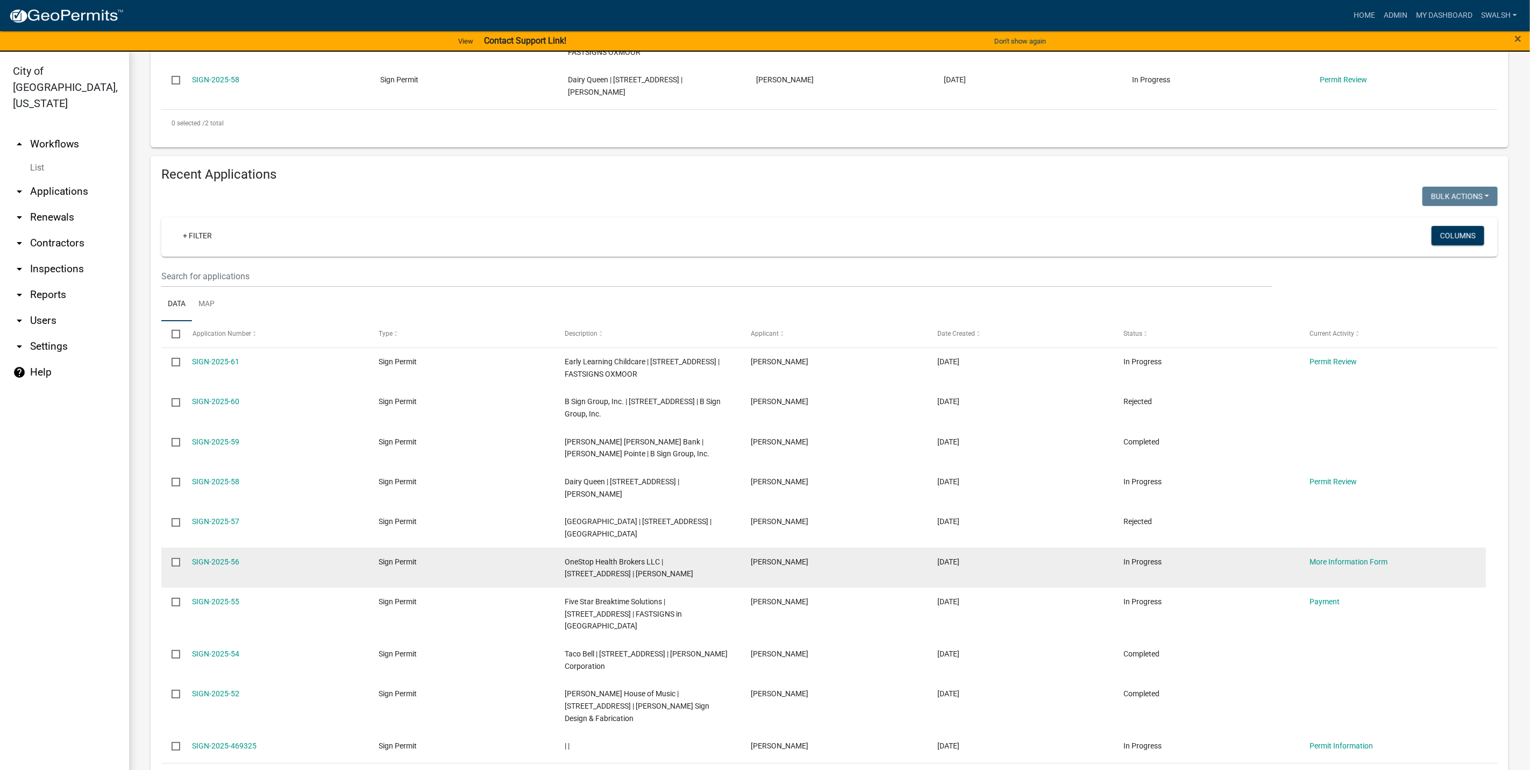
scroll to position [403, 0]
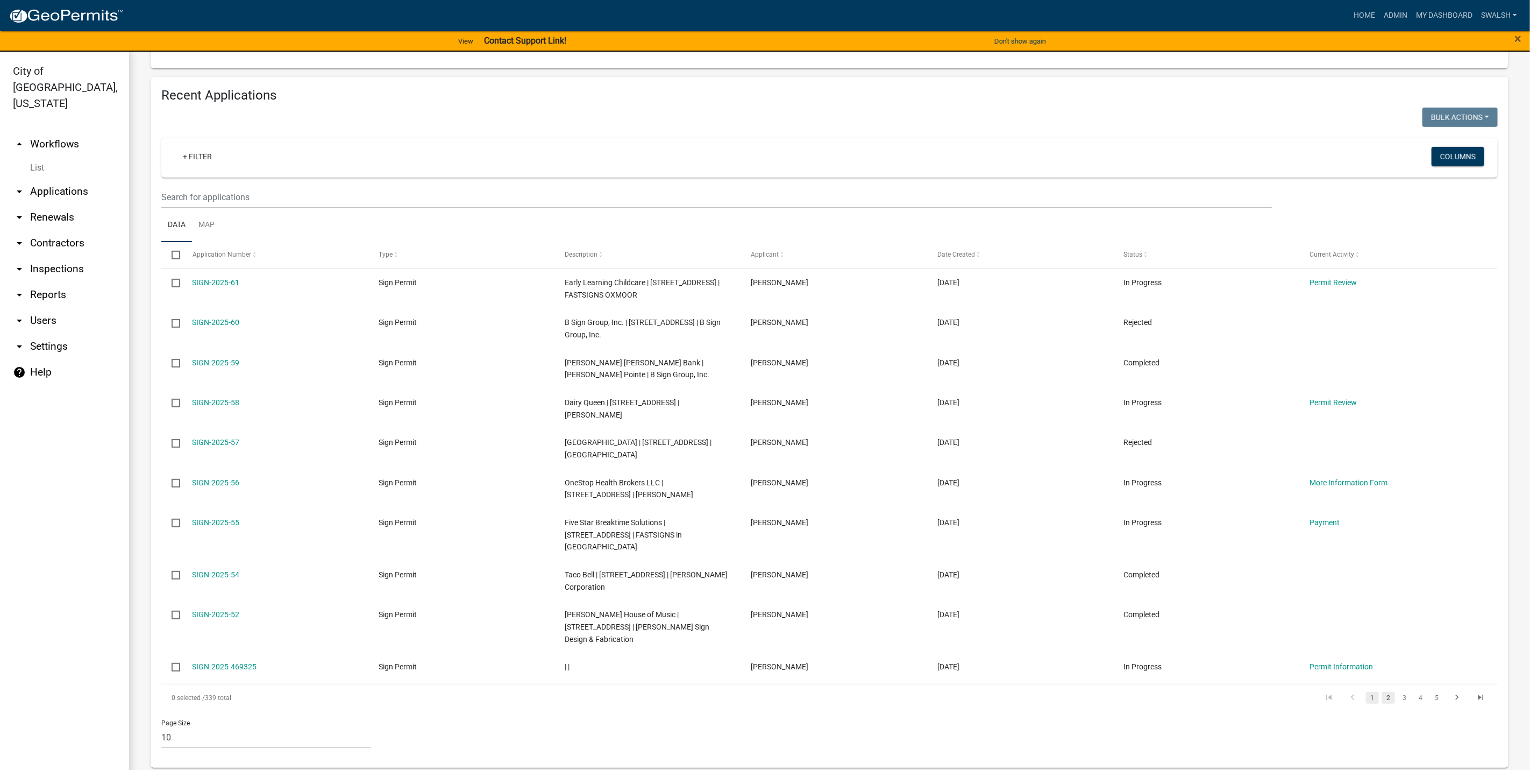
click at [1382, 702] on link "2" at bounding box center [1388, 698] width 13 height 12
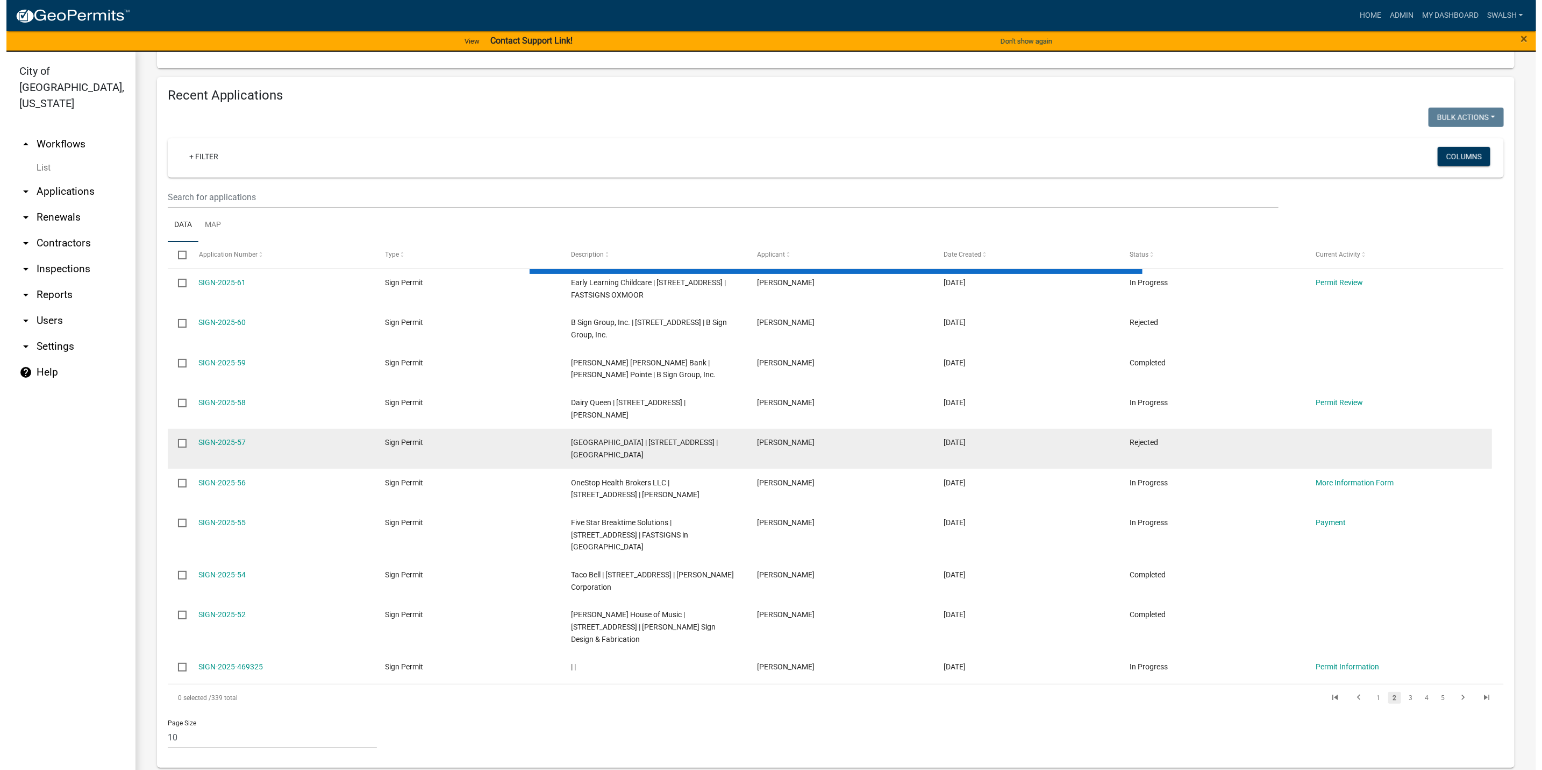
scroll to position [390, 0]
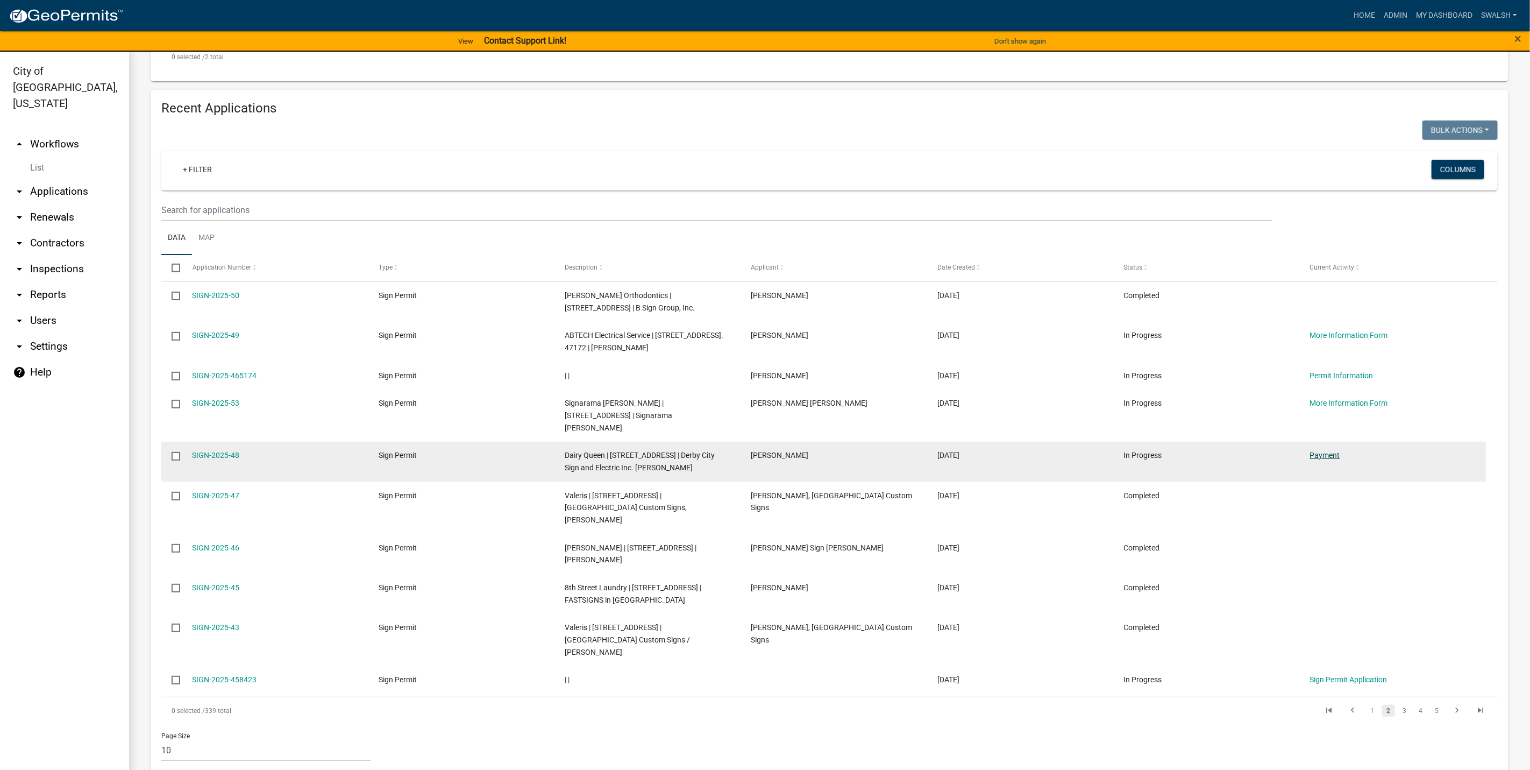
click at [1312, 459] on link "Payment" at bounding box center [1325, 455] width 30 height 9
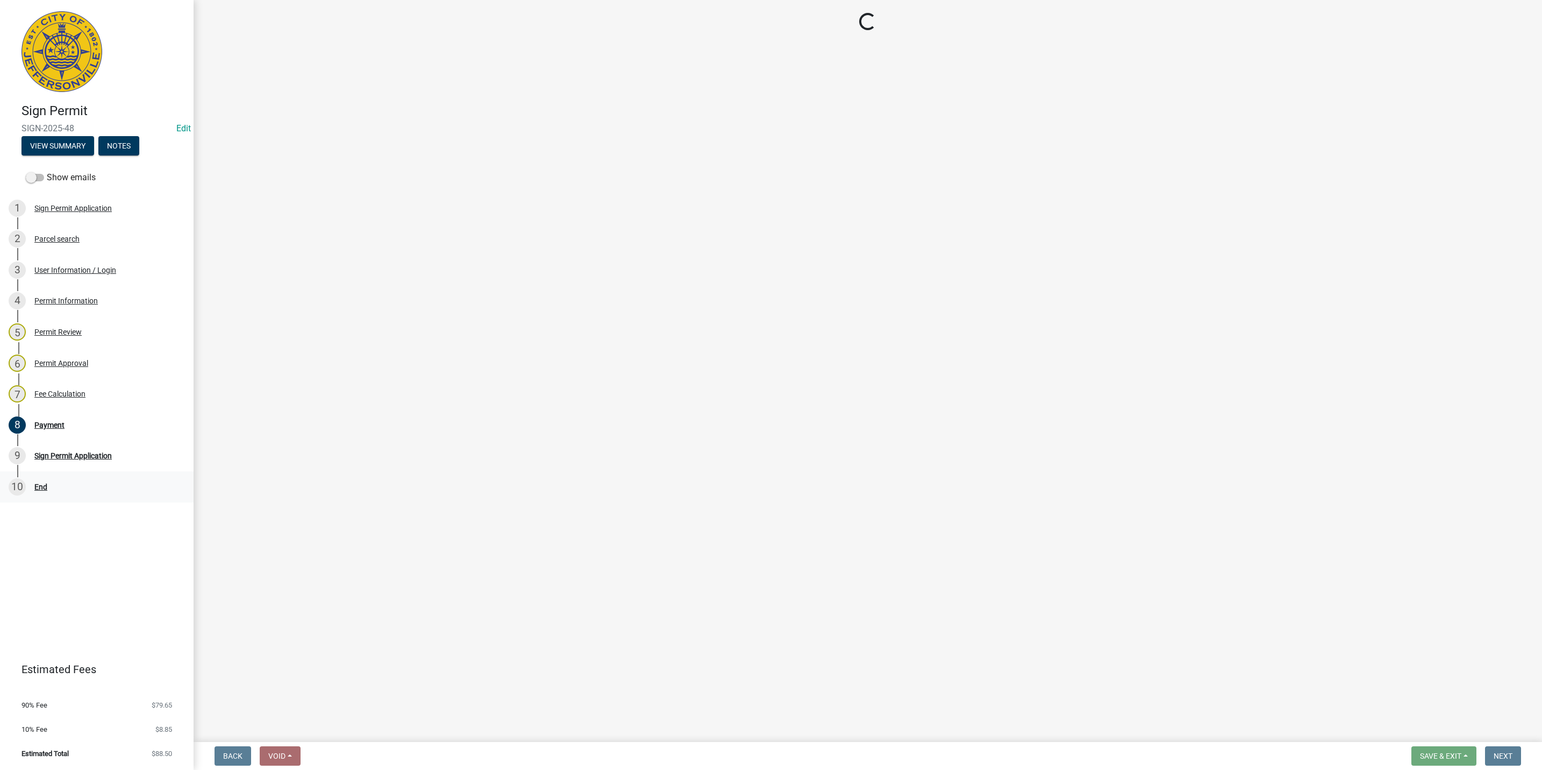
select select "3: 3"
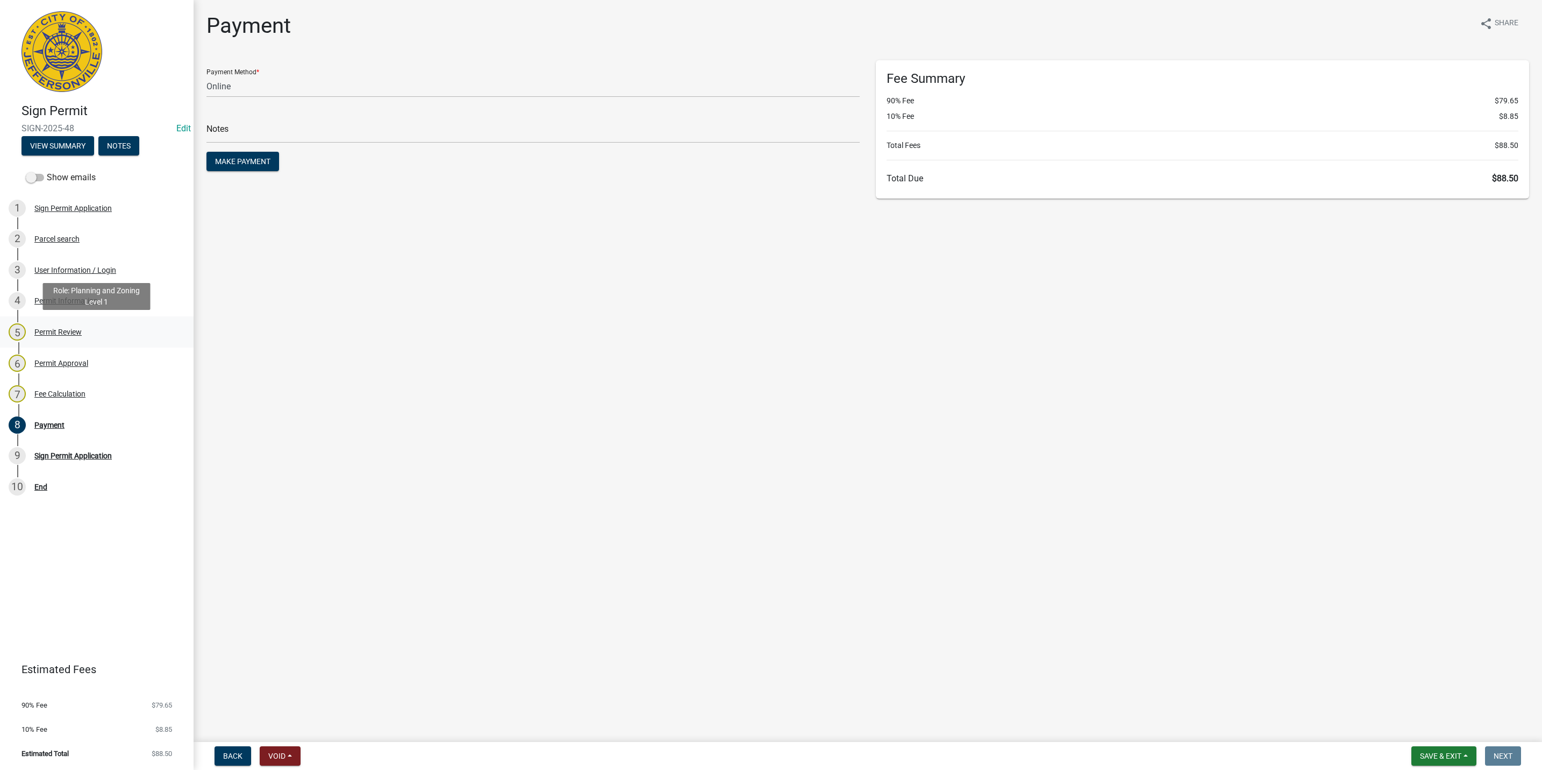
click at [86, 322] on link "5 Permit Review" at bounding box center [97, 331] width 194 height 31
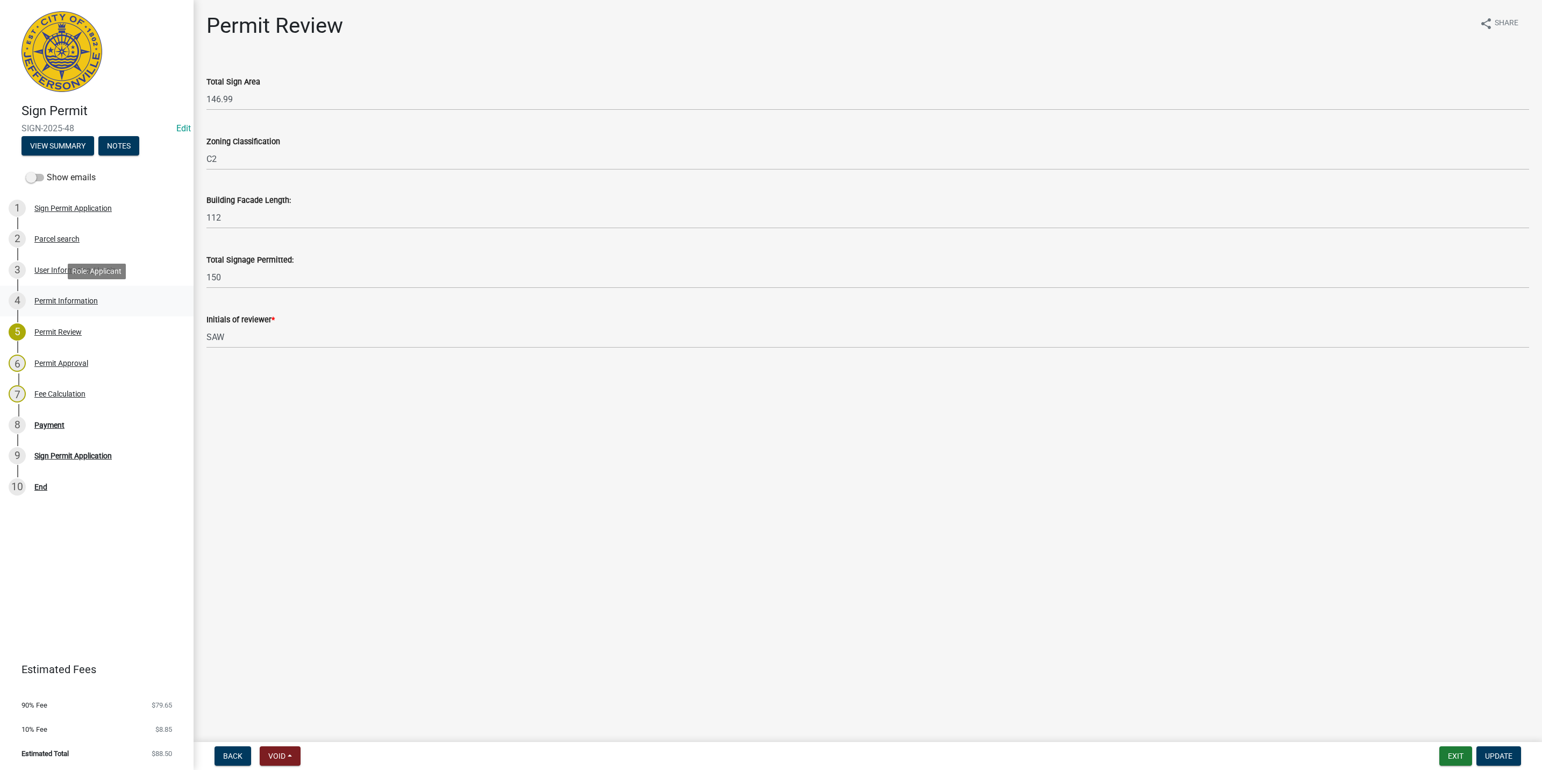
click at [92, 286] on link "4 Permit Information" at bounding box center [97, 301] width 194 height 31
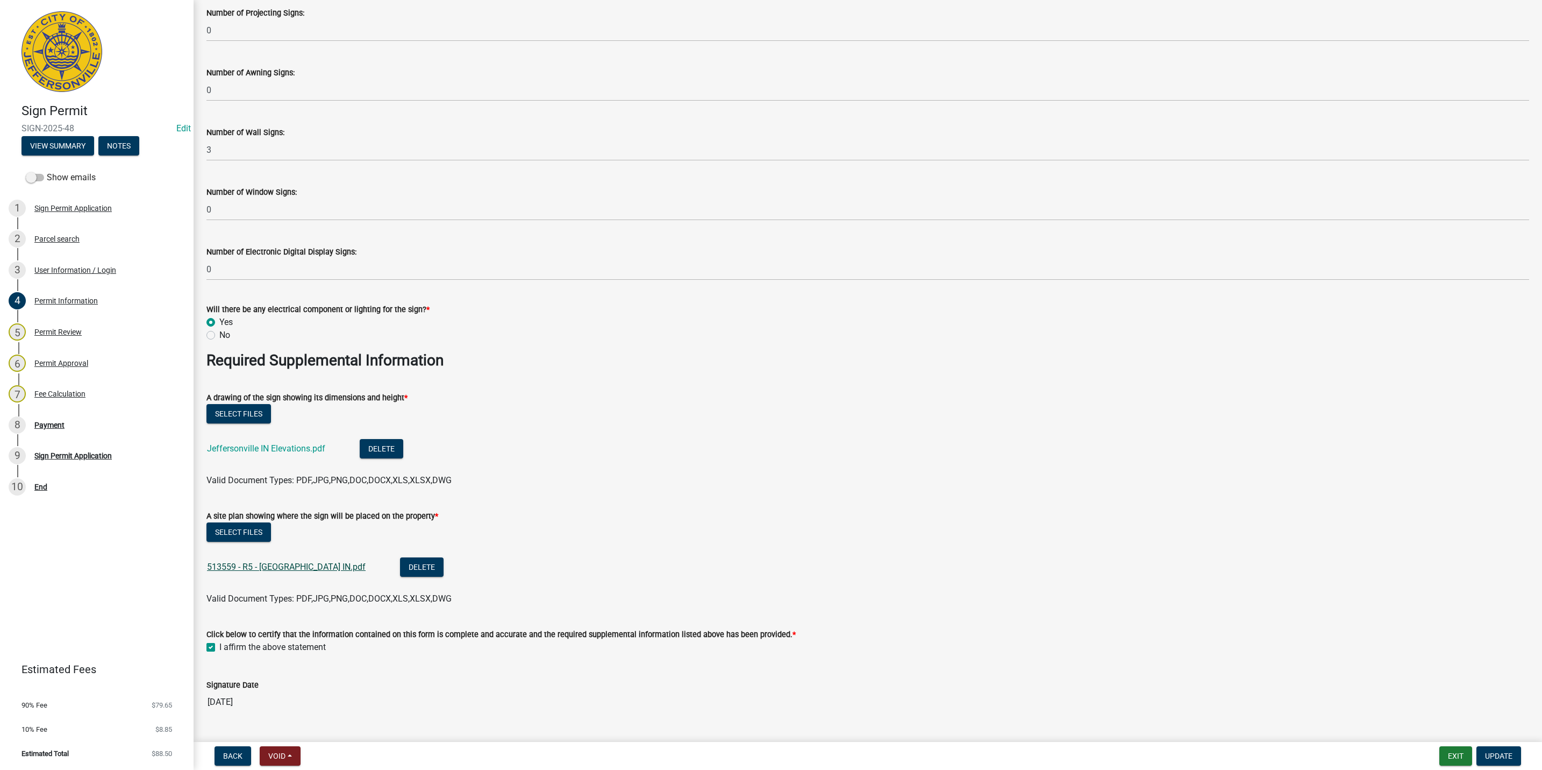
scroll to position [1533, 0]
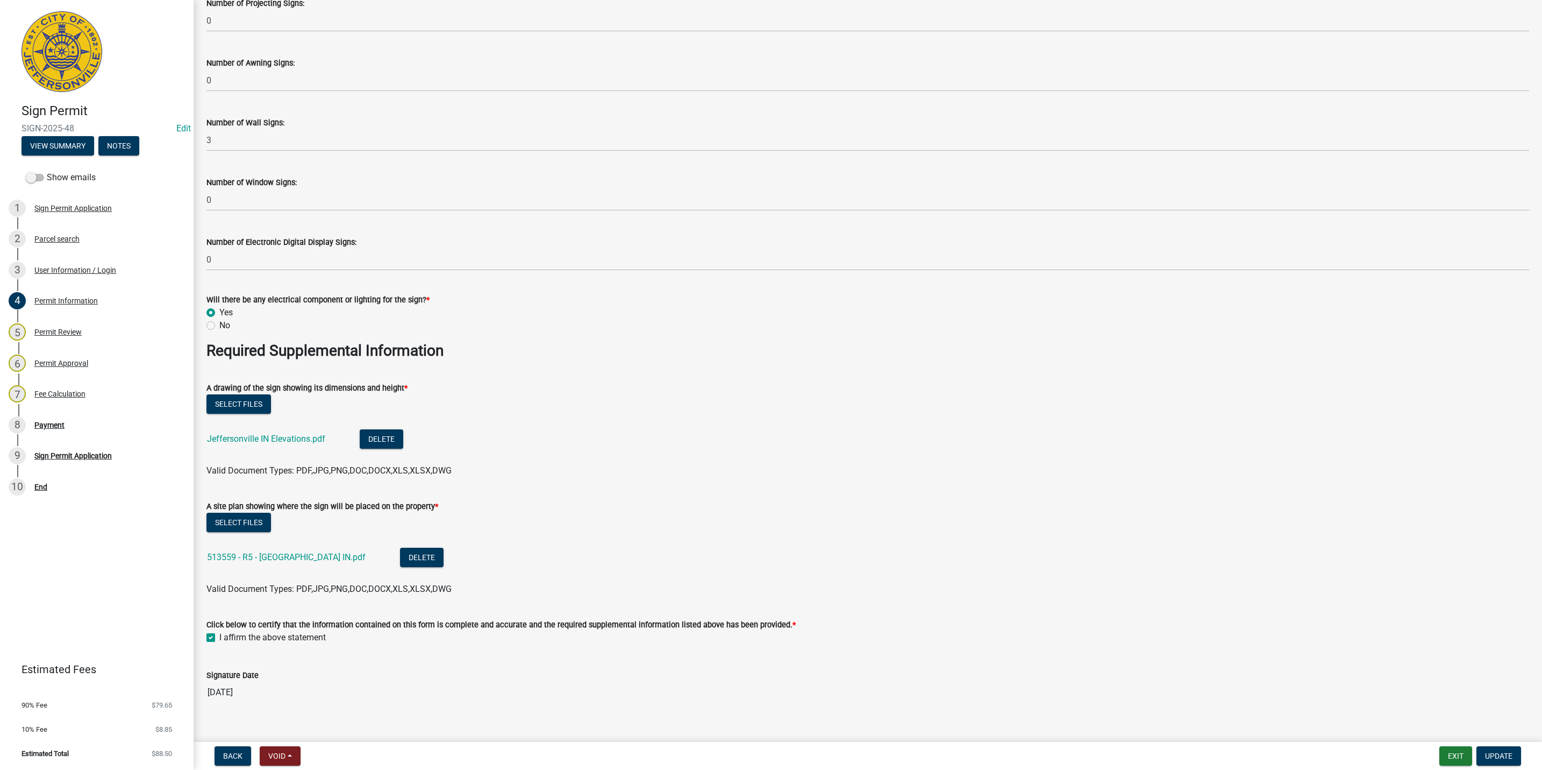
click at [290, 443] on div "Jeffersonville IN Elevations.pdf" at bounding box center [275, 440] width 136 height 22
click at [290, 435] on link "Jeffersonville IN Elevations.pdf" at bounding box center [266, 438] width 118 height 10
click at [339, 556] on link "513559 - R5 - [GEOGRAPHIC_DATA] IN.pdf" at bounding box center [286, 557] width 159 height 10
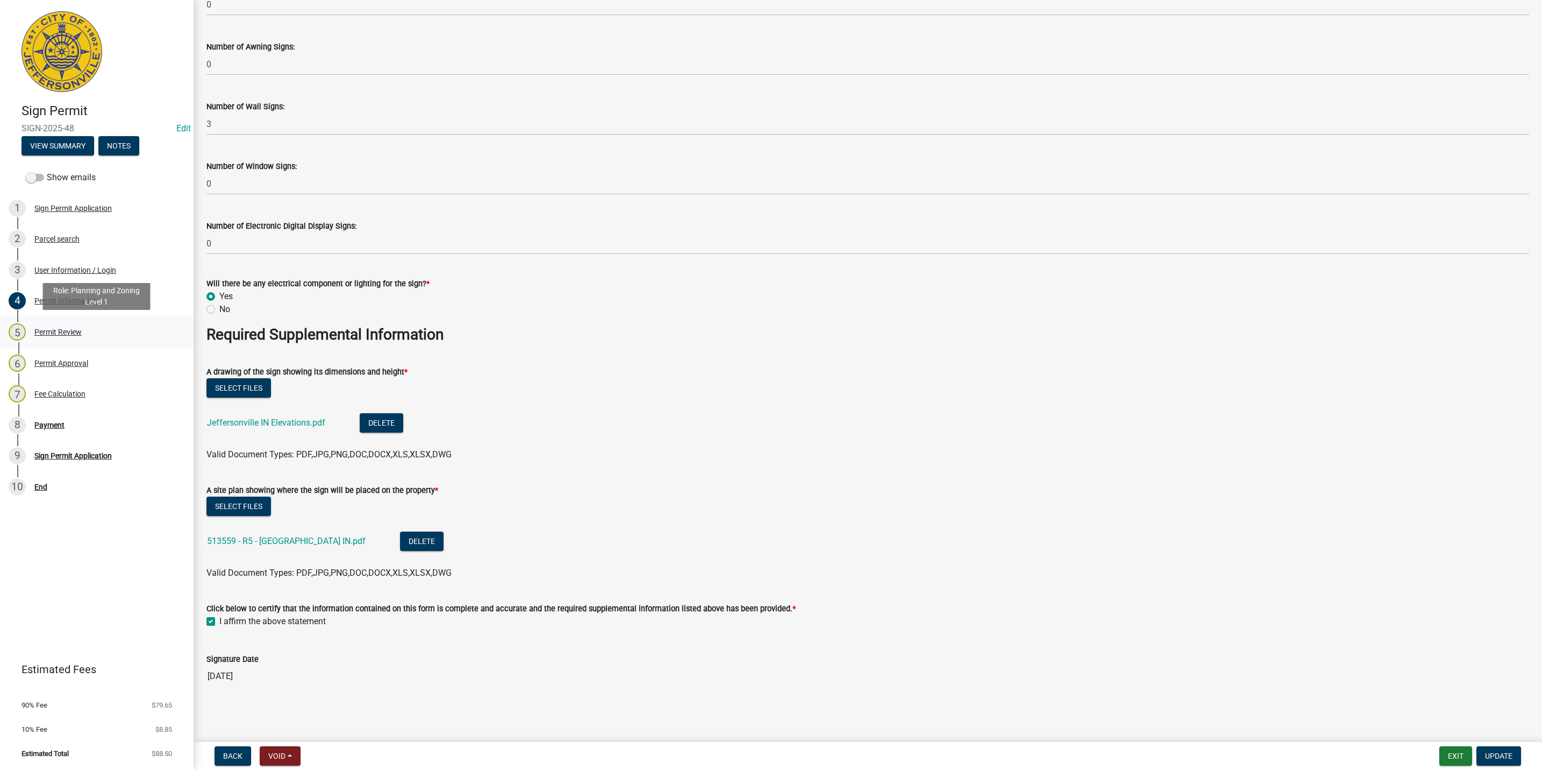
click at [76, 328] on div "Permit Review" at bounding box center [57, 332] width 47 height 8
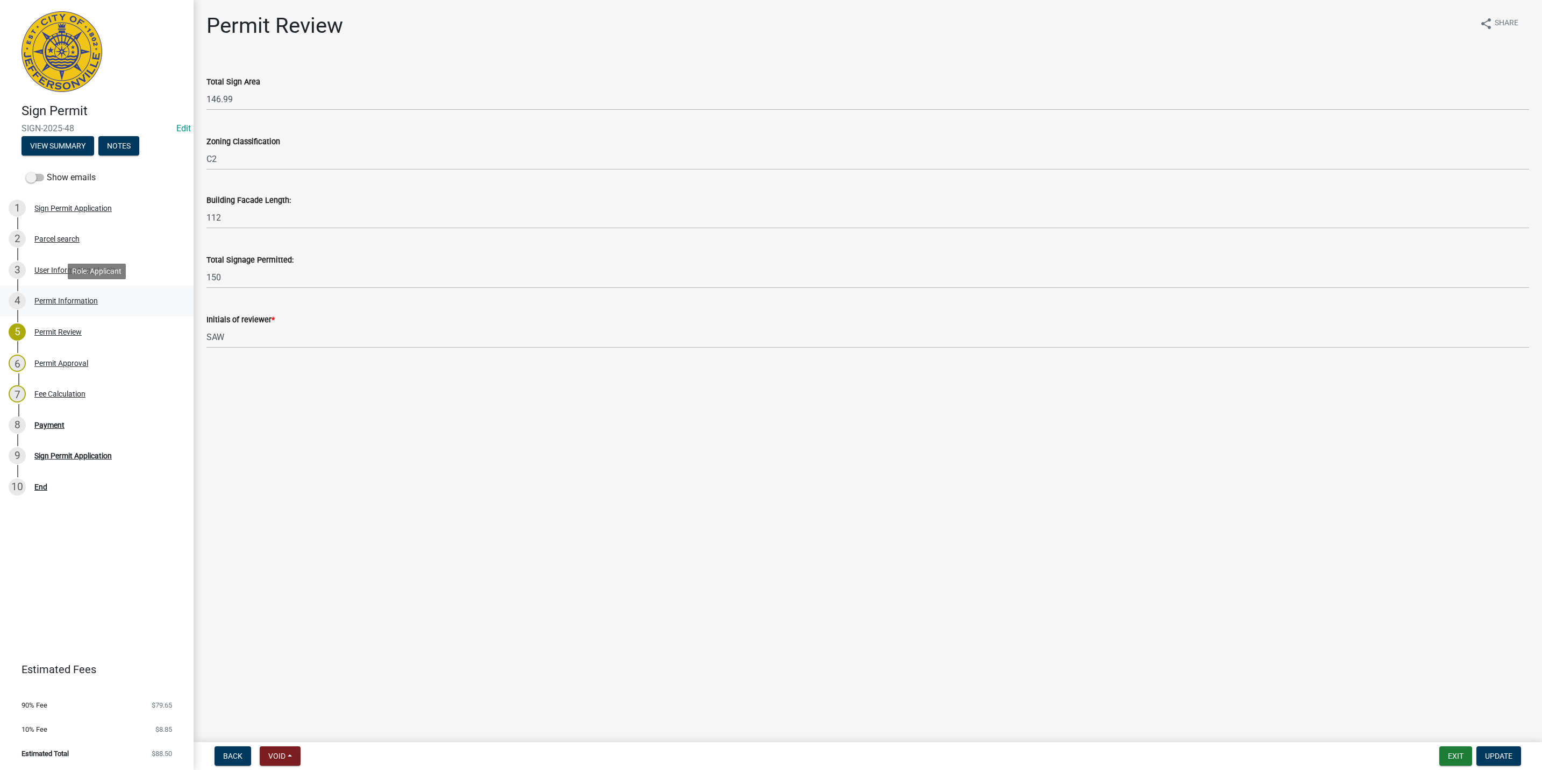
click at [86, 297] on div "Permit Information" at bounding box center [65, 301] width 63 height 8
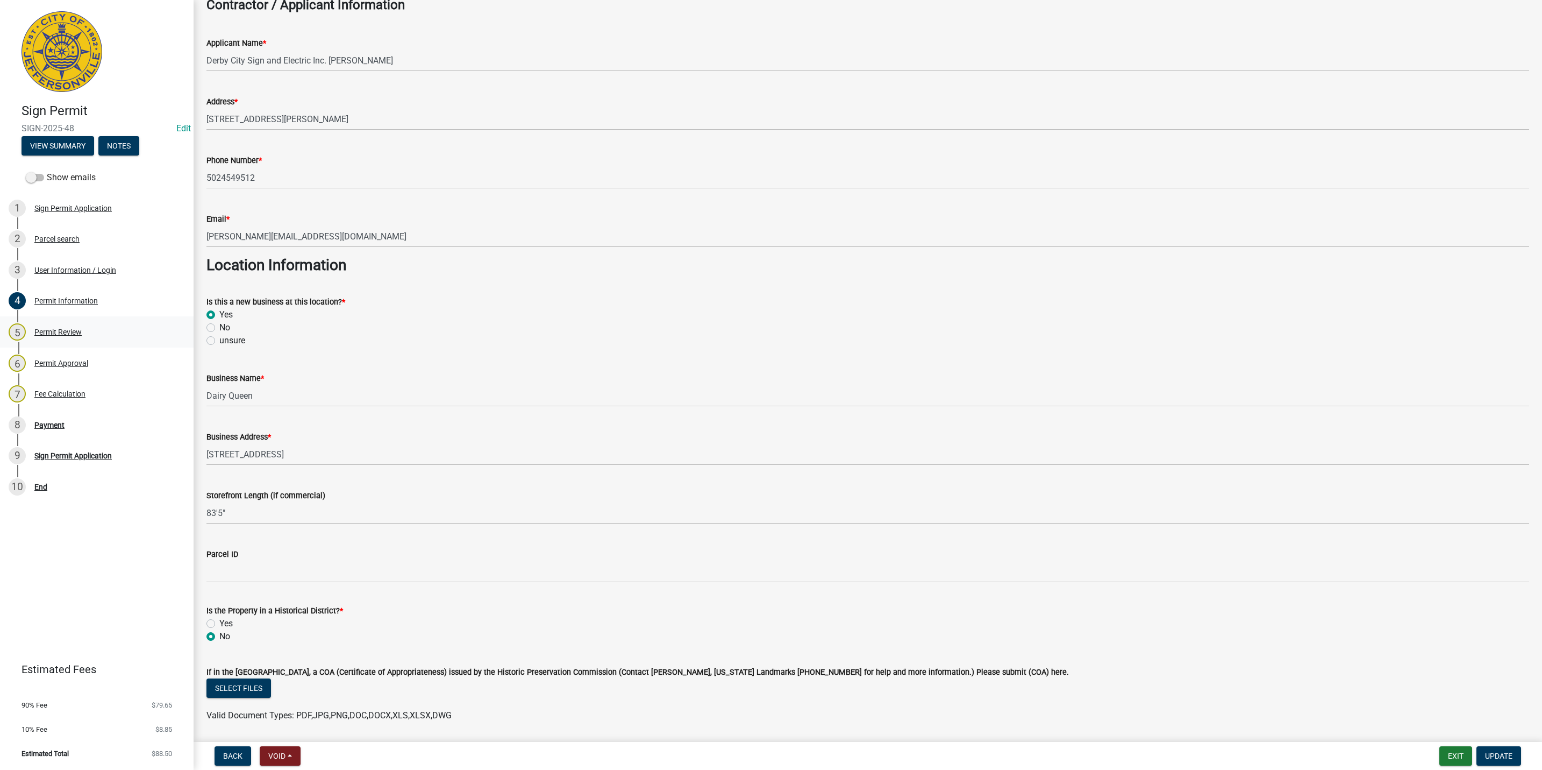
scroll to position [323, 0]
click at [94, 370] on div "6 Permit Approval" at bounding box center [93, 362] width 168 height 17
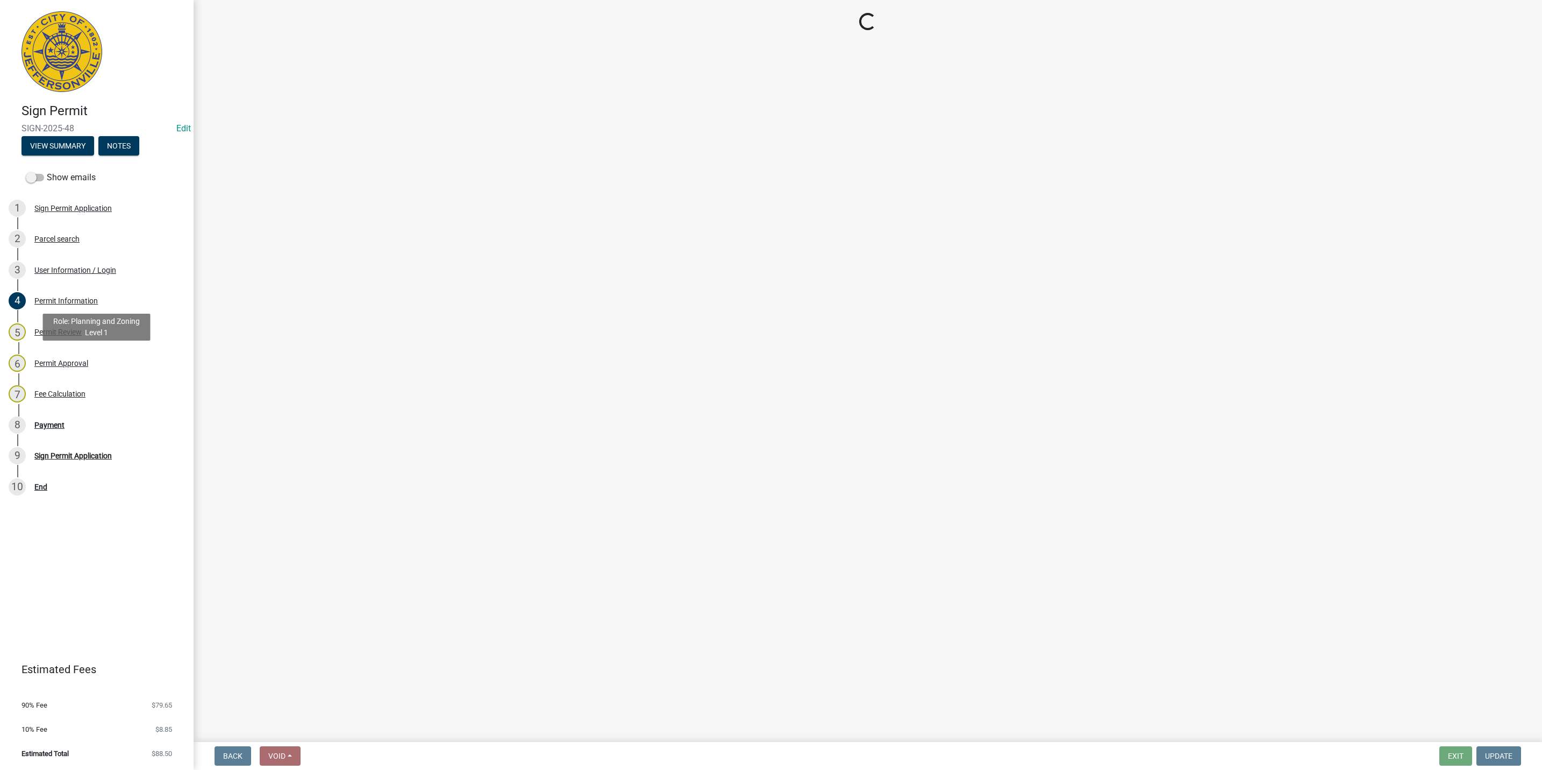
scroll to position [0, 0]
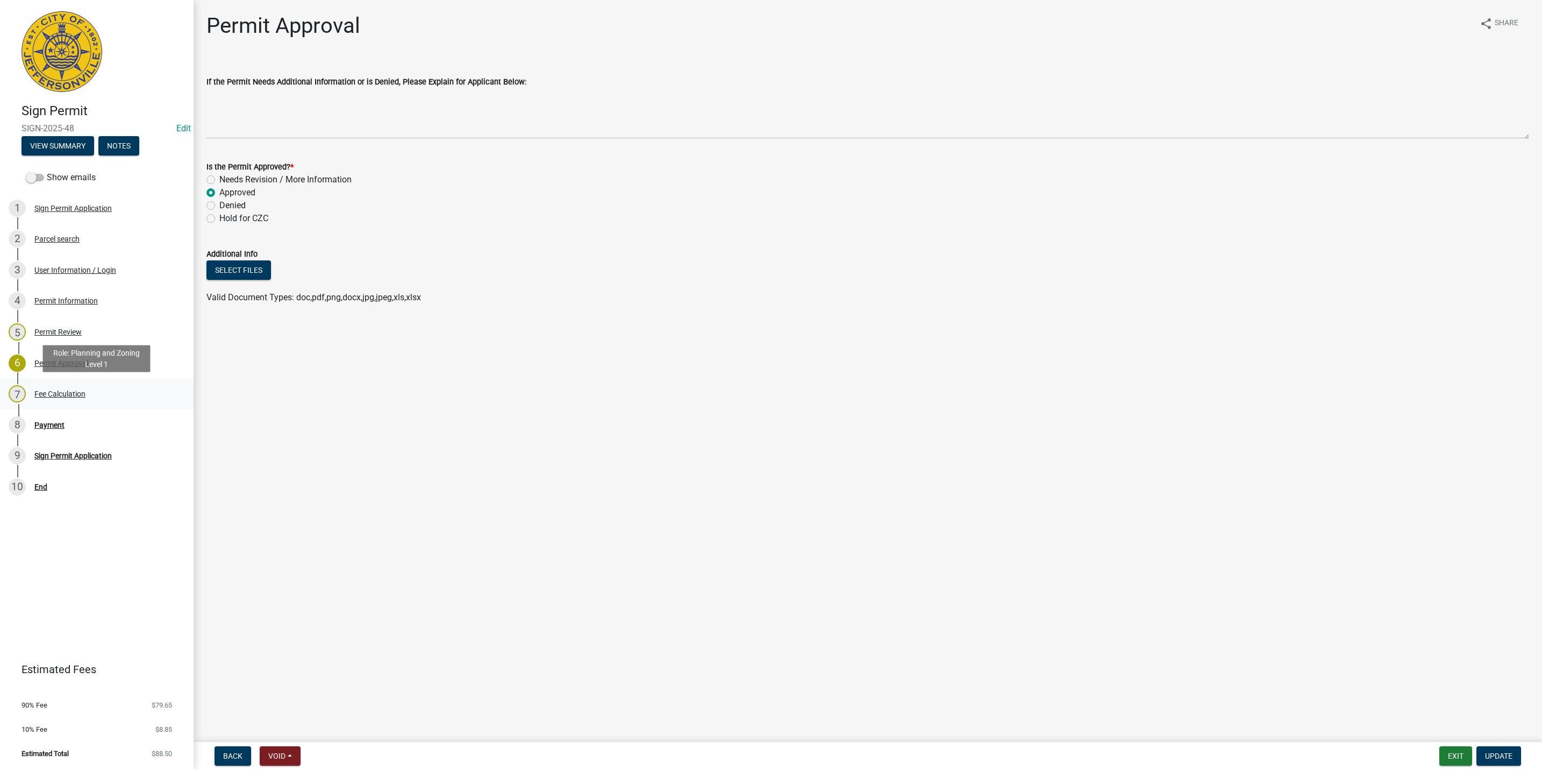
click at [73, 392] on div "Fee Calculation" at bounding box center [59, 394] width 51 height 8
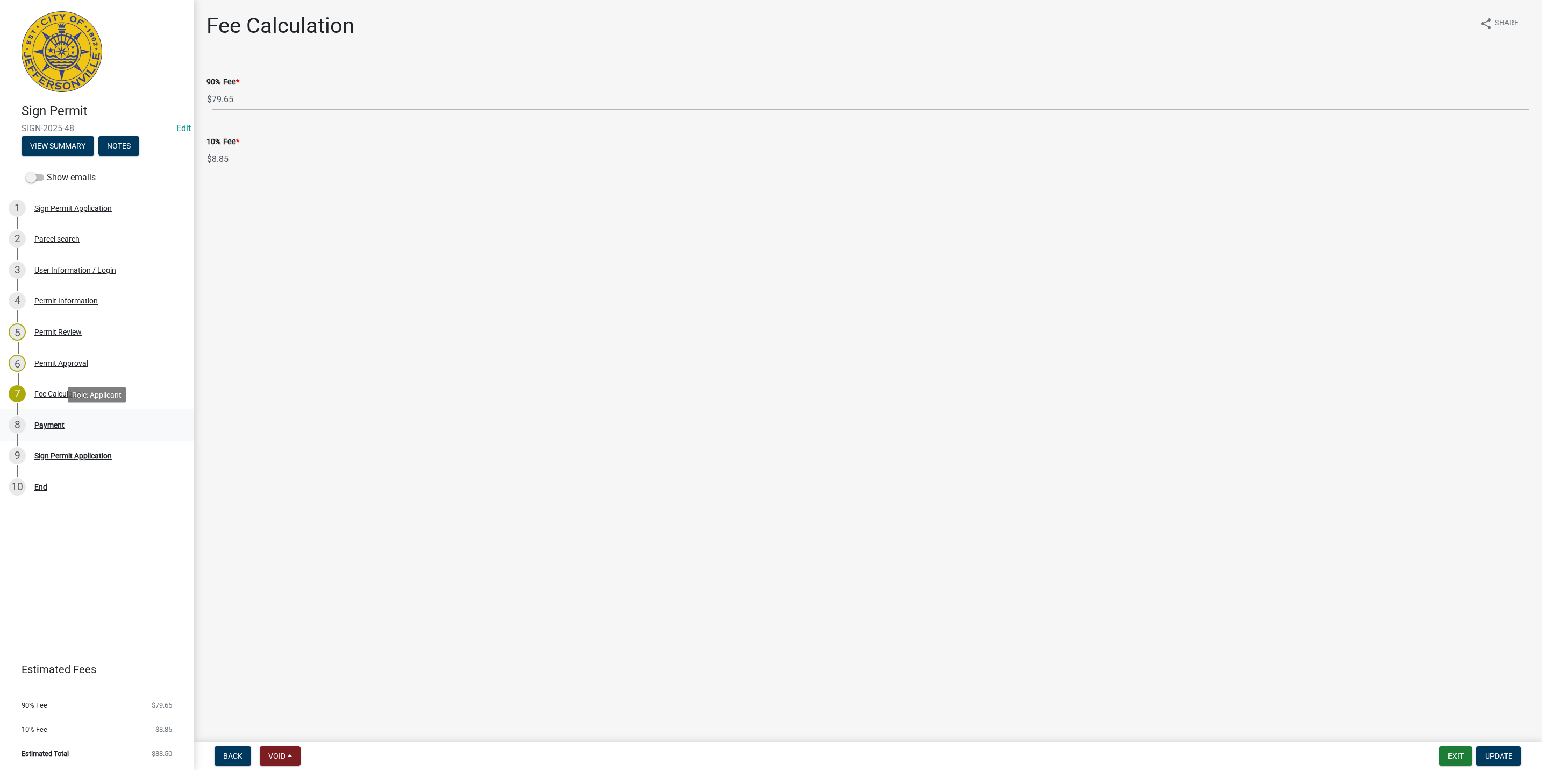
click at [84, 418] on div "8 Payment" at bounding box center [93, 424] width 168 height 17
select select "3: 3"
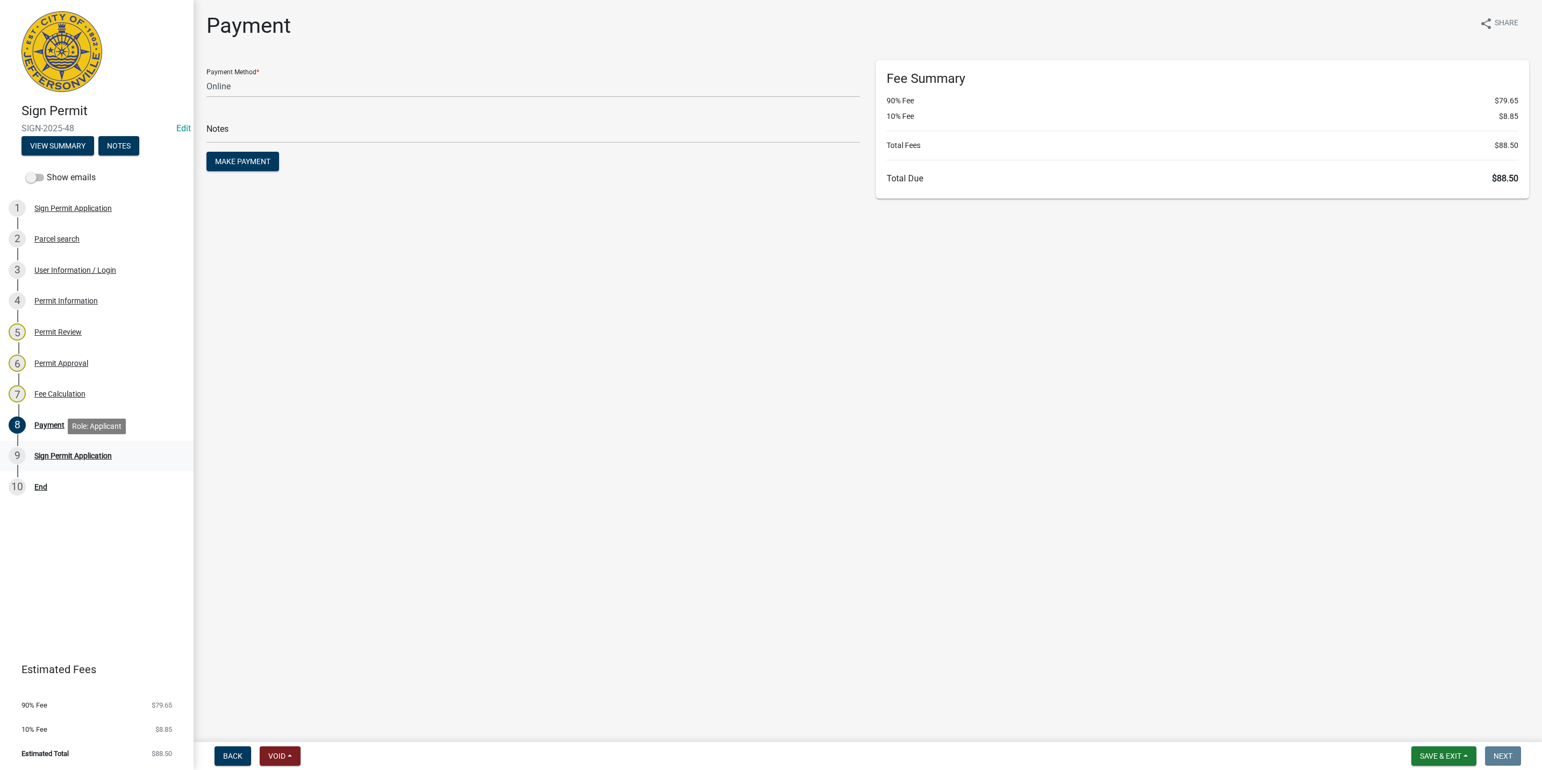
click at [91, 449] on div "9 Sign Permit Application" at bounding box center [93, 455] width 168 height 17
click at [113, 308] on div "4 Permit Information" at bounding box center [93, 300] width 168 height 17
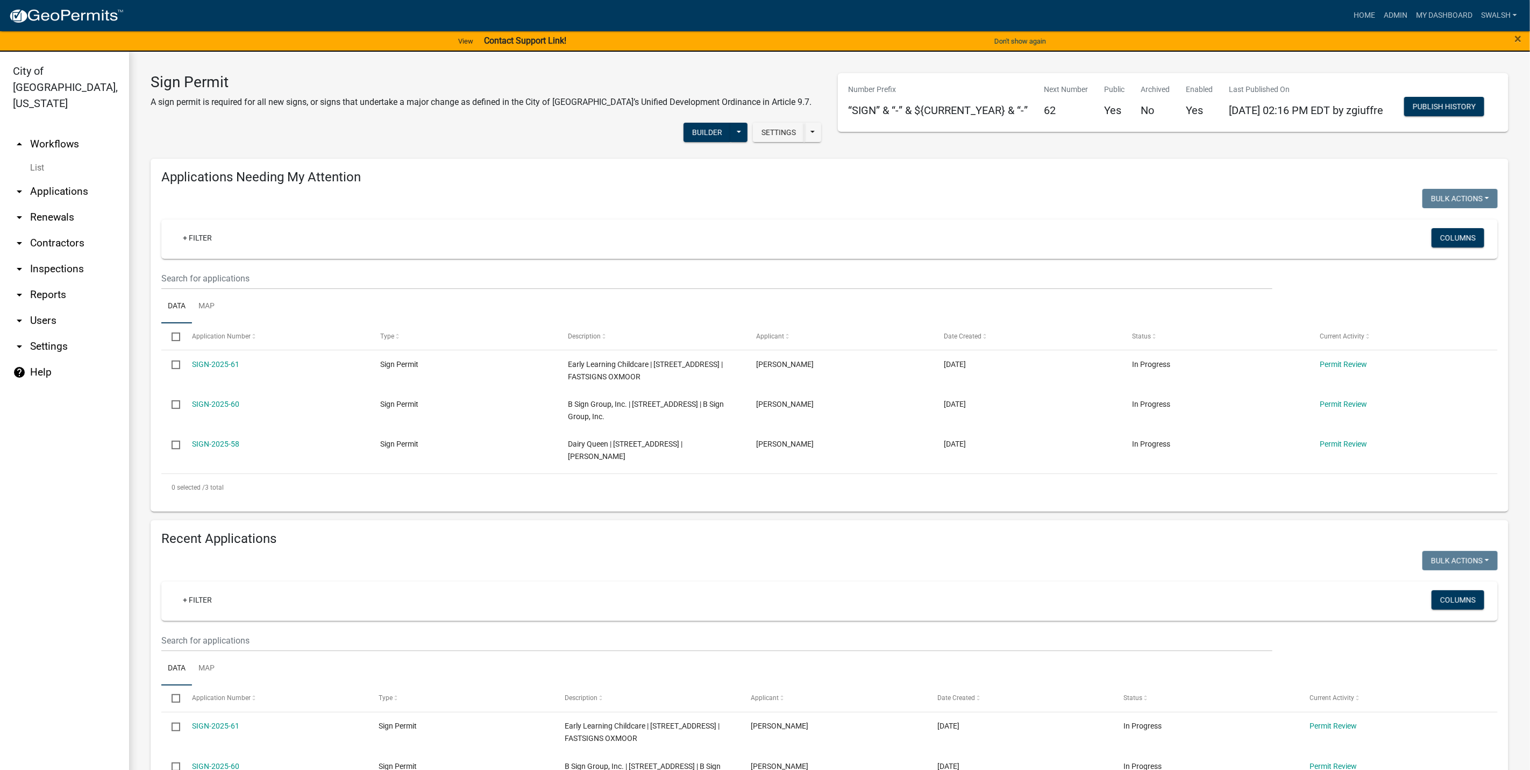
click at [51, 123] on ul "arrow_drop_up Workflows List arrow_drop_down Applications Search by Parcel Sear…" at bounding box center [64, 453] width 129 height 660
click at [56, 131] on link "arrow_drop_up Workflows" at bounding box center [64, 144] width 129 height 26
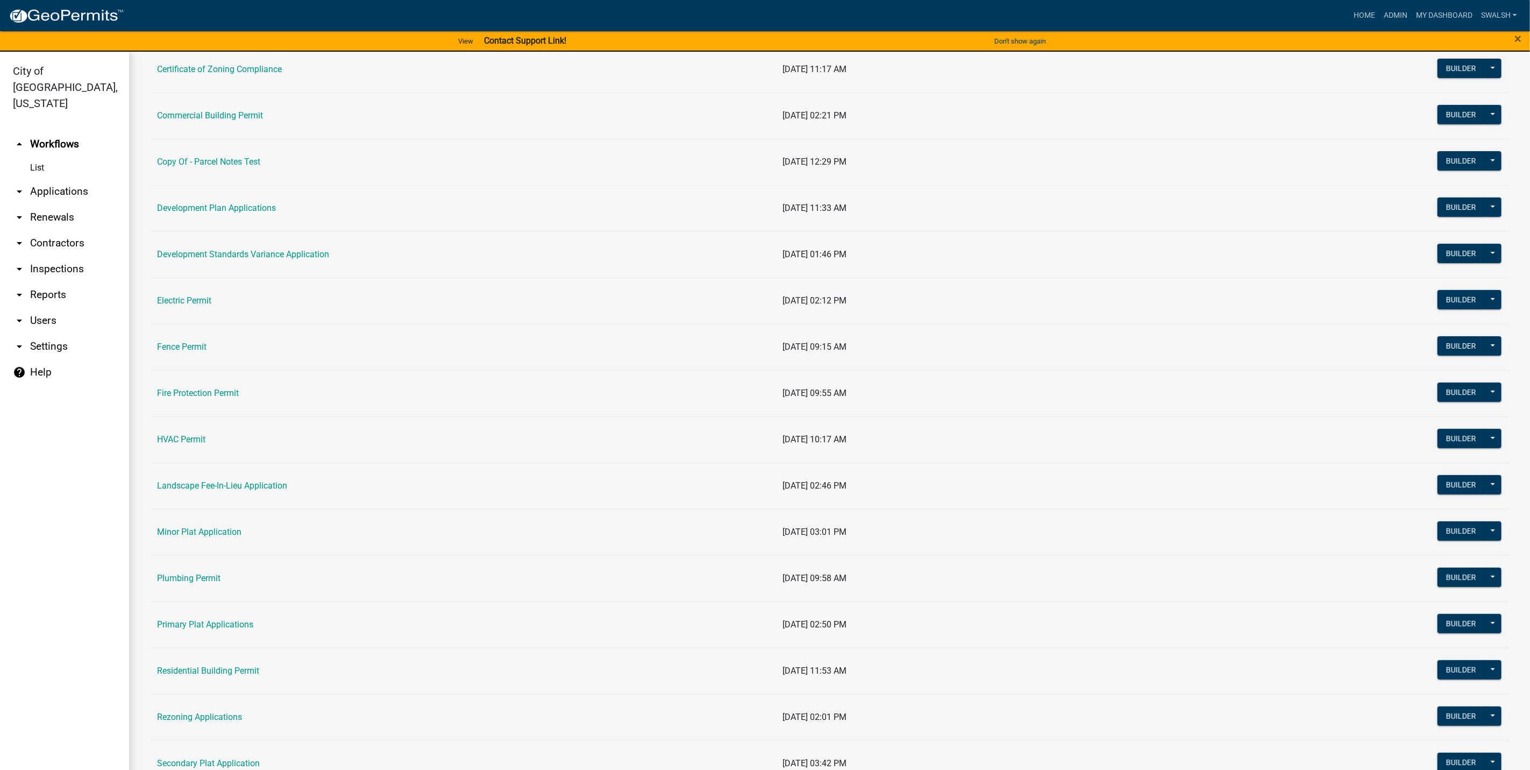
scroll to position [161, 0]
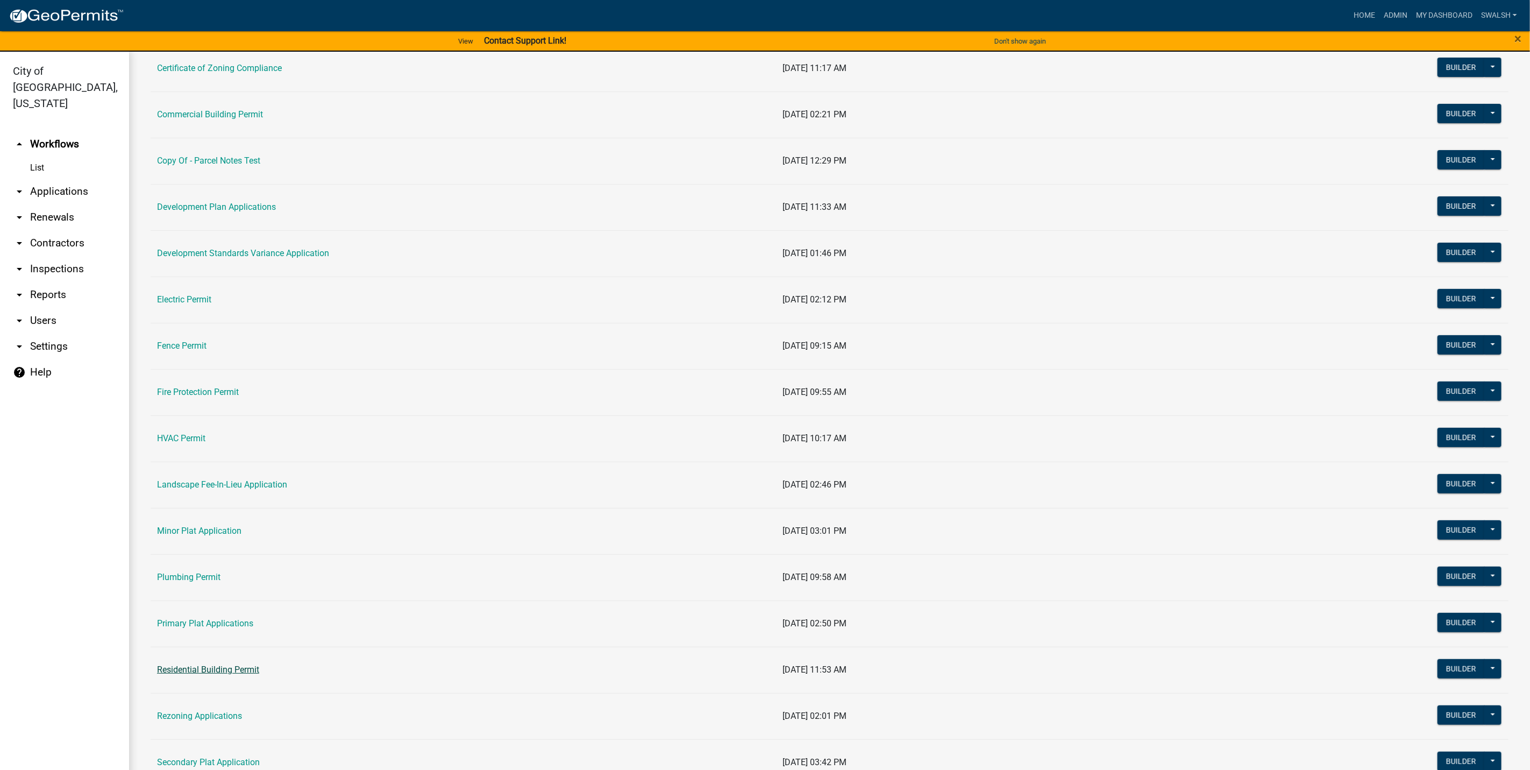
click at [207, 670] on link "Residential Building Permit" at bounding box center [208, 669] width 102 height 10
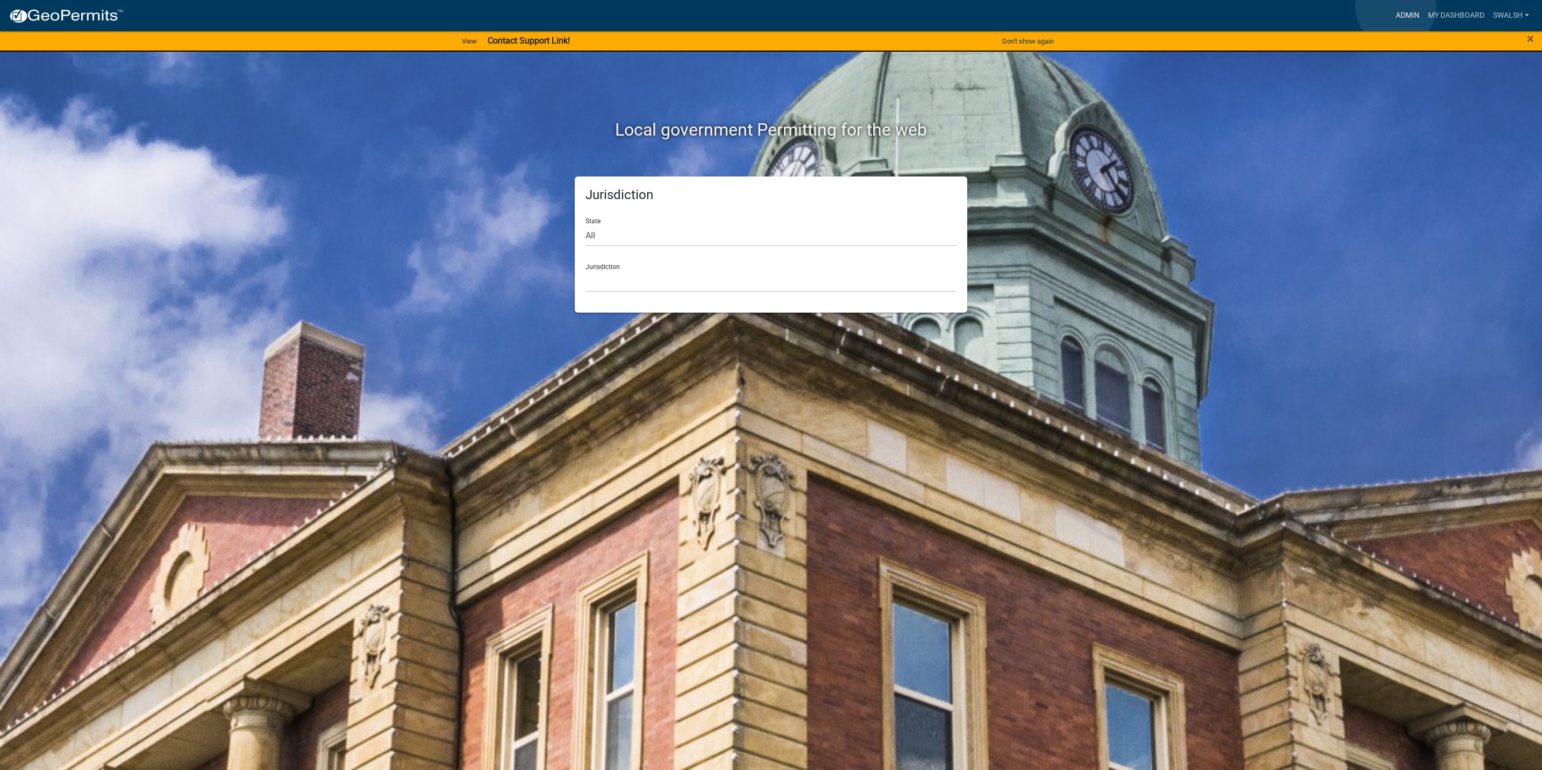
click at [1397, 7] on link "Admin" at bounding box center [1408, 15] width 32 height 20
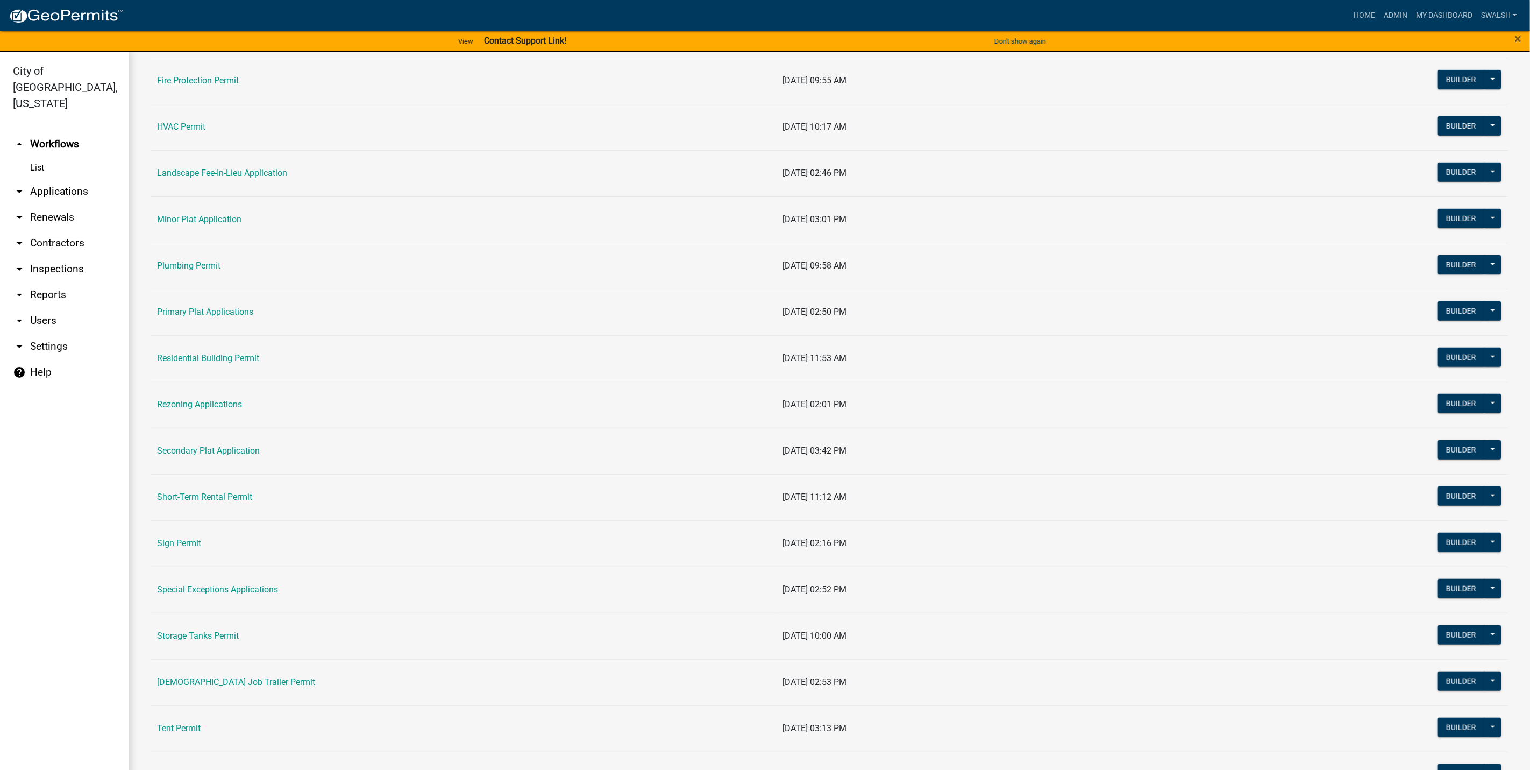
scroll to position [484, 0]
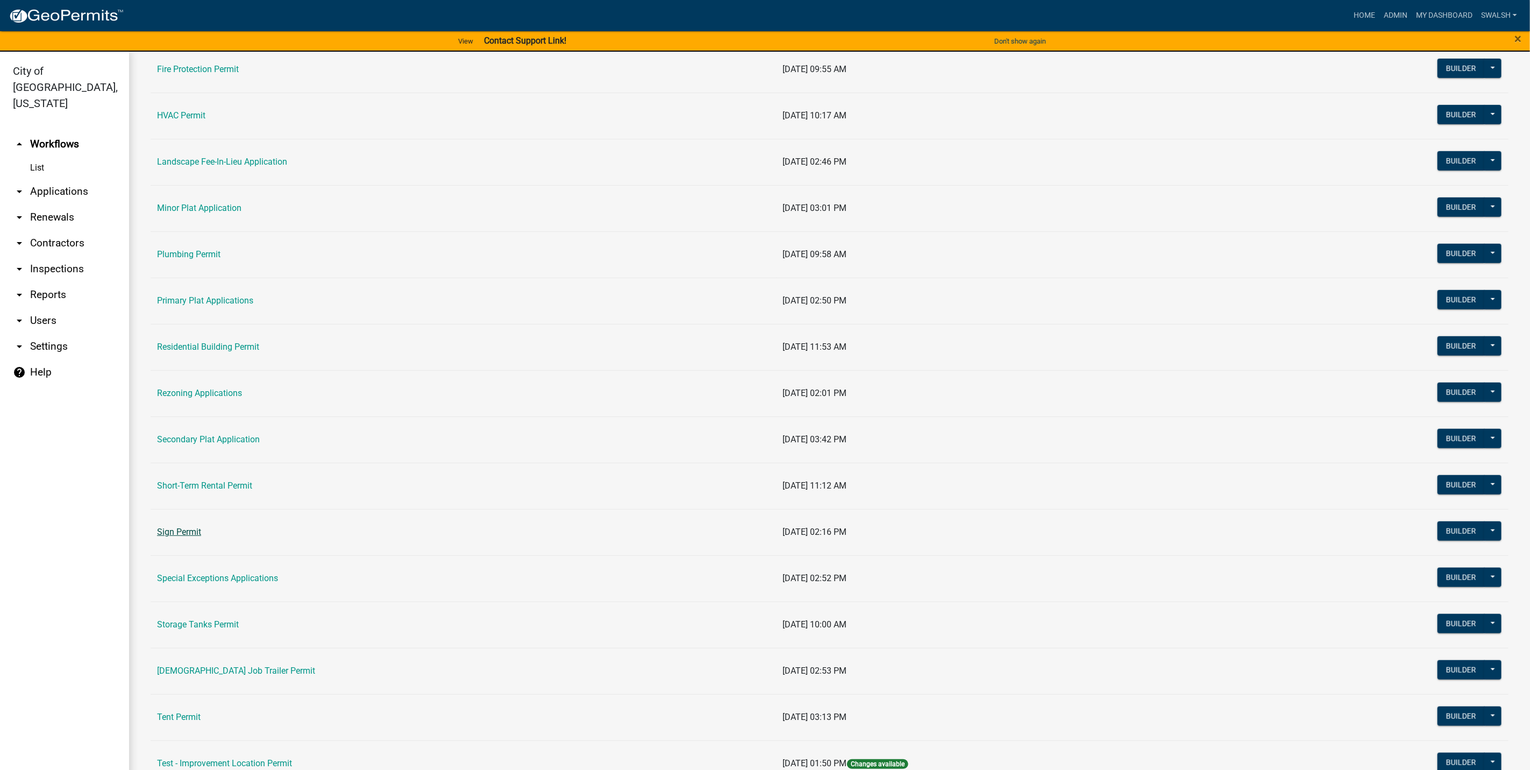
click at [180, 533] on link "Sign Permit" at bounding box center [179, 531] width 44 height 10
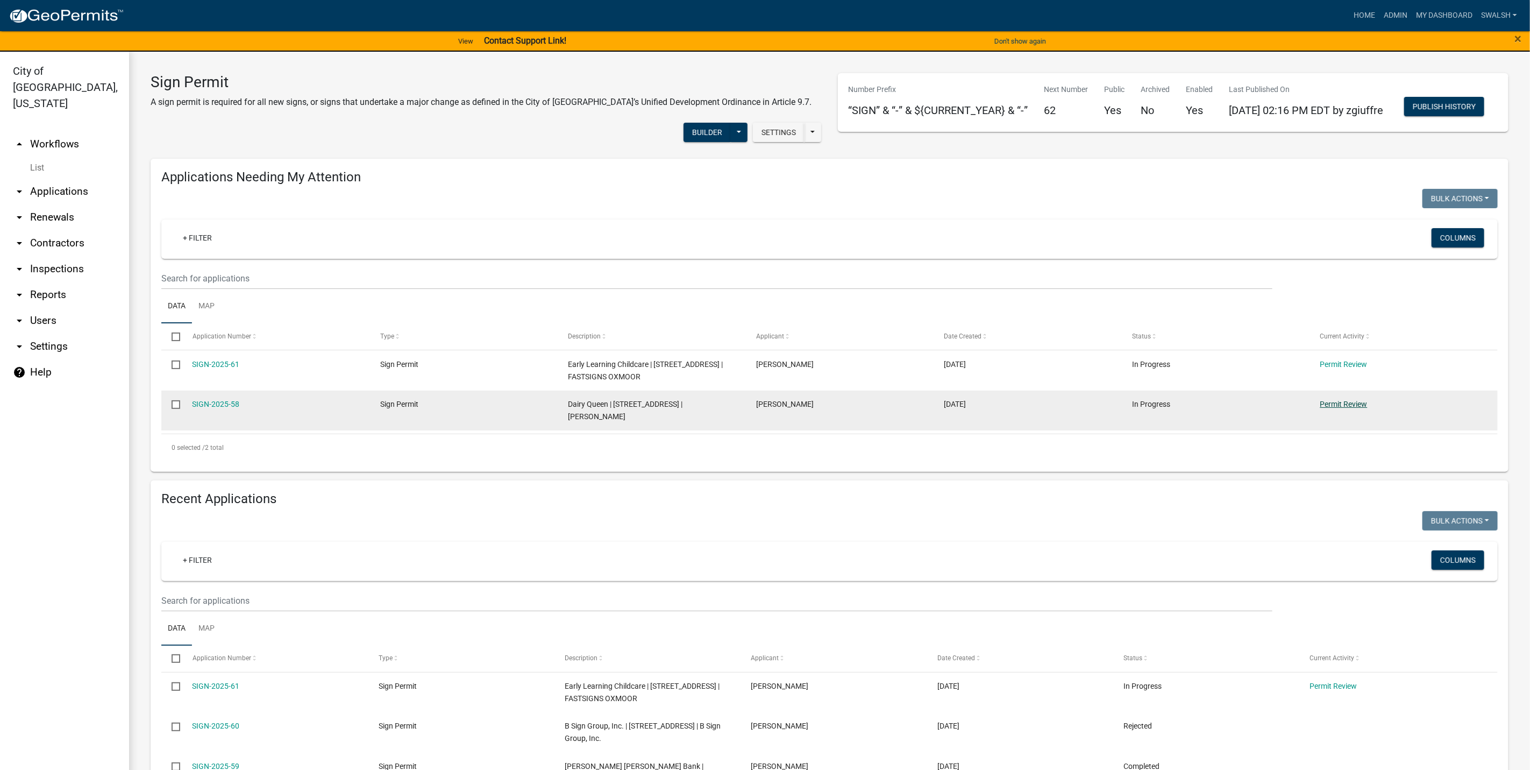
click at [1356, 408] on link "Permit Review" at bounding box center [1343, 404] width 47 height 9
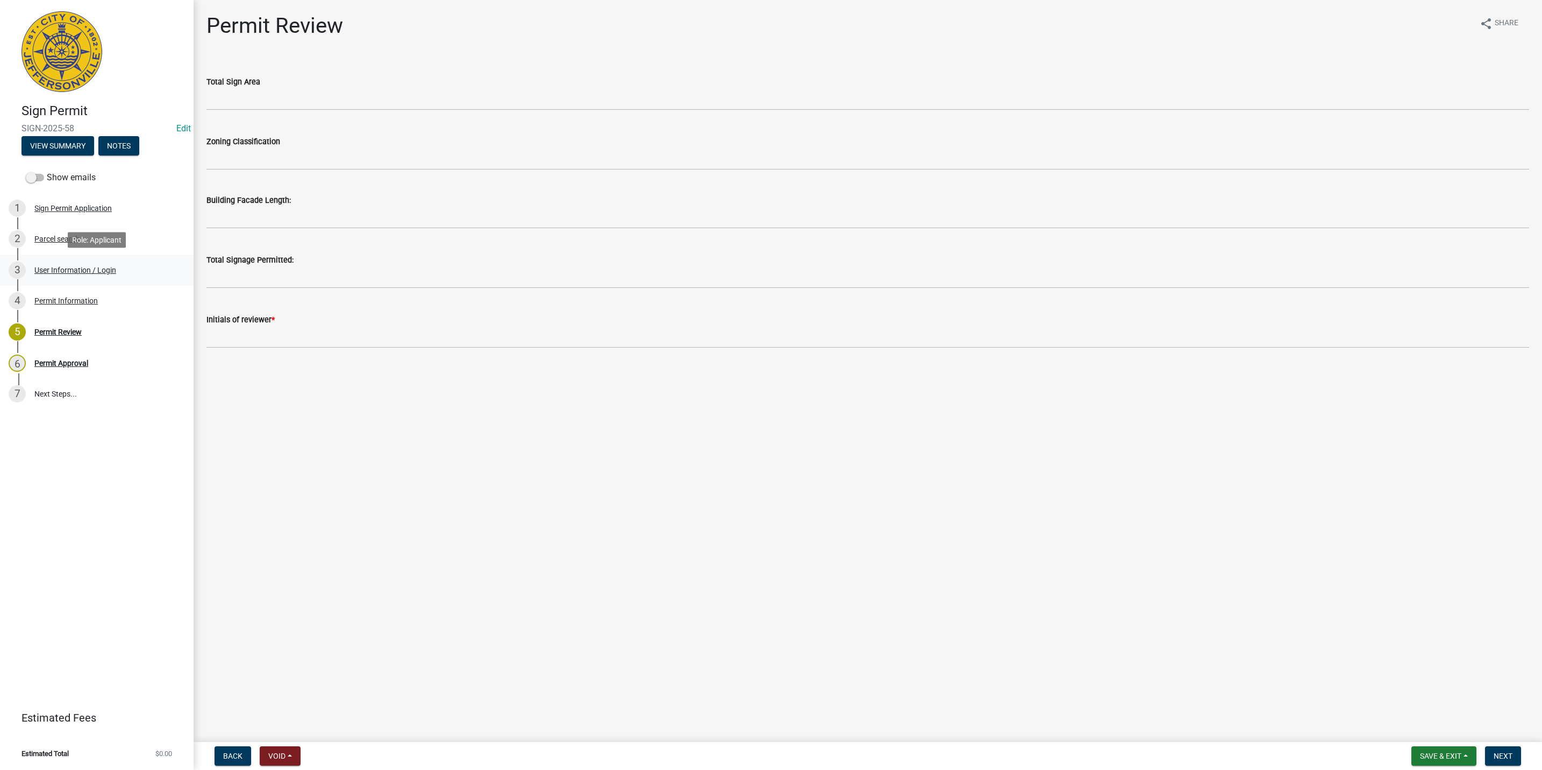
click at [81, 267] on div "User Information / Login" at bounding box center [75, 270] width 82 height 8
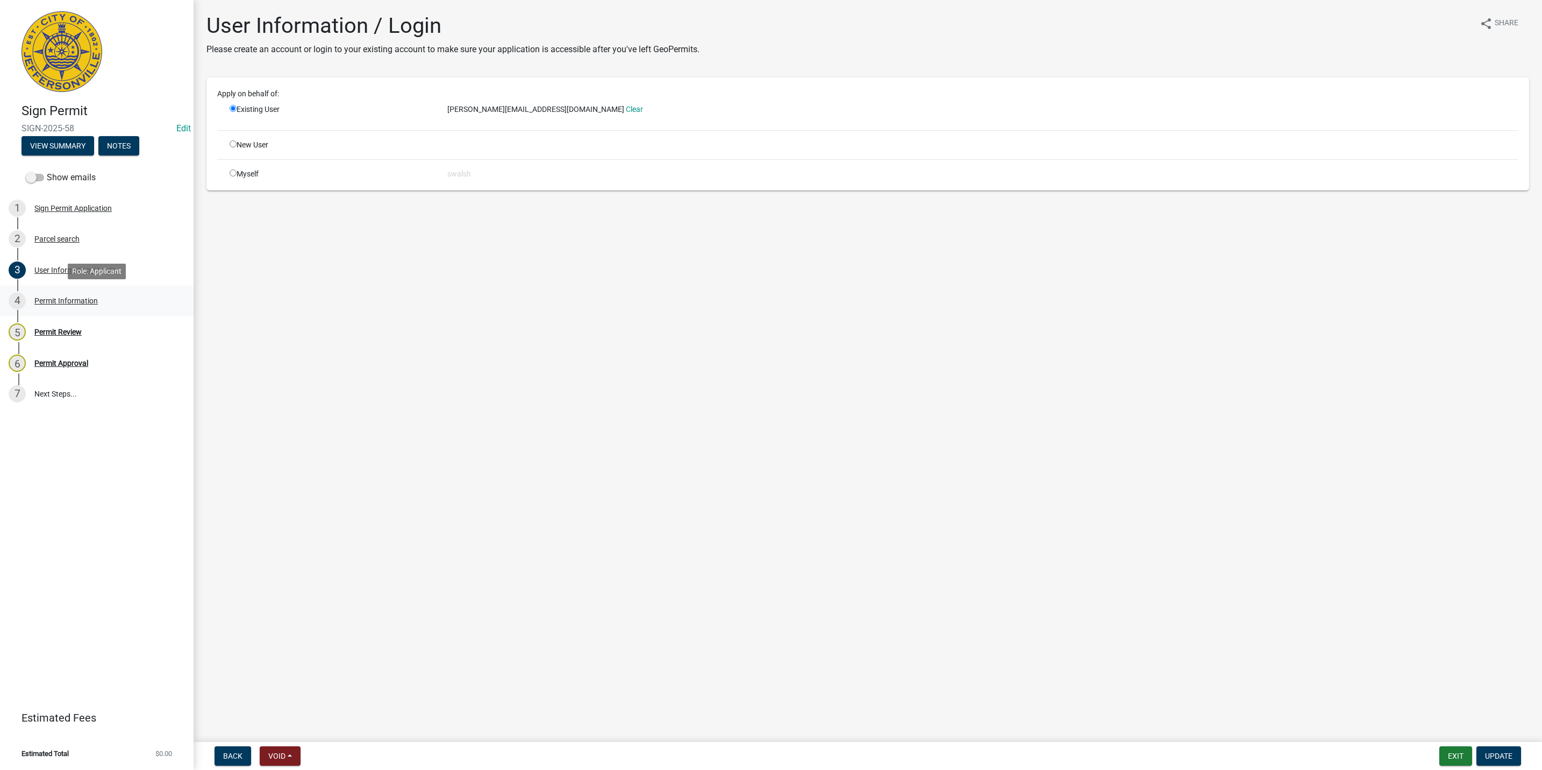
click at [72, 302] on div "Permit Information" at bounding box center [65, 301] width 63 height 8
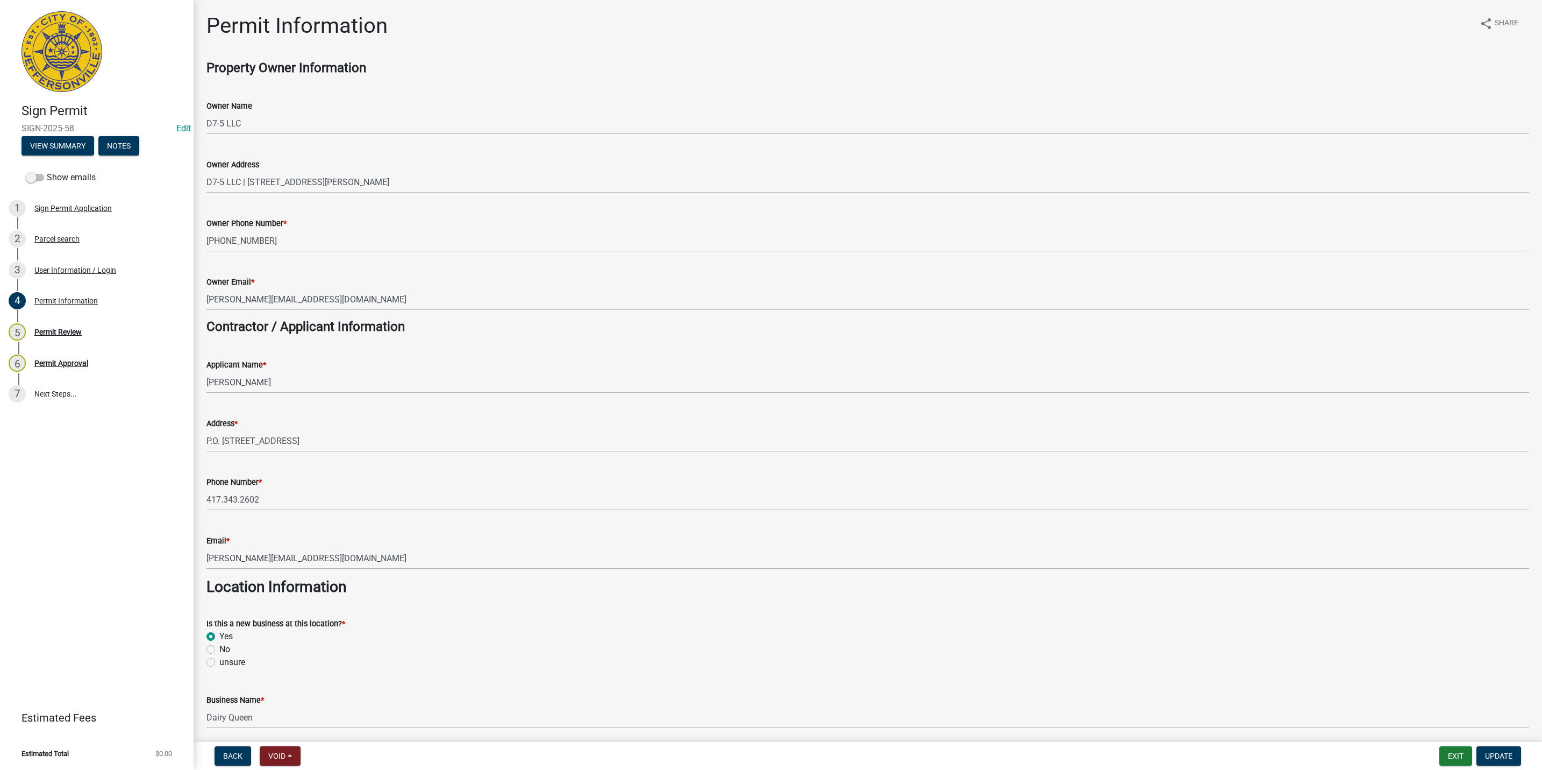
click at [394, 312] on wm-data-entity-input "Owner Email * john@johnsodom.com" at bounding box center [868, 289] width 1323 height 59
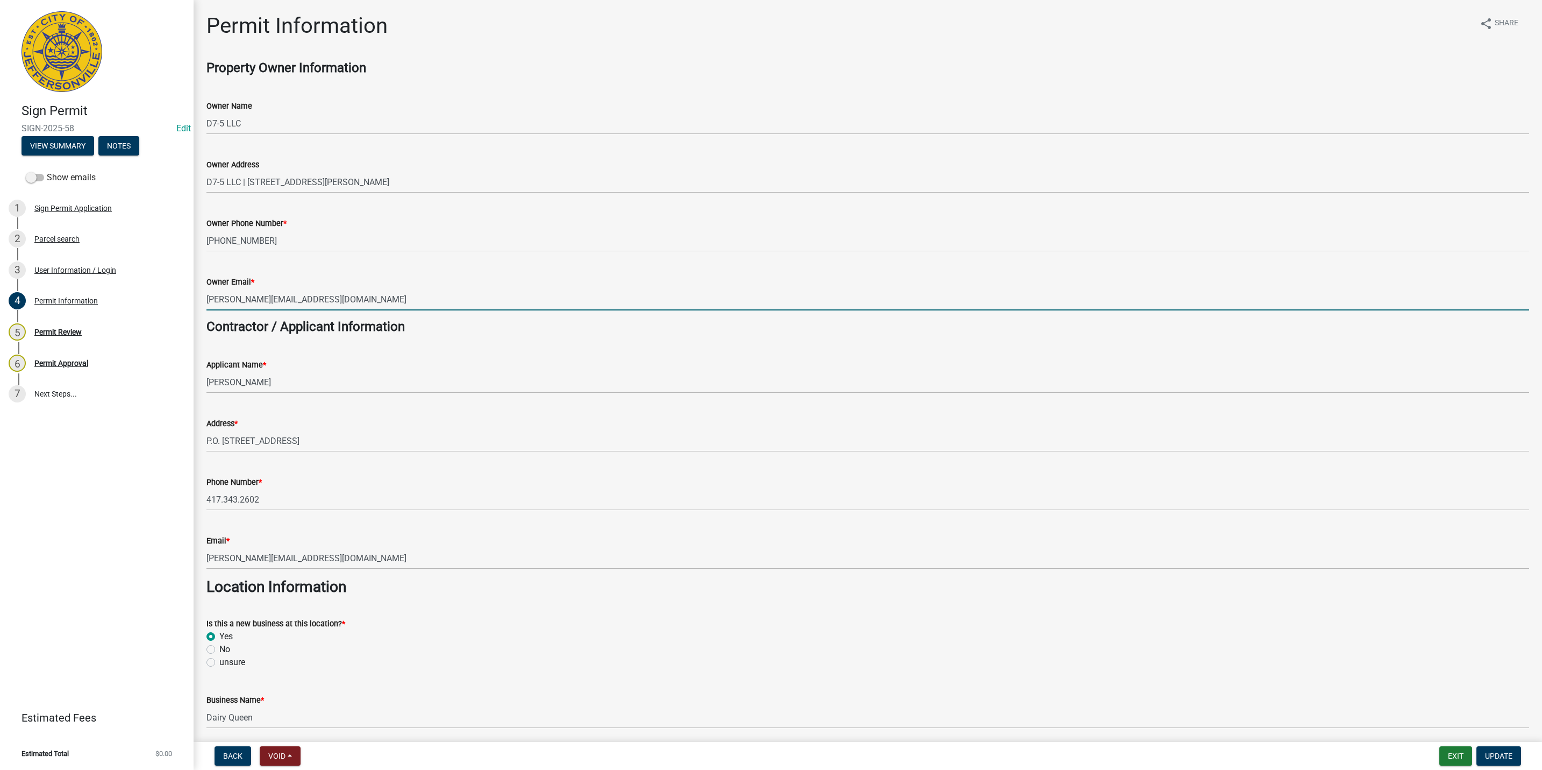
click at [389, 298] on input "[PERSON_NAME][EMAIL_ADDRESS][DOMAIN_NAME]" at bounding box center [868, 299] width 1323 height 22
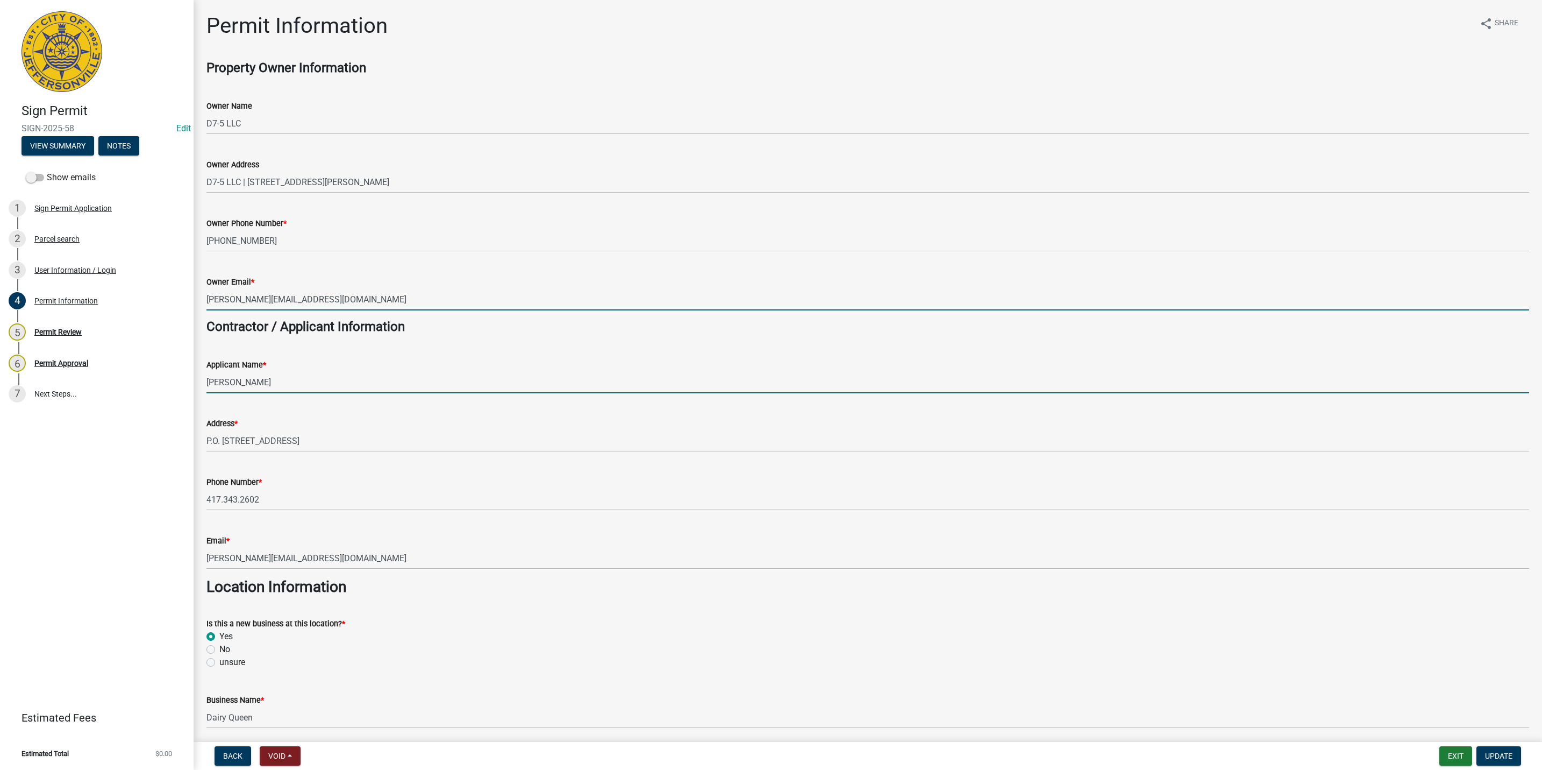
click at [573, 382] on input "[PERSON_NAME]" at bounding box center [868, 382] width 1323 height 22
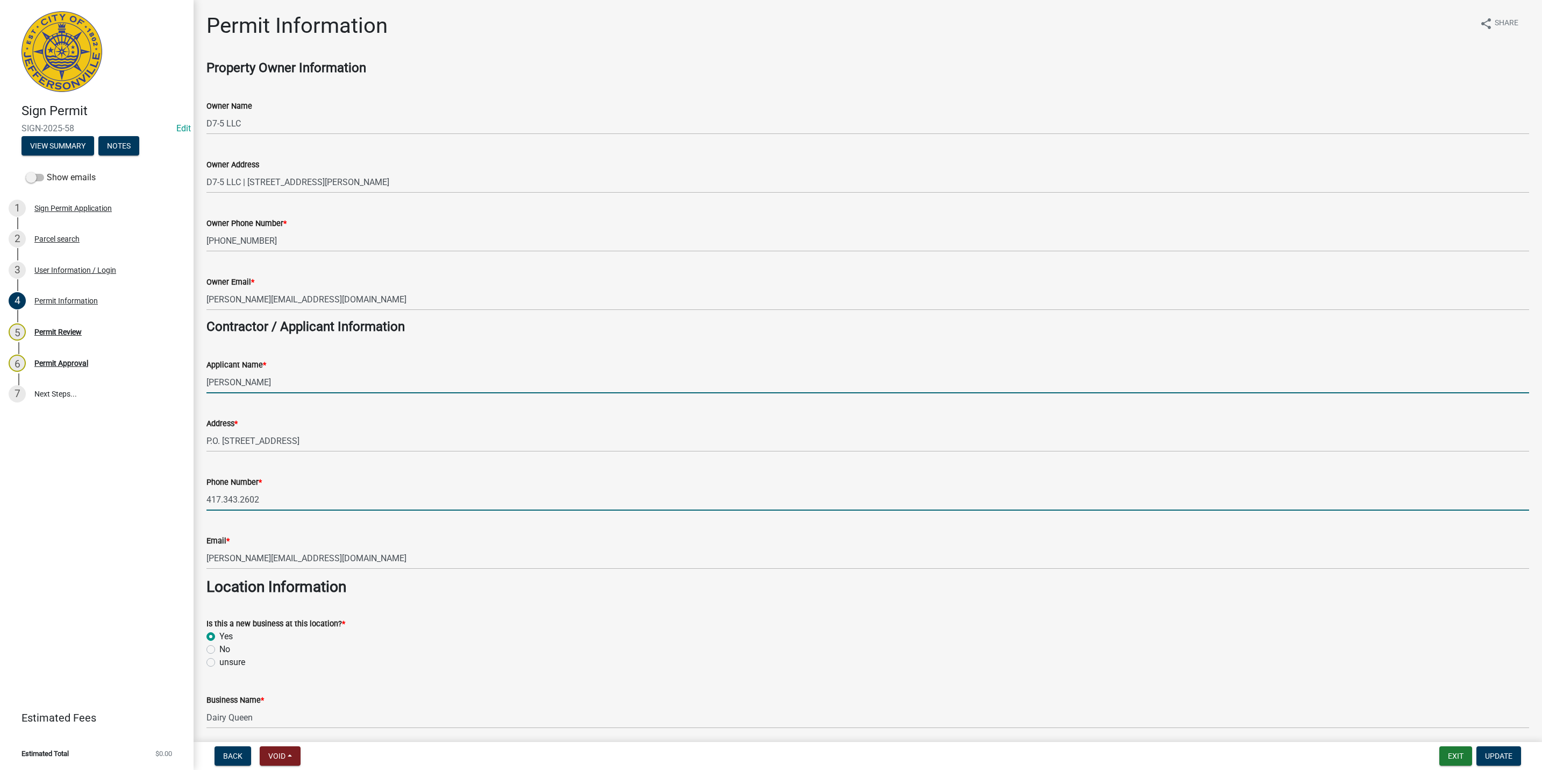
click at [317, 507] on input "417.343.2602" at bounding box center [868, 499] width 1323 height 22
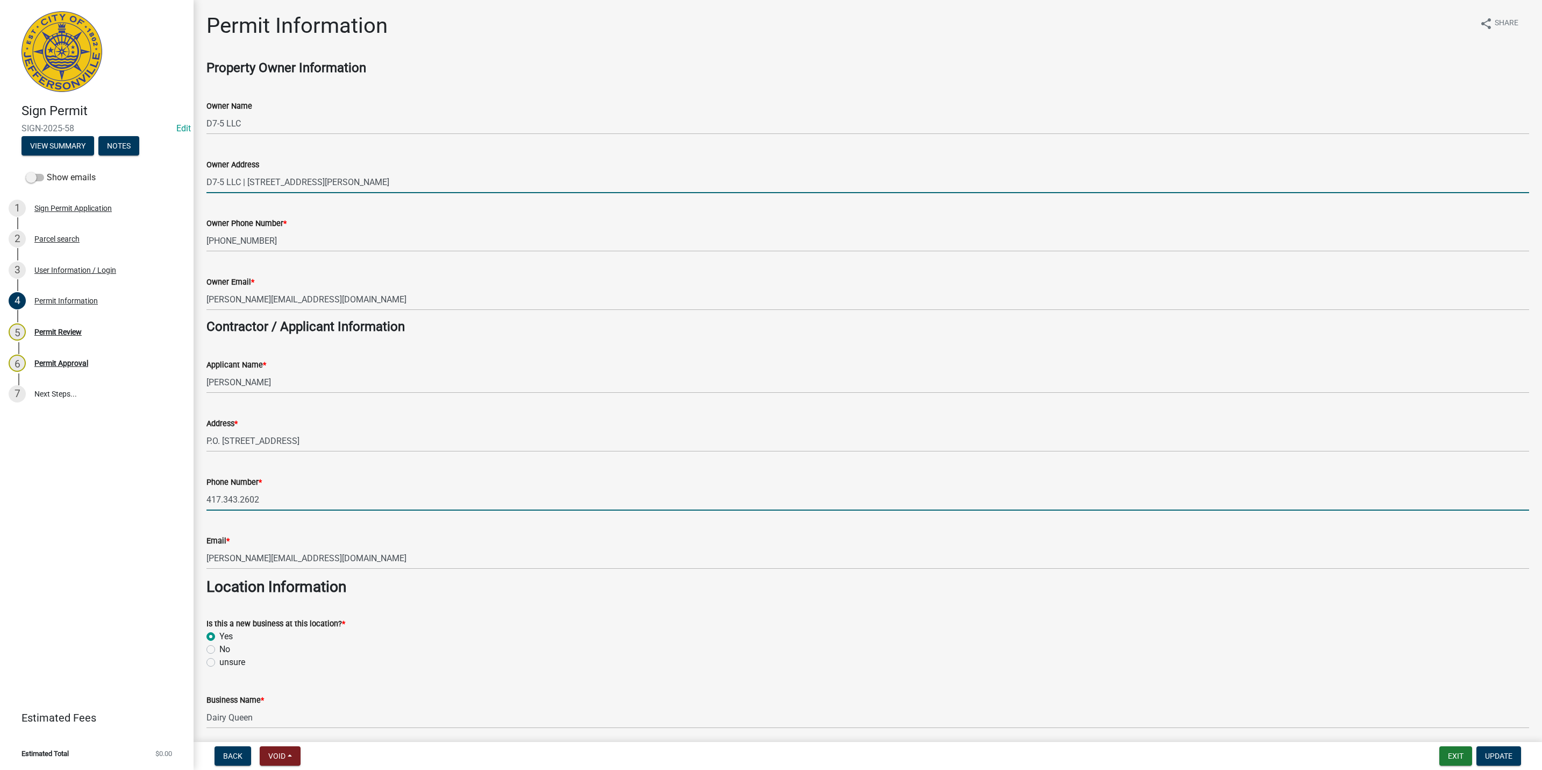
click at [403, 184] on input "D7-5 LLC | [STREET_ADDRESS][PERSON_NAME]" at bounding box center [868, 182] width 1323 height 22
